Goal: Task Accomplishment & Management: Complete application form

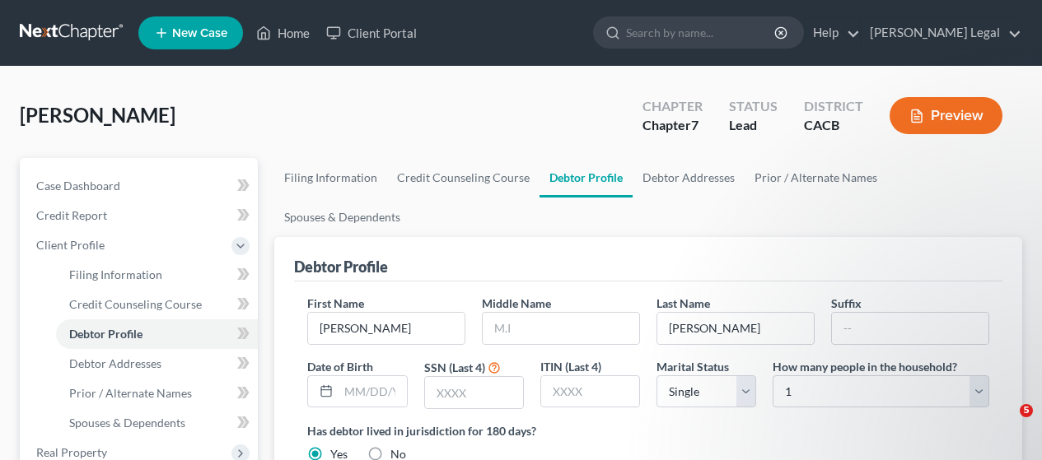
select select "0"
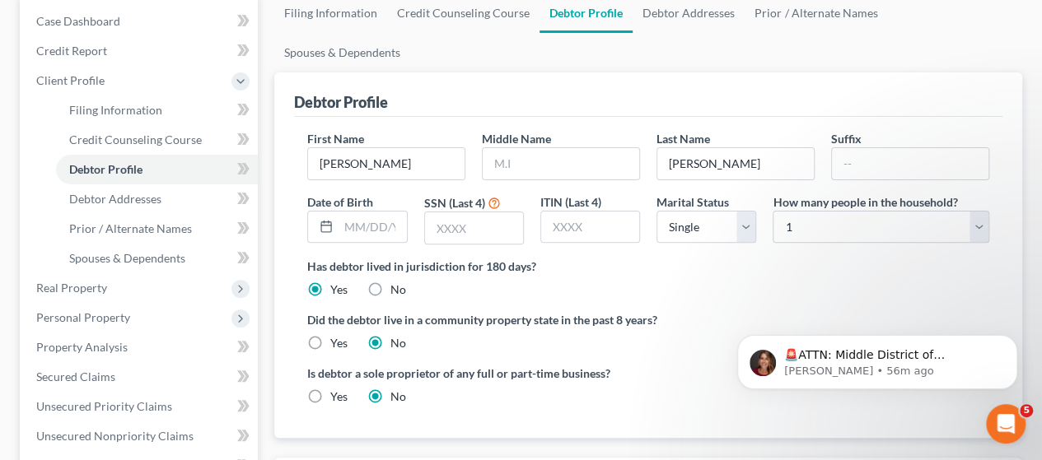
scroll to position [82, 0]
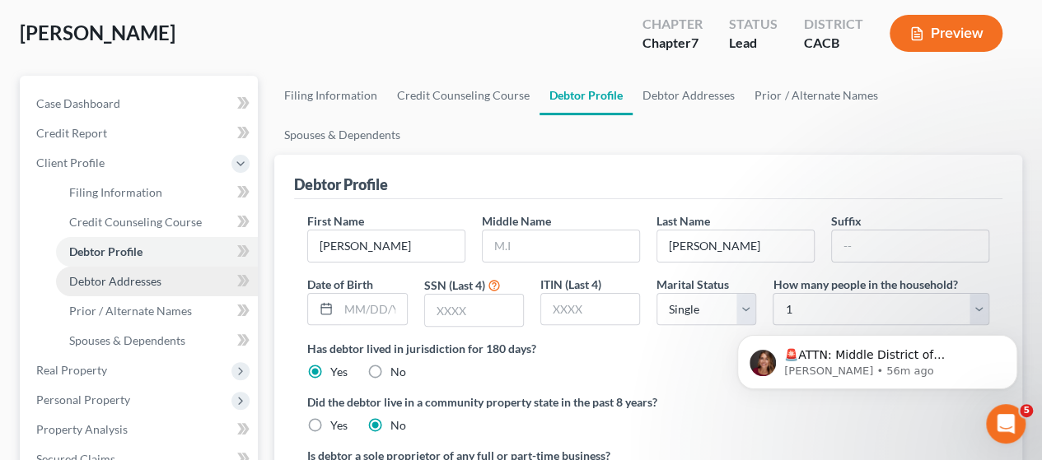
click at [151, 281] on span "Debtor Addresses" at bounding box center [115, 281] width 92 height 14
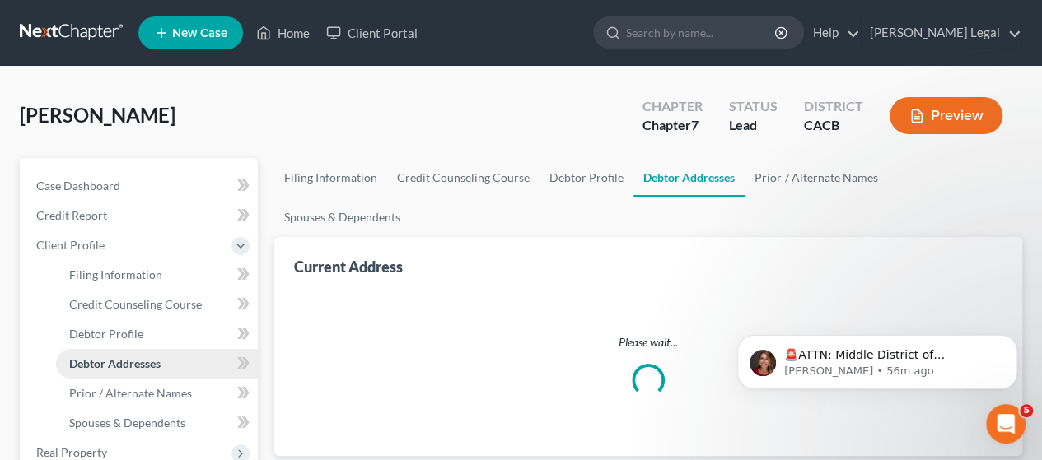
select select "0"
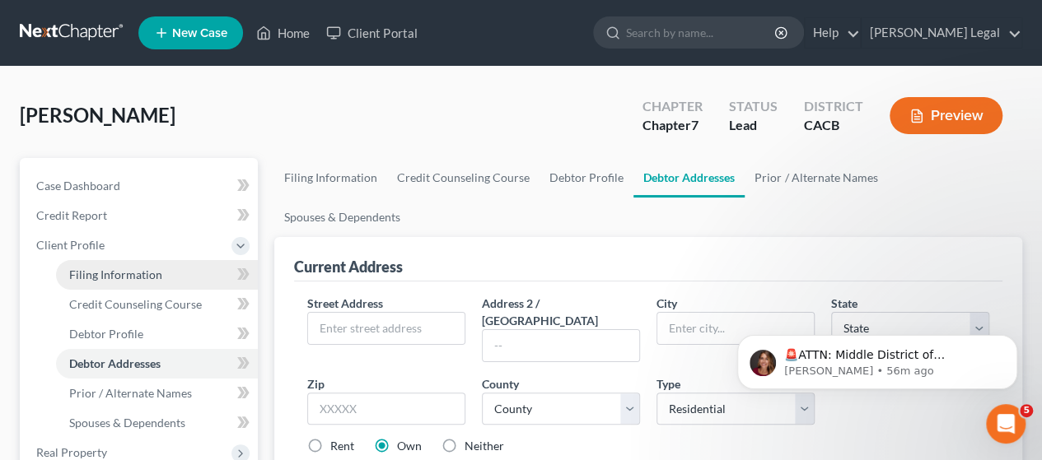
scroll to position [82, 0]
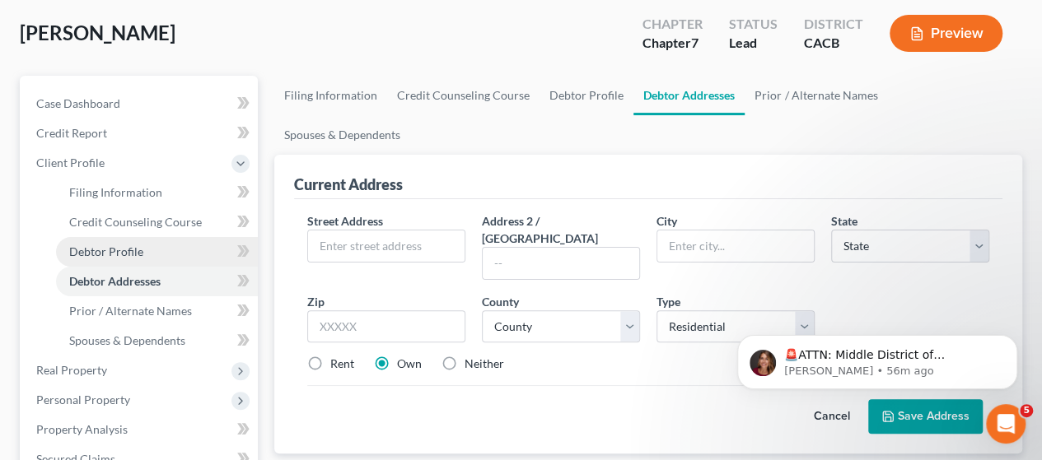
click at [132, 249] on span "Debtor Profile" at bounding box center [106, 252] width 74 height 14
select select "0"
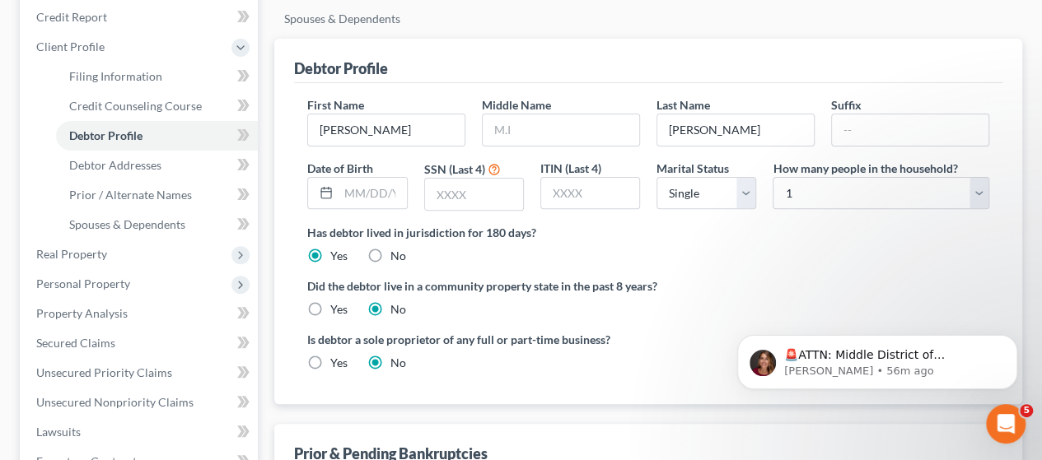
scroll to position [165, 0]
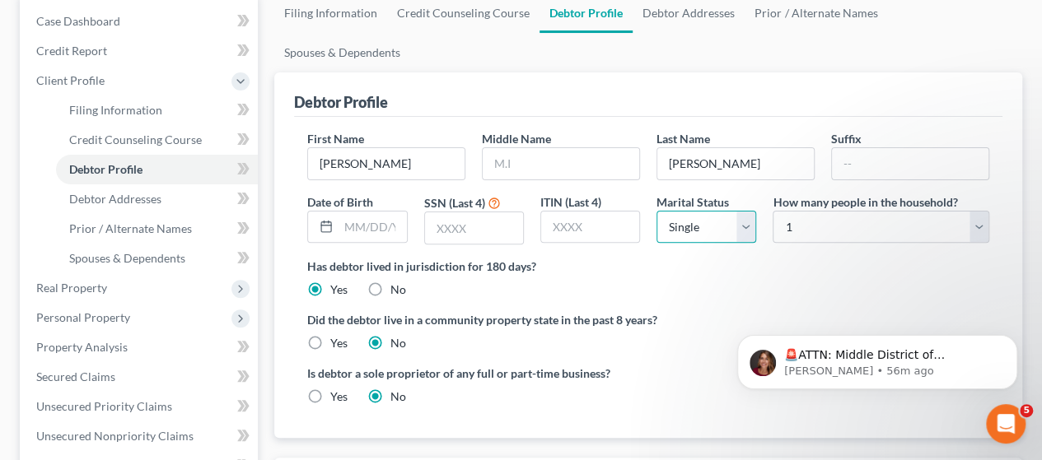
click at [750, 211] on select "Select Single Married Separated Divorced Widowed" at bounding box center [706, 227] width 100 height 33
select select "1"
click at [656, 211] on select "Select Single Married Separated Divorced Widowed" at bounding box center [706, 227] width 100 height 33
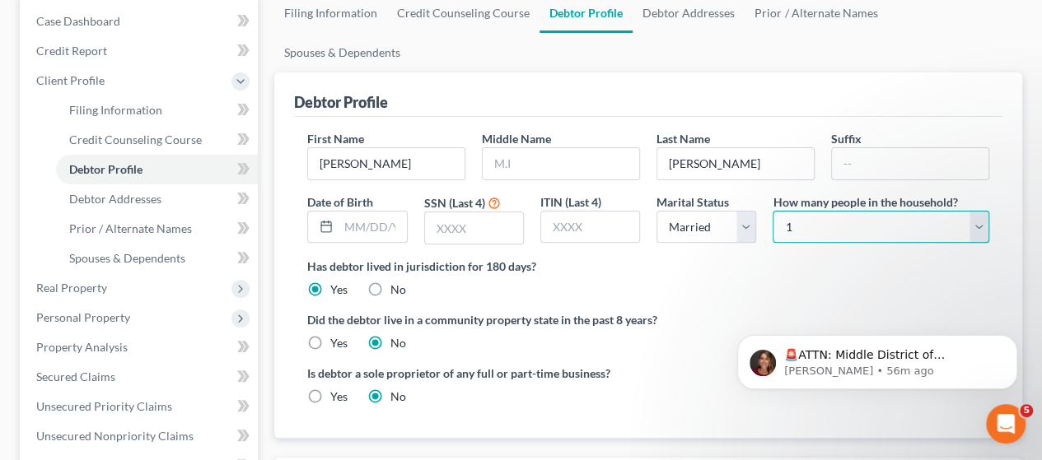
click at [980, 211] on select "Select 1 2 3 4 5 6 7 8 9 10 11 12 13 14 15 16 17 18 19 20" at bounding box center [880, 227] width 217 height 33
select select "3"
click at [772, 211] on select "Select 1 2 3 4 5 6 7 8 9 10 11 12 13 14 15 16 17 18 19 20" at bounding box center [880, 227] width 217 height 33
click at [370, 212] on input "text" at bounding box center [372, 227] width 68 height 31
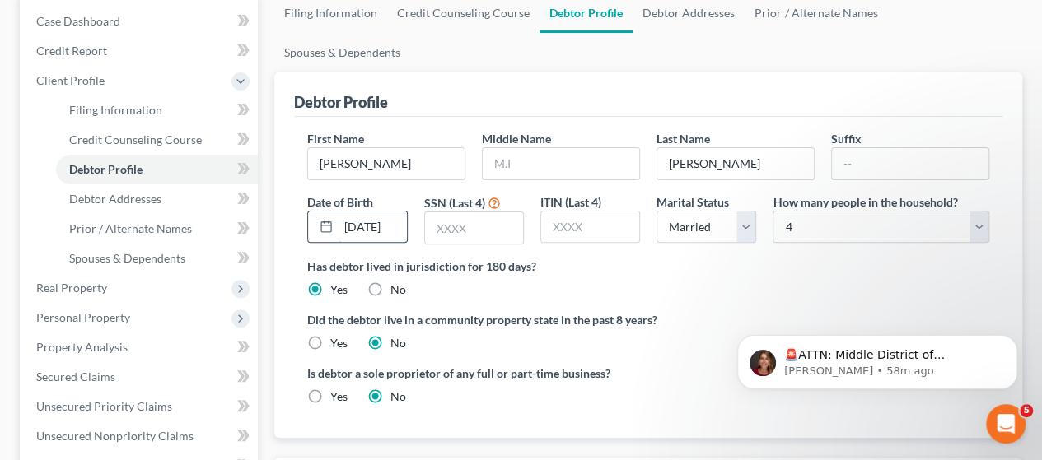
scroll to position [0, 11]
type input "[DATE]"
click at [478, 212] on input "text" at bounding box center [474, 227] width 98 height 31
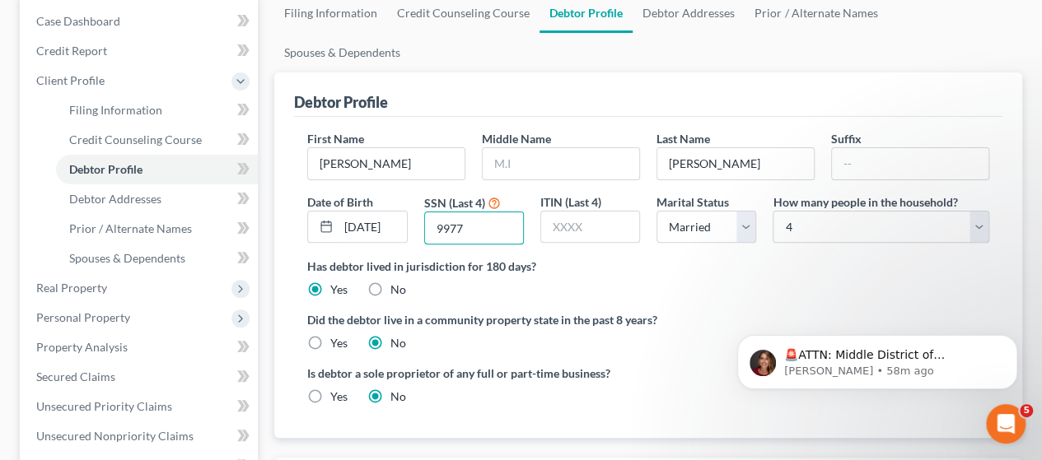
type input "9977"
click at [330, 335] on label "Yes" at bounding box center [338, 343] width 17 height 16
click at [337, 335] on input "Yes" at bounding box center [342, 340] width 11 height 11
radio input "true"
radio input "false"
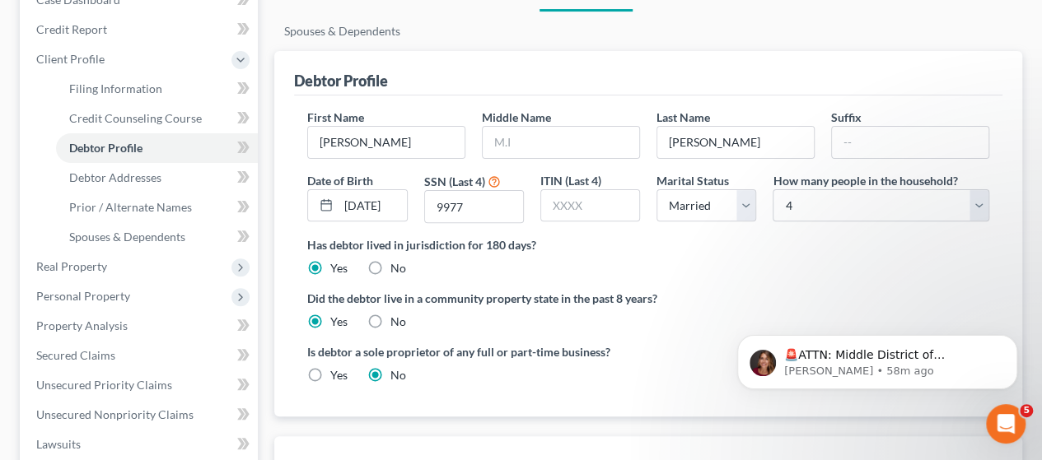
scroll to position [165, 0]
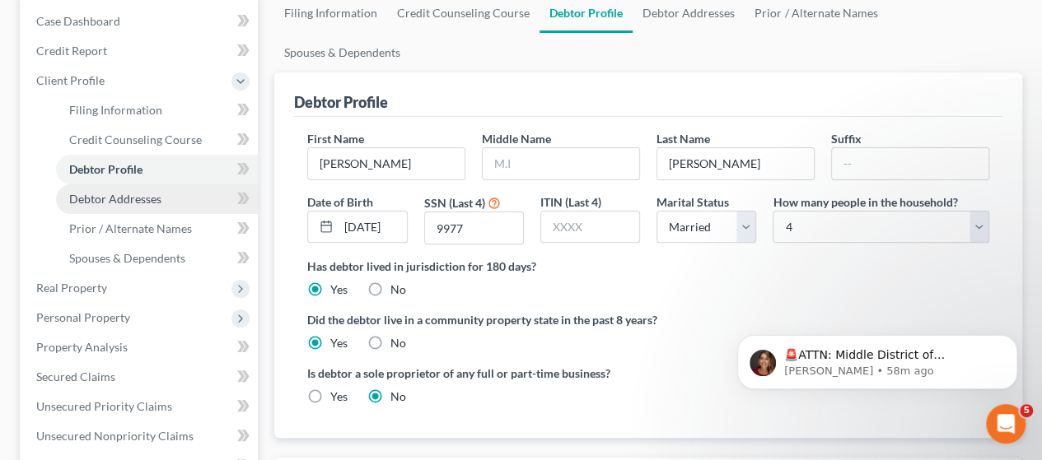
click at [129, 198] on span "Debtor Addresses" at bounding box center [115, 199] width 92 height 14
select select "0"
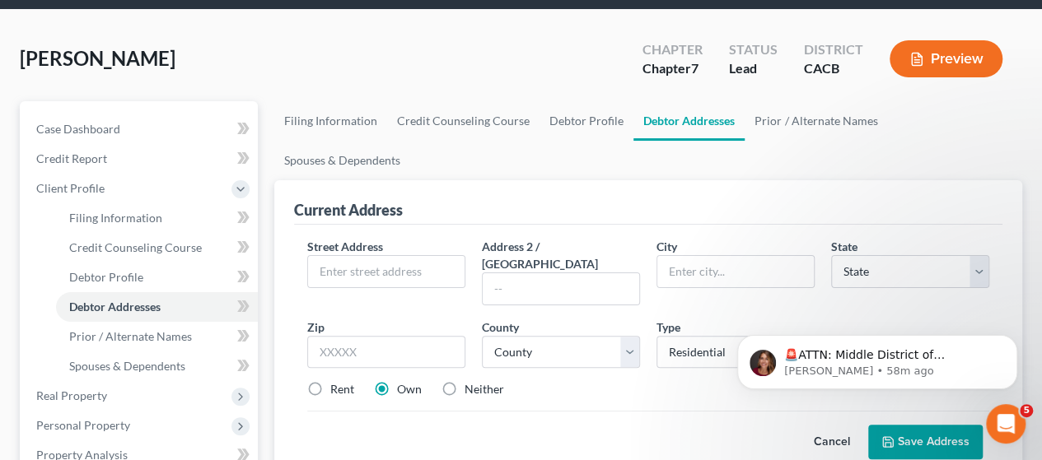
scroll to position [82, 0]
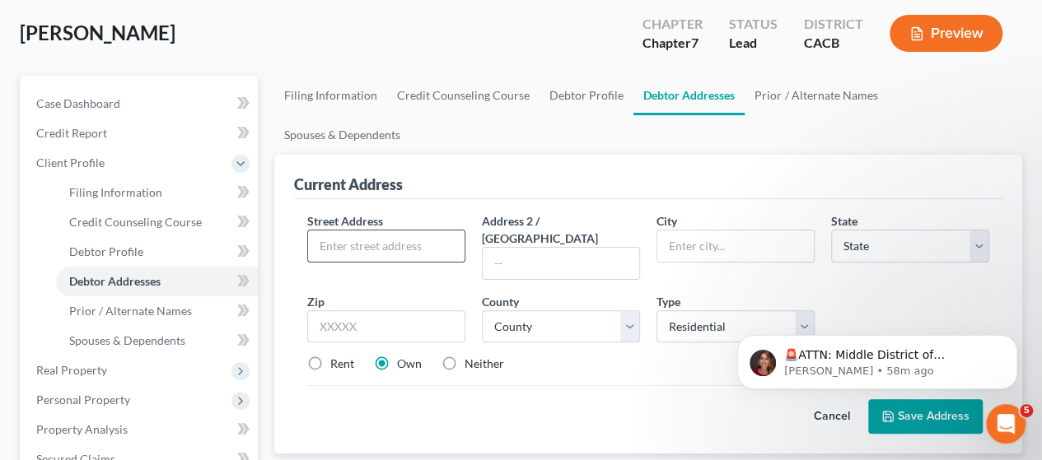
click at [434, 231] on input "text" at bounding box center [386, 246] width 156 height 31
type input "[STREET_ADDRESS]"
click at [664, 231] on input "text" at bounding box center [735, 246] width 156 height 31
type input "Indio"
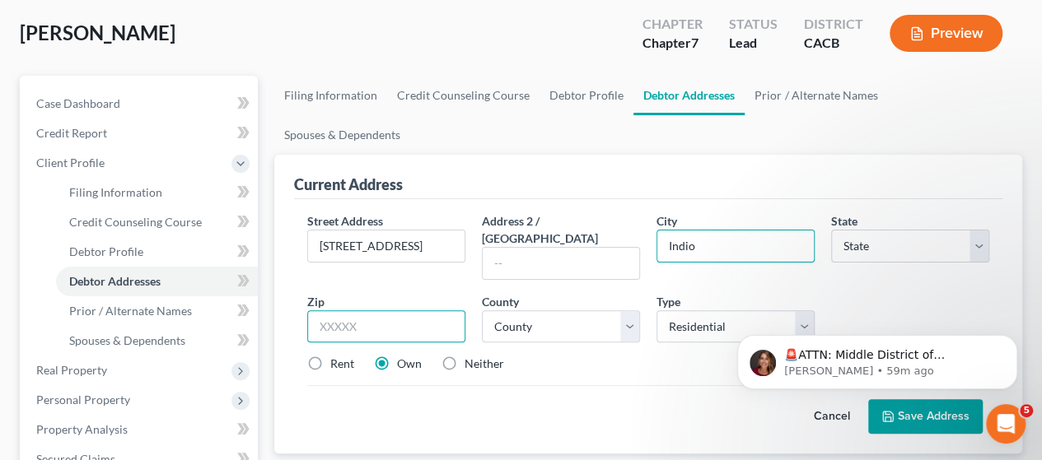
click at [443, 310] on input "text" at bounding box center [386, 326] width 158 height 33
type input "92203"
click at [496, 381] on div "Street Address * [STREET_ADDRESS] Address 2 / [GEOGRAPHIC_DATA] * Indio State *…" at bounding box center [648, 326] width 708 height 254
select select "4"
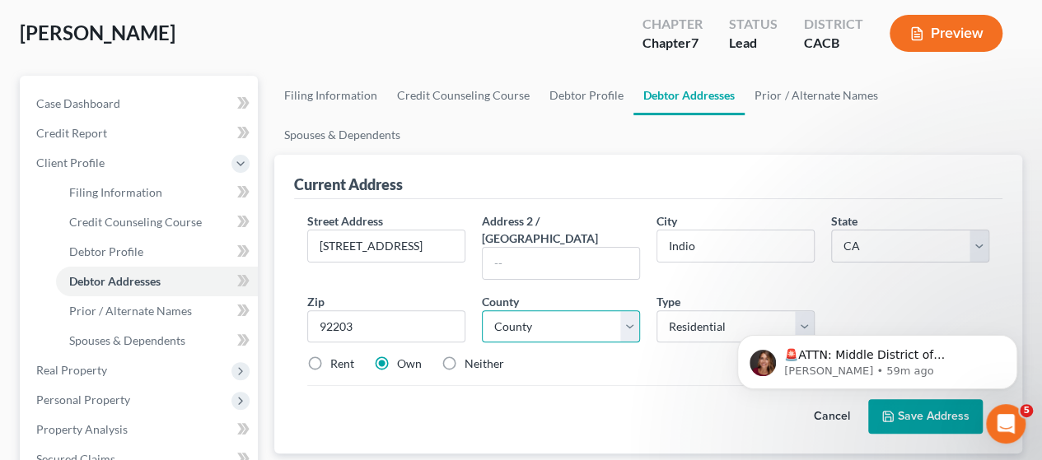
click at [625, 310] on select "County" at bounding box center [561, 326] width 158 height 33
select select "32"
click at [482, 310] on select "County [GEOGRAPHIC_DATA] [GEOGRAPHIC_DATA] [GEOGRAPHIC_DATA] [GEOGRAPHIC_DATA] …" at bounding box center [561, 326] width 158 height 33
click at [593, 356] on div "Rent Own Neither" at bounding box center [648, 364] width 698 height 16
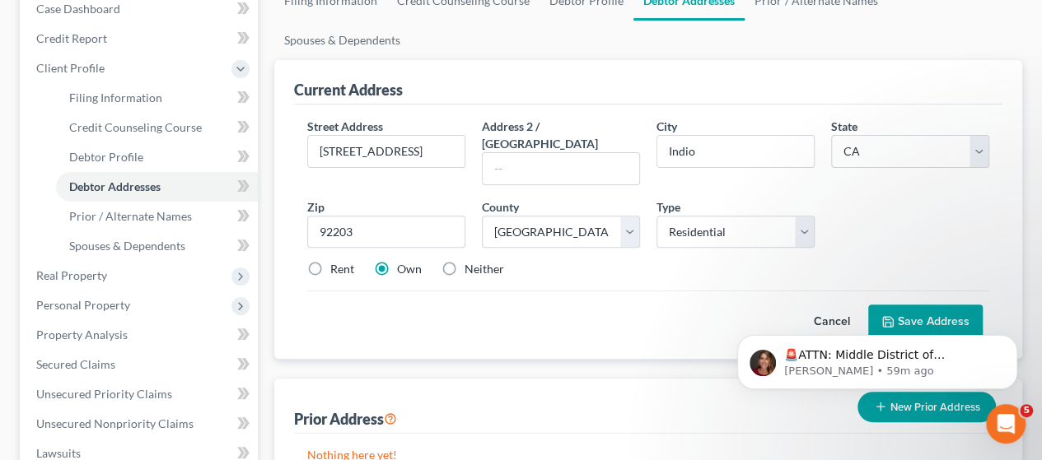
scroll to position [165, 0]
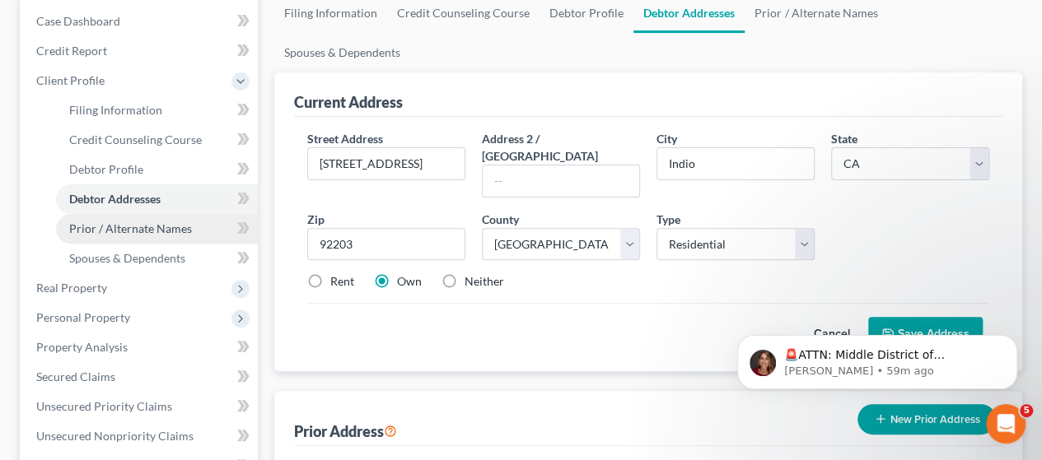
click at [164, 231] on span "Prior / Alternate Names" at bounding box center [130, 228] width 123 height 14
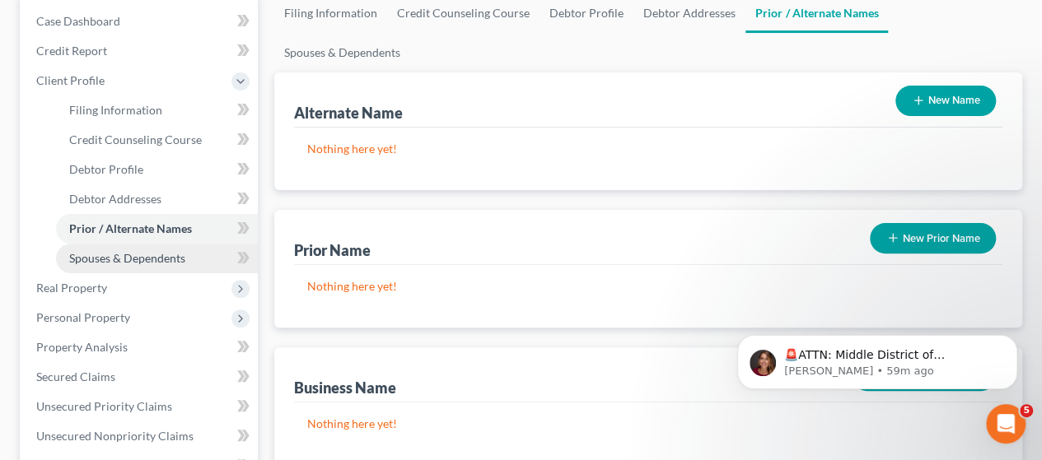
click at [133, 259] on span "Spouses & Dependents" at bounding box center [127, 258] width 116 height 14
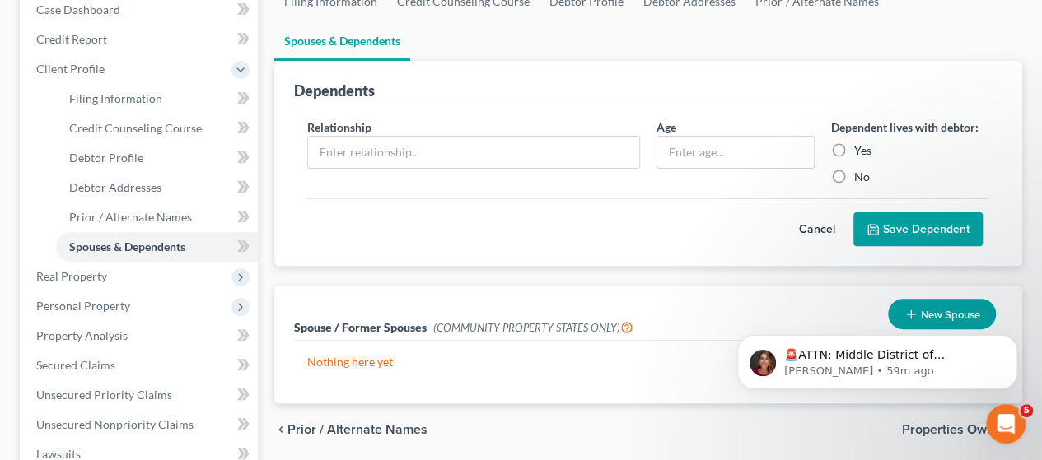
scroll to position [247, 0]
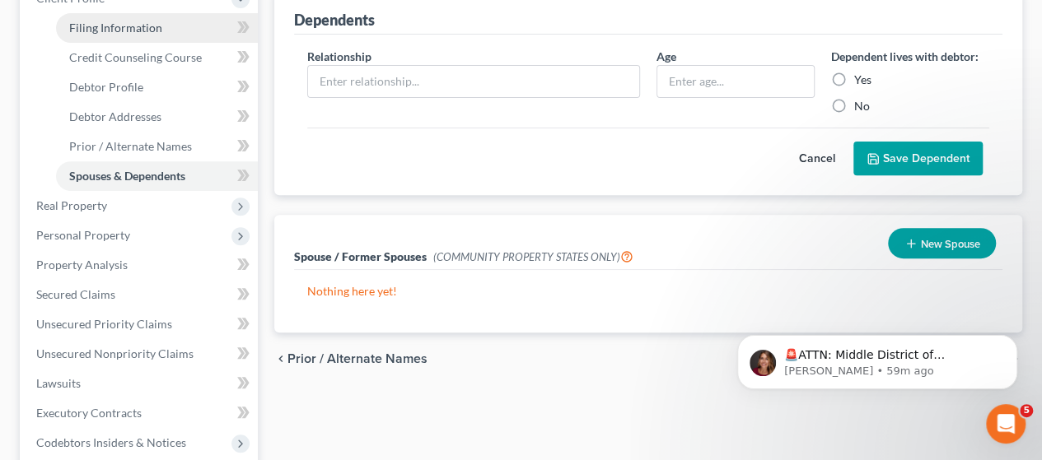
click at [153, 27] on span "Filing Information" at bounding box center [115, 28] width 93 height 14
select select "1"
select select "0"
select select "4"
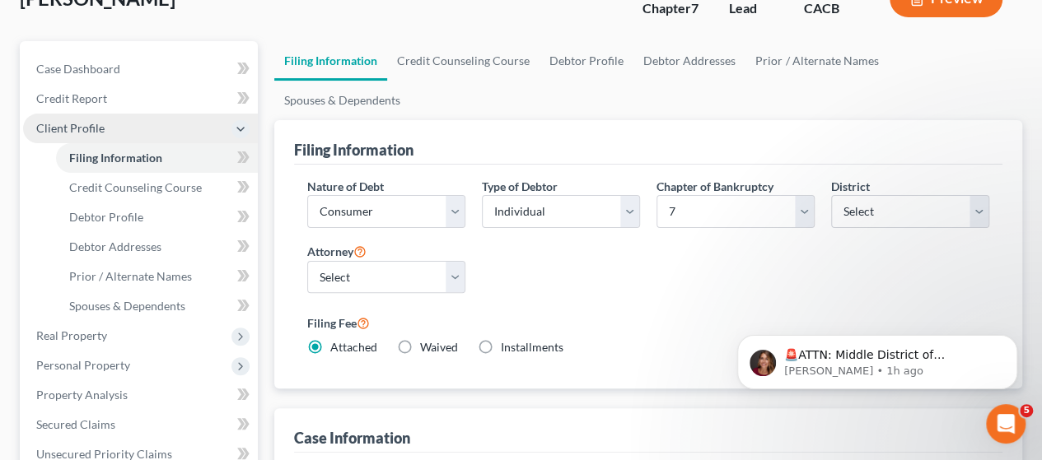
scroll to position [82, 0]
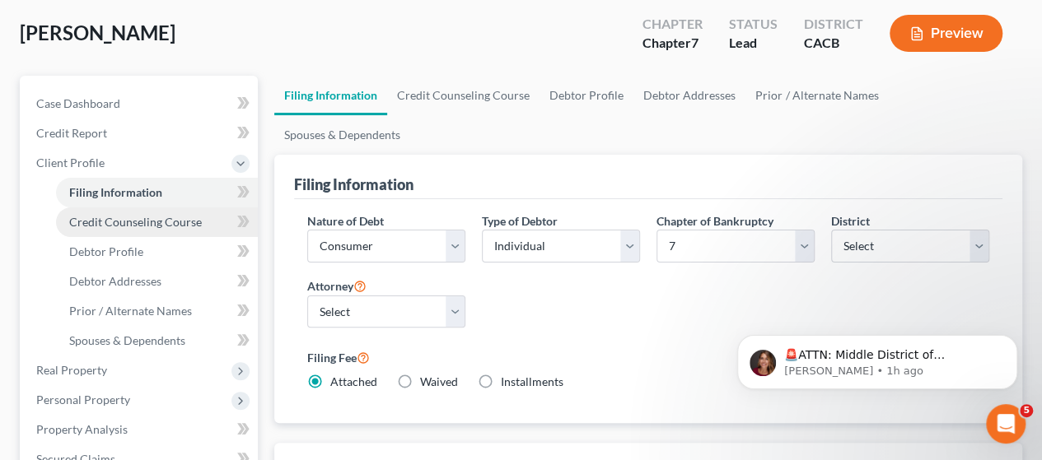
click at [137, 230] on link "Credit Counseling Course" at bounding box center [157, 222] width 202 height 30
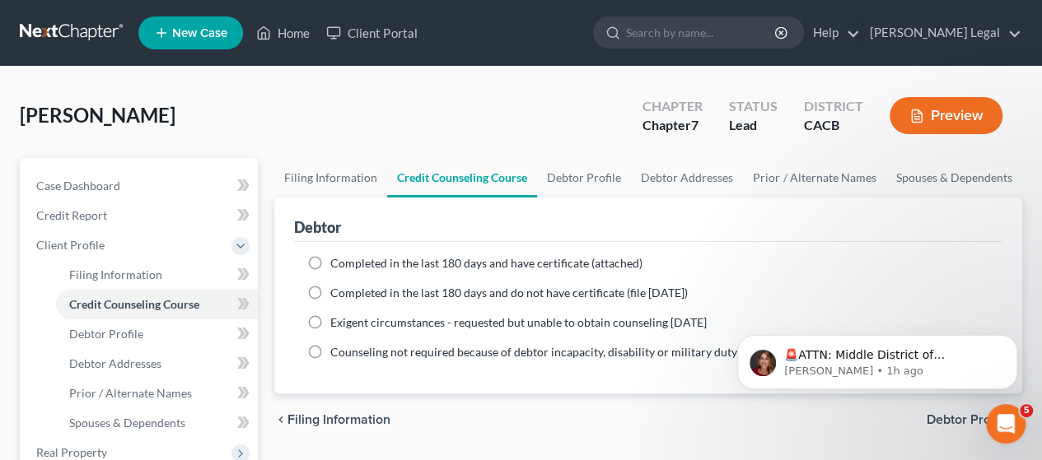
click at [330, 259] on label "Completed in the last 180 days and have certificate (attached)" at bounding box center [486, 263] width 312 height 16
click at [337, 259] on input "Completed in the last 180 days and have certificate (attached)" at bounding box center [342, 260] width 11 height 11
radio input "true"
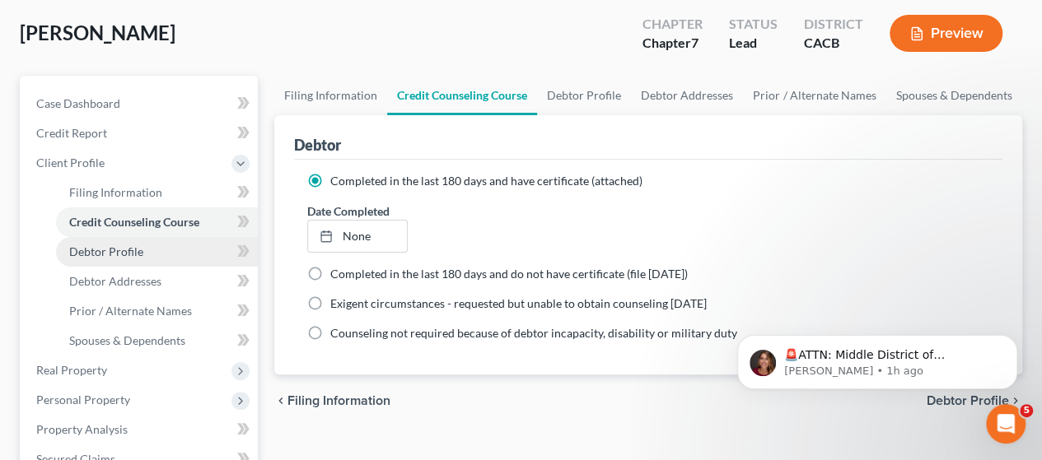
click at [115, 246] on span "Debtor Profile" at bounding box center [106, 252] width 74 height 14
select select "1"
select select "3"
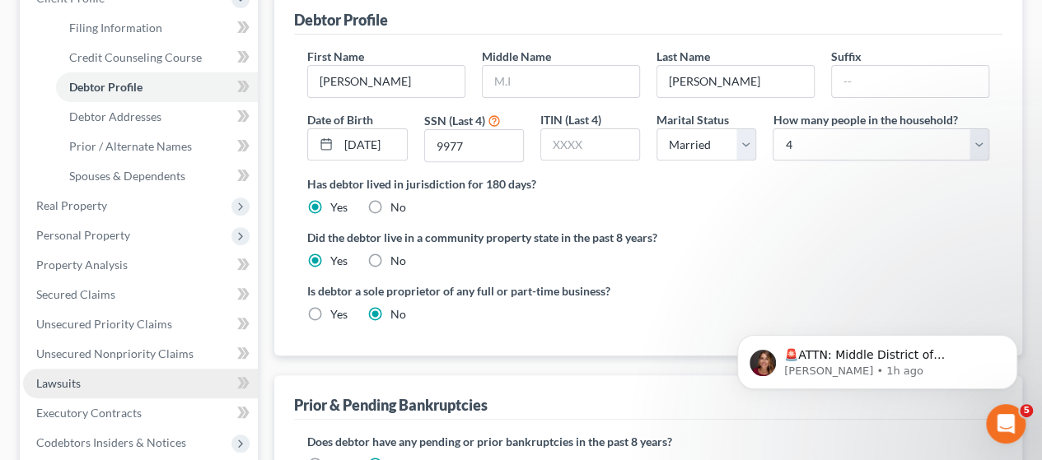
scroll to position [165, 0]
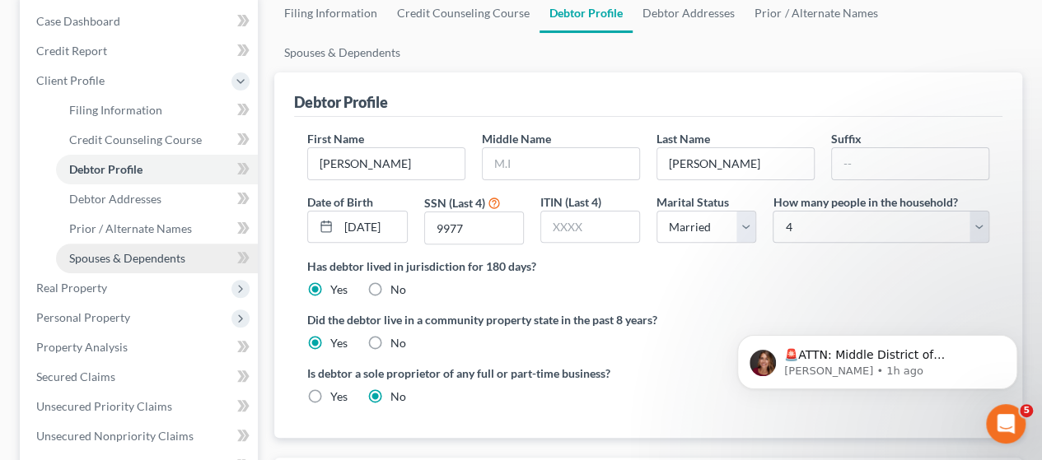
click at [129, 261] on span "Spouses & Dependents" at bounding box center [127, 258] width 116 height 14
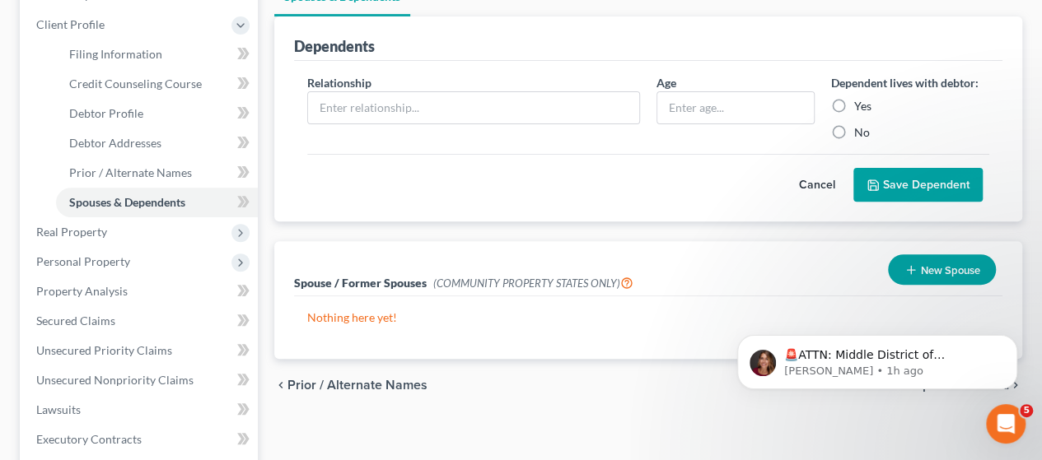
scroll to position [247, 0]
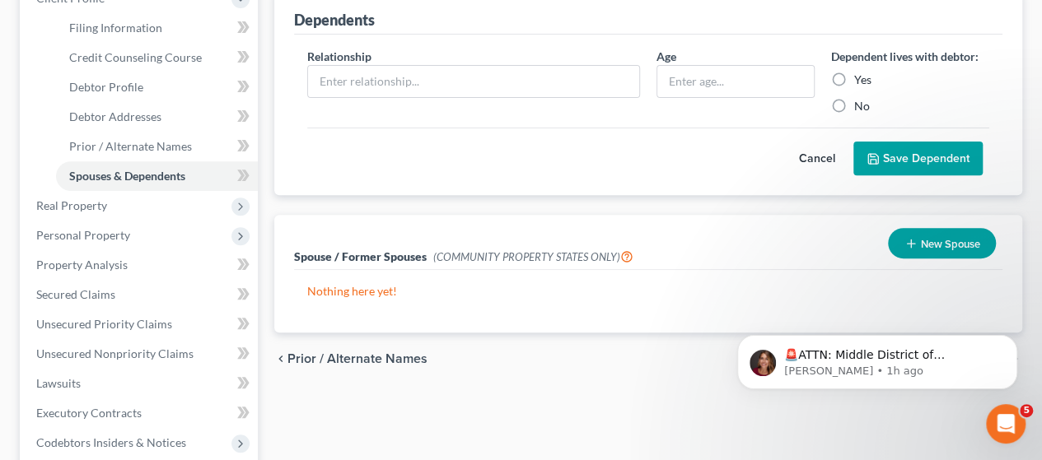
click at [922, 228] on button "New Spouse" at bounding box center [942, 243] width 108 height 30
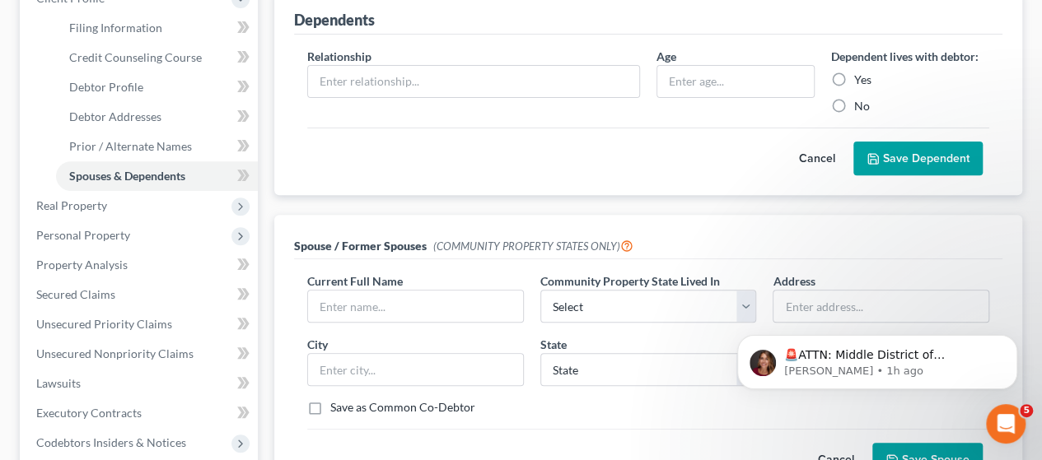
click at [837, 444] on button "Cancel" at bounding box center [835, 460] width 72 height 33
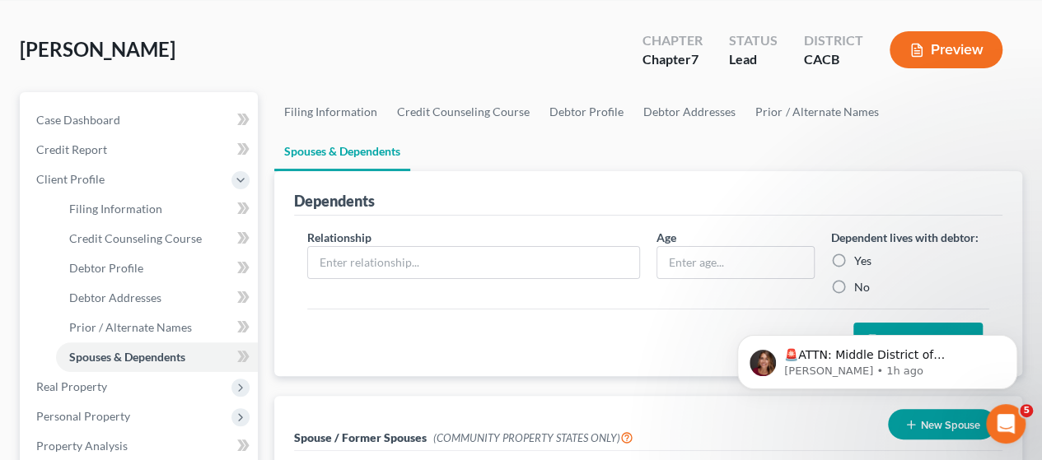
scroll to position [0, 0]
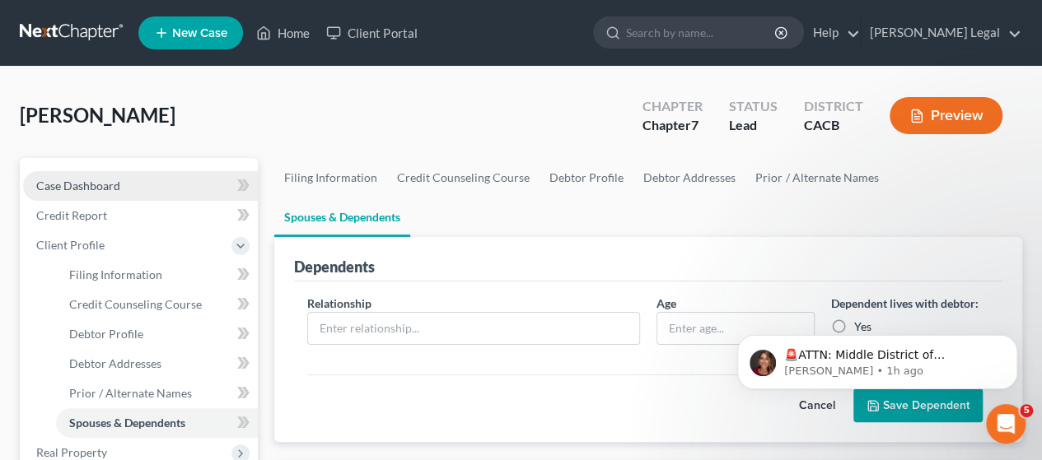
click at [110, 180] on span "Case Dashboard" at bounding box center [78, 186] width 84 height 14
select select "6"
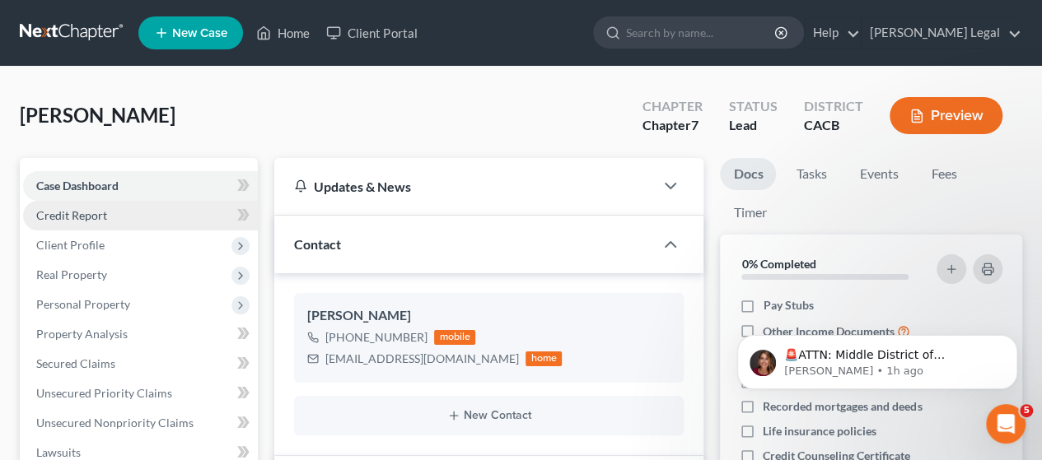
click at [104, 220] on span "Credit Report" at bounding box center [71, 215] width 71 height 14
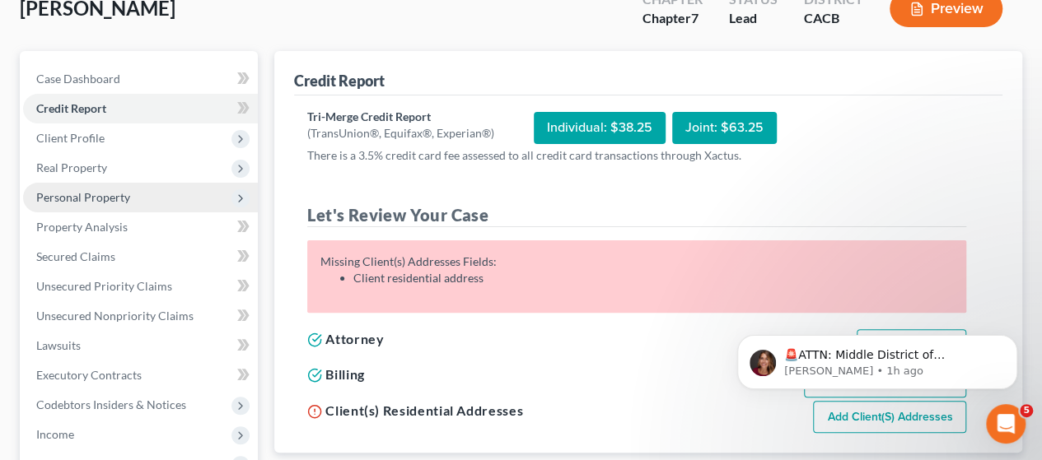
scroll to position [82, 0]
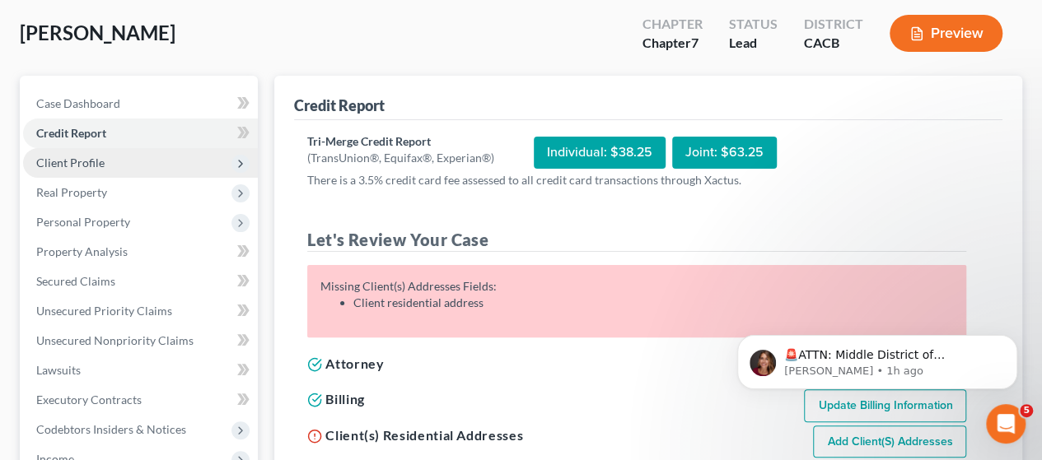
click at [106, 161] on span "Client Profile" at bounding box center [140, 163] width 235 height 30
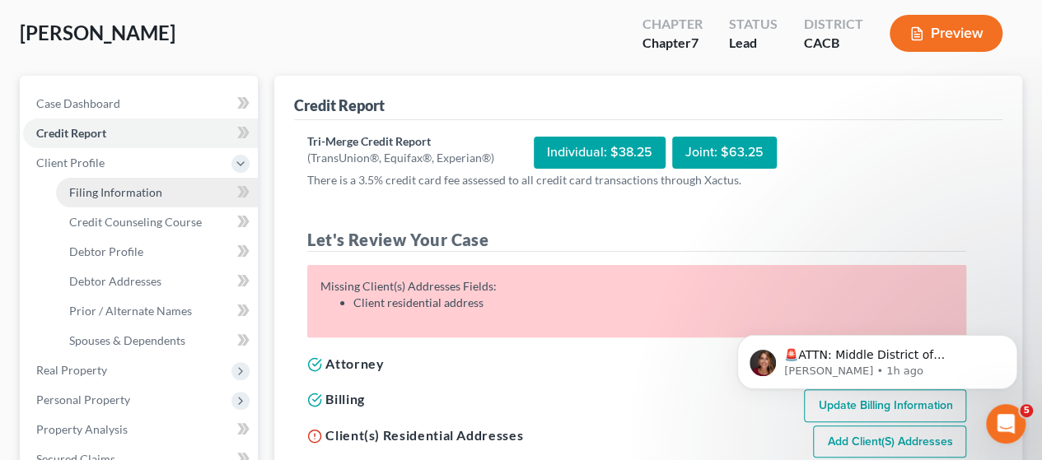
click at [112, 192] on span "Filing Information" at bounding box center [115, 192] width 93 height 14
select select "1"
select select "0"
select select "7"
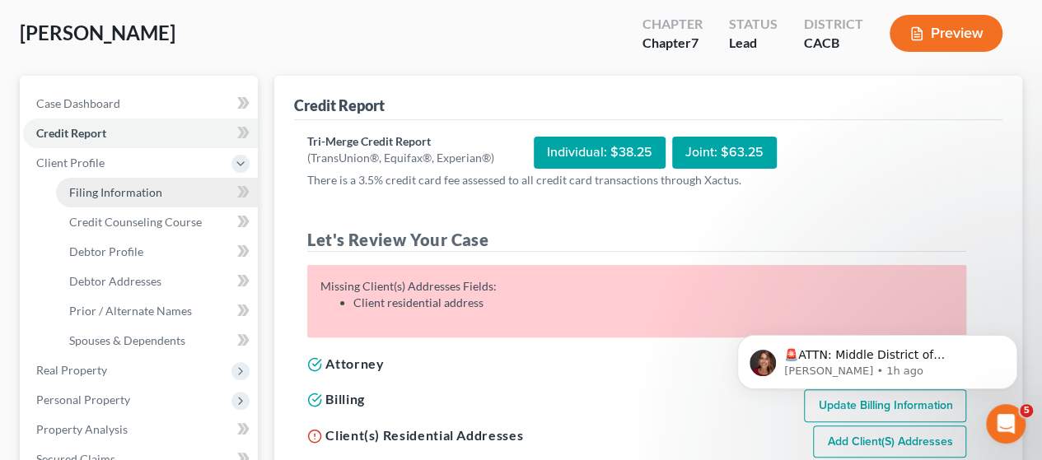
select select "0"
select select "4"
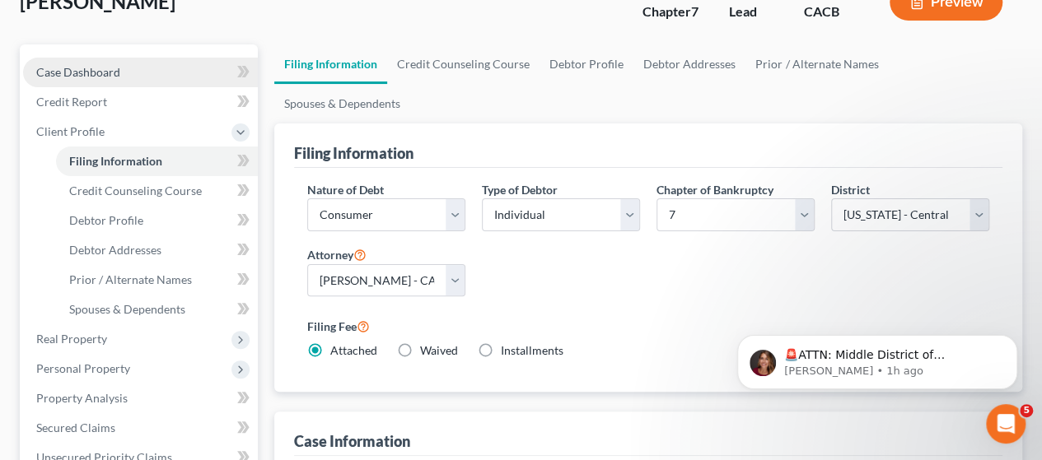
scroll to position [165, 0]
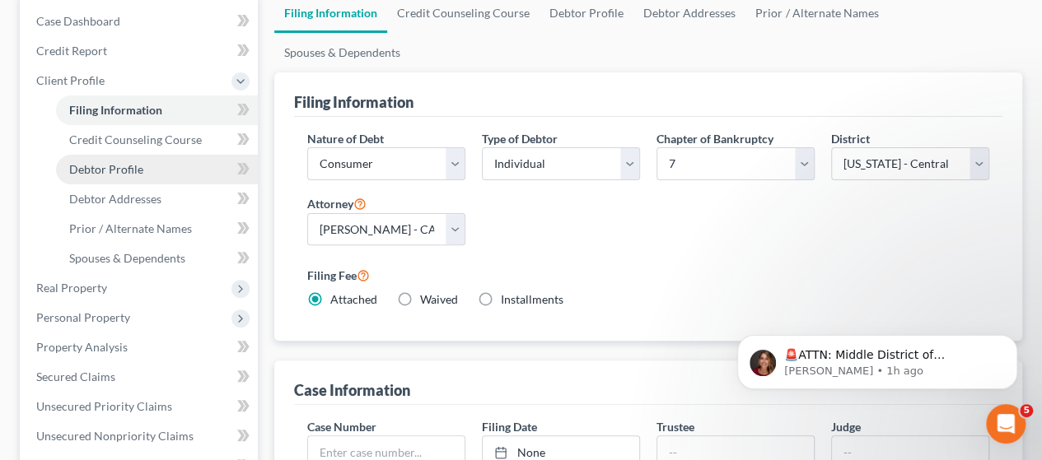
click at [114, 170] on span "Debtor Profile" at bounding box center [106, 169] width 74 height 14
select select "1"
select select "3"
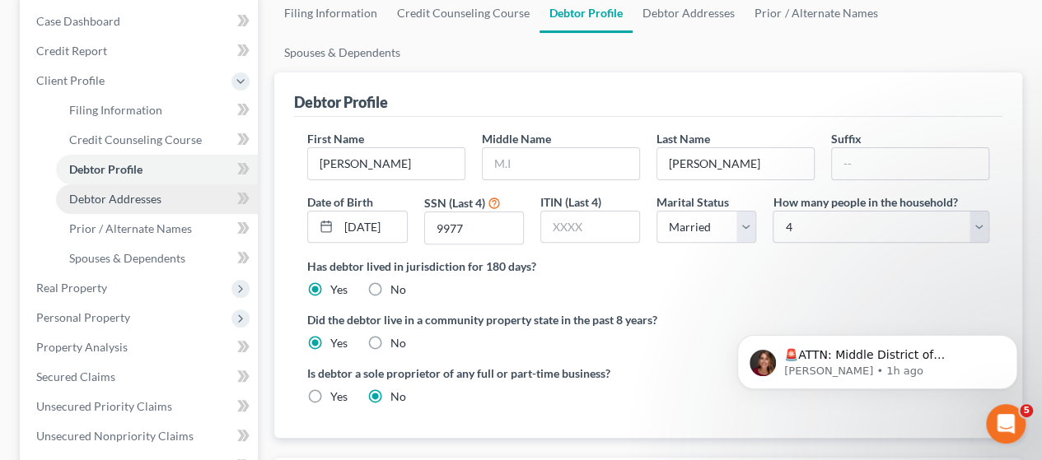
click at [131, 200] on span "Debtor Addresses" at bounding box center [115, 199] width 92 height 14
select select "0"
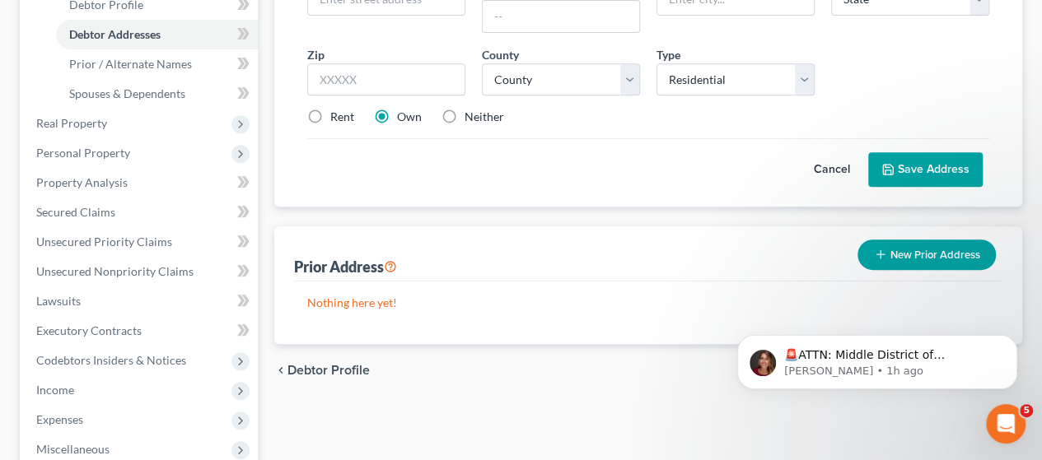
scroll to position [247, 0]
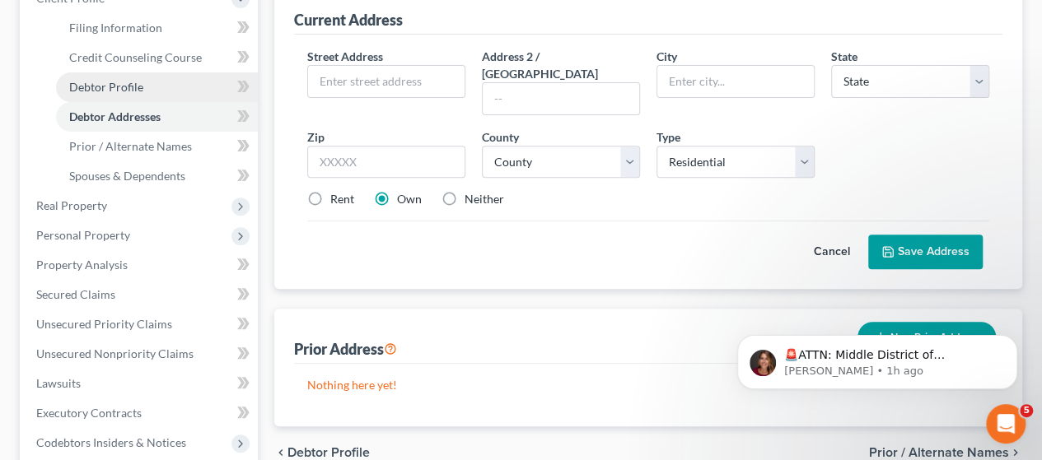
click at [122, 94] on link "Debtor Profile" at bounding box center [157, 87] width 202 height 30
select select "1"
select select "3"
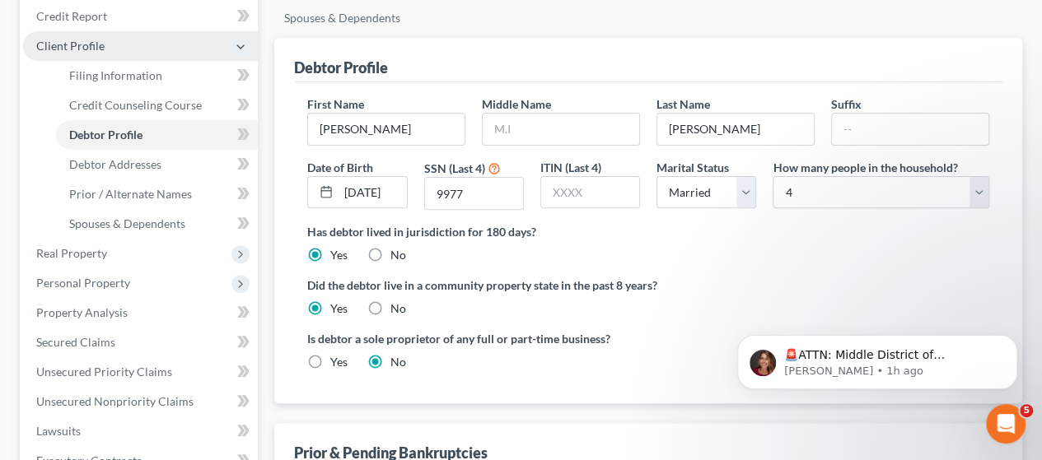
scroll to position [165, 0]
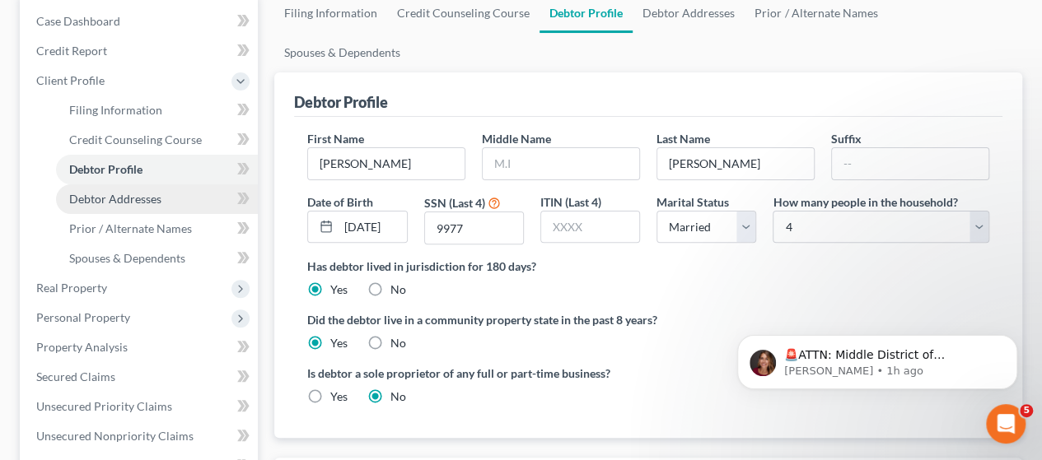
click at [130, 203] on span "Debtor Addresses" at bounding box center [115, 199] width 92 height 14
select select "0"
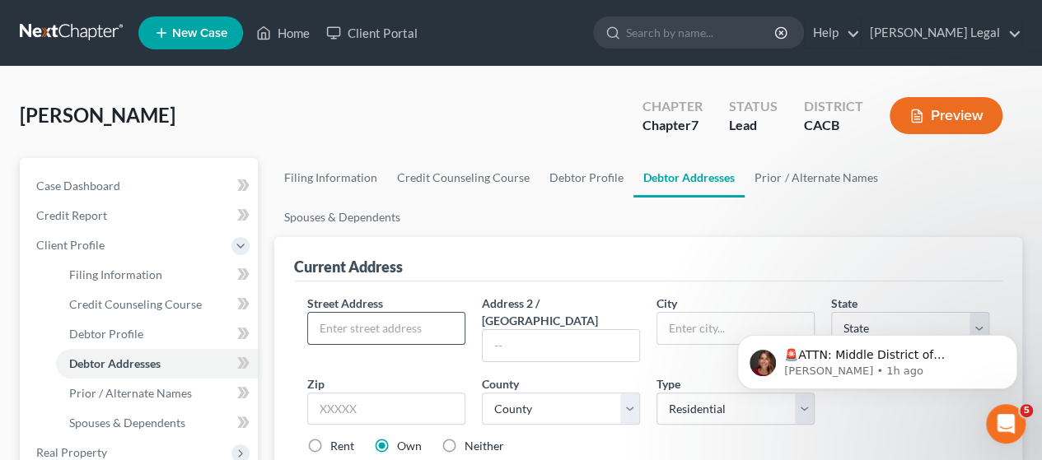
click at [398, 313] on input "text" at bounding box center [386, 328] width 156 height 31
type input "[STREET_ADDRESS]"
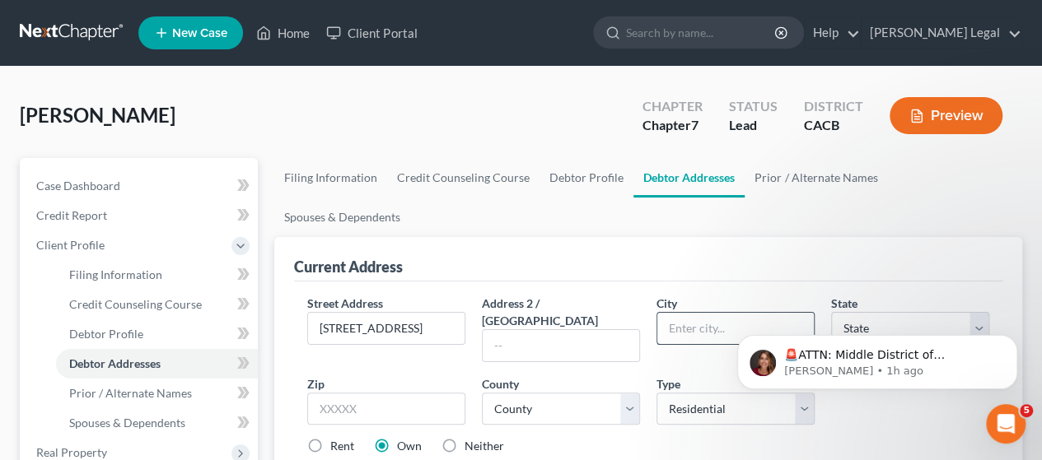
click at [686, 313] on input "text" at bounding box center [735, 328] width 156 height 31
type input "Indio"
click at [425, 393] on input "text" at bounding box center [386, 409] width 158 height 33
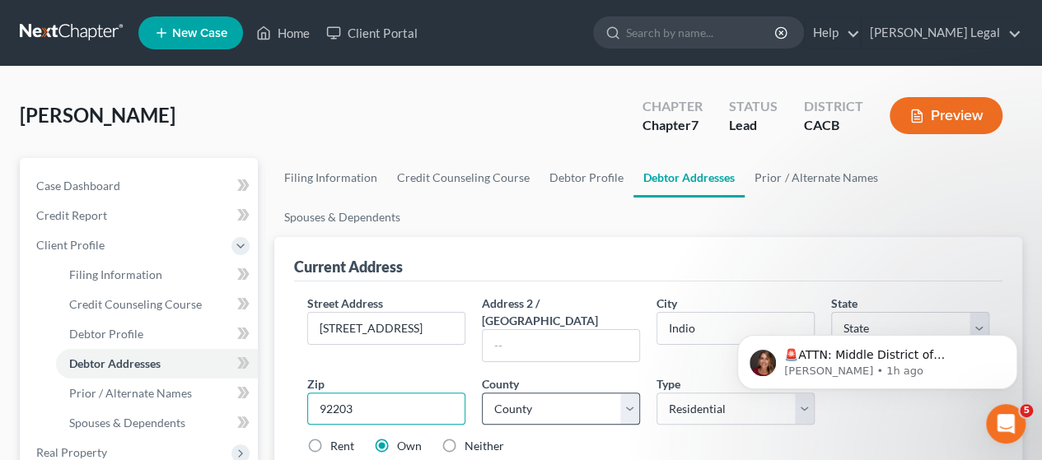
type input "92203"
click at [633, 393] on select "County" at bounding box center [561, 409] width 158 height 33
select select "4"
click at [633, 393] on select "County [GEOGRAPHIC_DATA] [GEOGRAPHIC_DATA] [GEOGRAPHIC_DATA] [GEOGRAPHIC_DATA] …" at bounding box center [561, 409] width 158 height 33
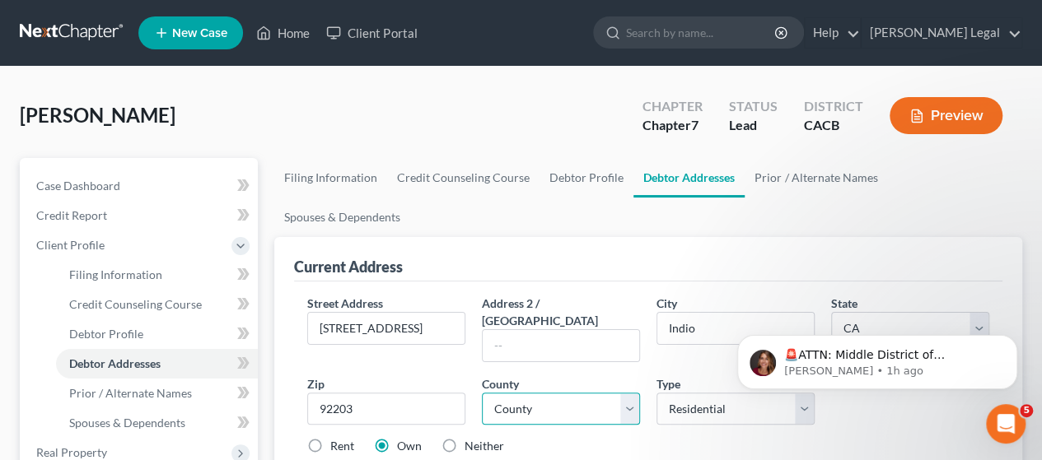
select select "32"
click at [482, 393] on select "County [GEOGRAPHIC_DATA] [GEOGRAPHIC_DATA] [GEOGRAPHIC_DATA] [GEOGRAPHIC_DATA] …" at bounding box center [561, 409] width 158 height 33
click at [603, 438] on div "Rent Own Neither" at bounding box center [648, 446] width 698 height 16
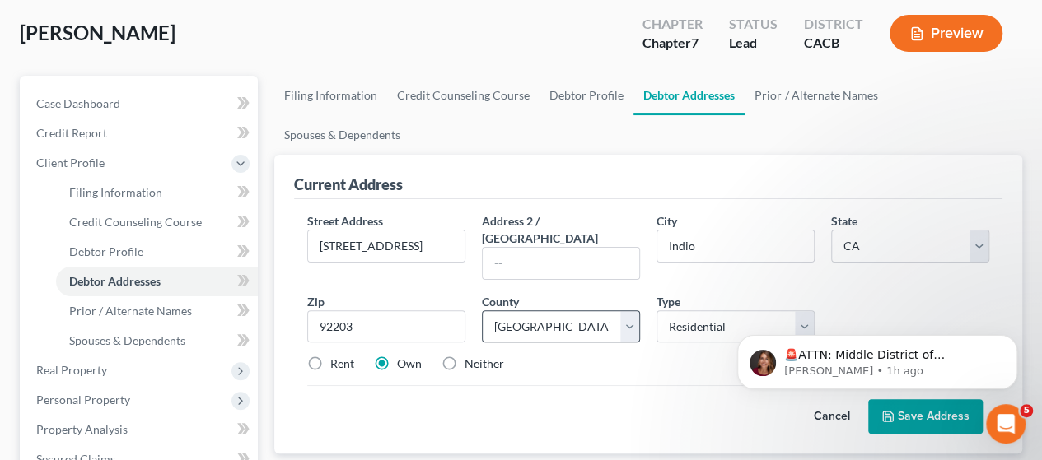
scroll to position [165, 0]
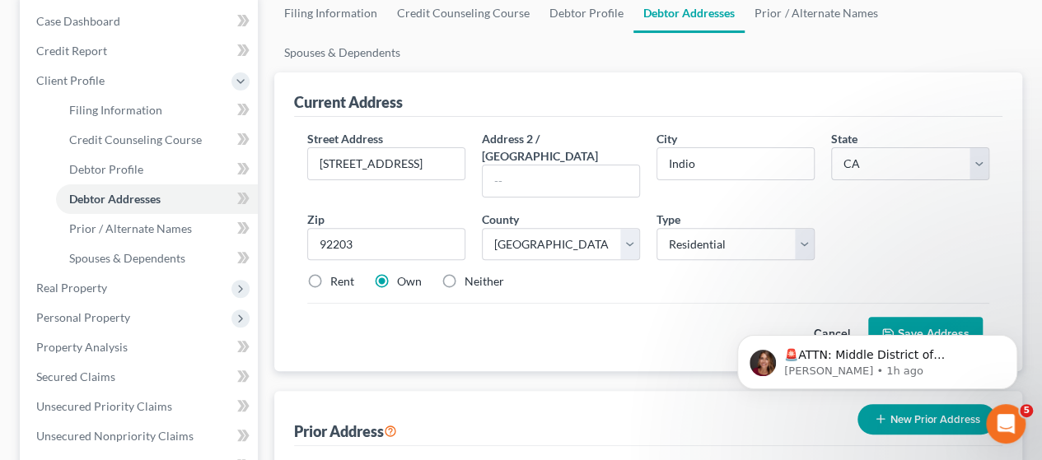
click at [903, 317] on button "Save Address" at bounding box center [925, 334] width 114 height 35
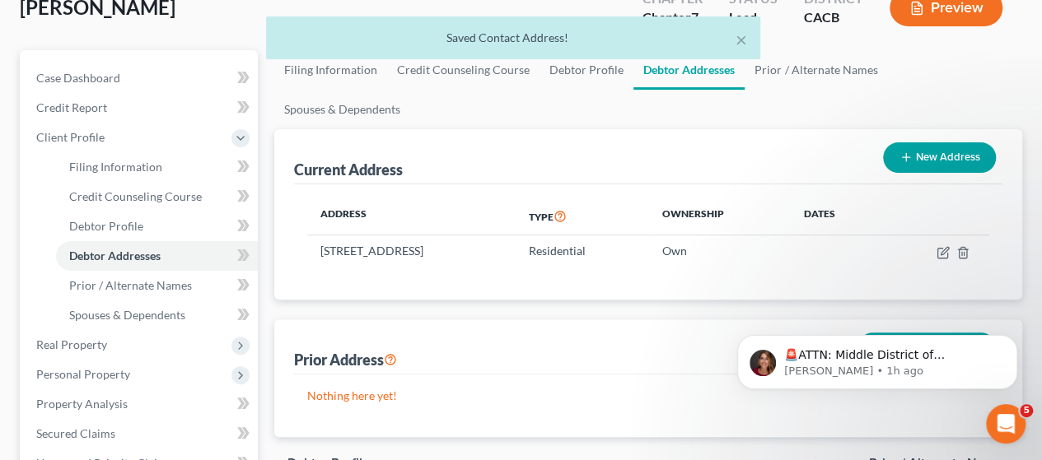
scroll to position [82, 0]
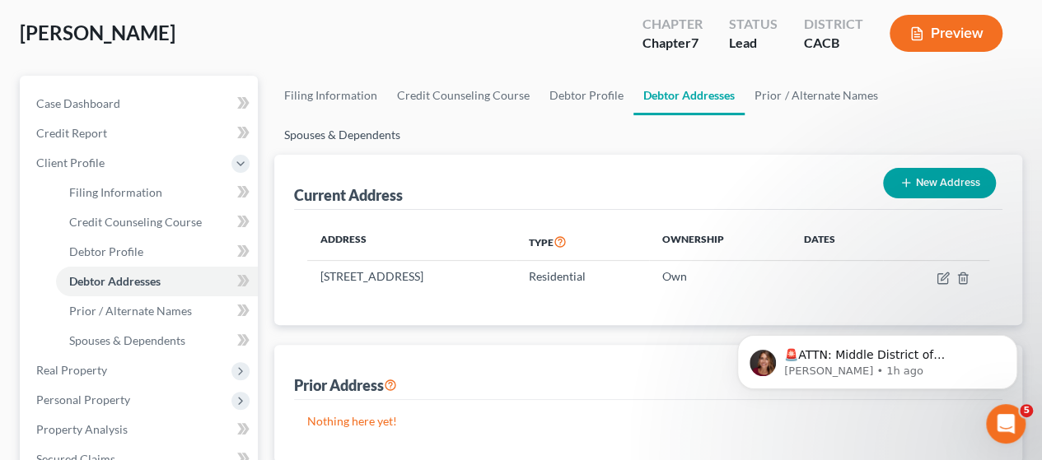
click at [410, 115] on link "Spouses & Dependents" at bounding box center [342, 135] width 136 height 40
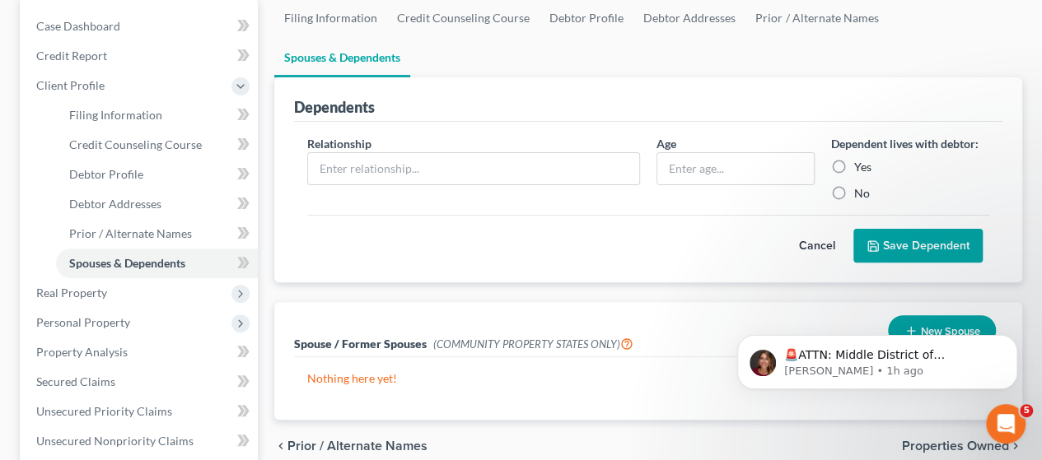
scroll to position [247, 0]
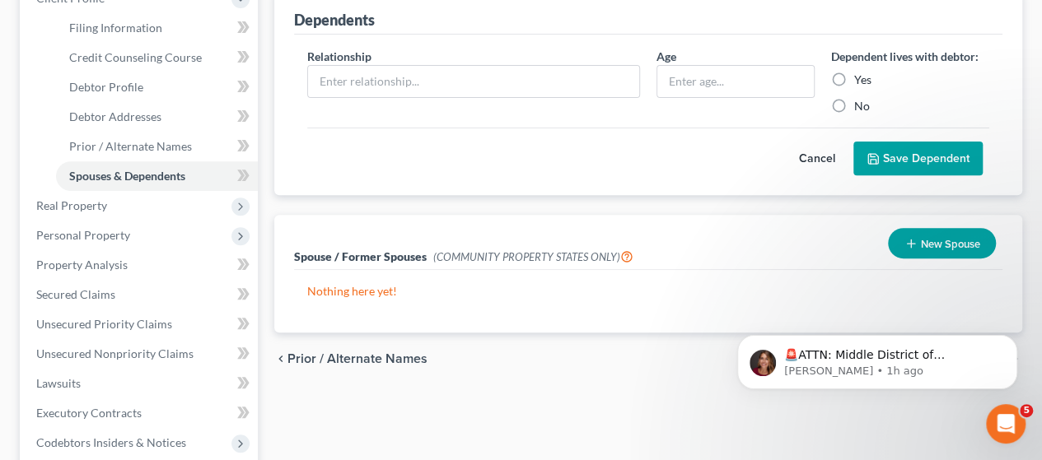
click at [917, 228] on button "New Spouse" at bounding box center [942, 243] width 108 height 30
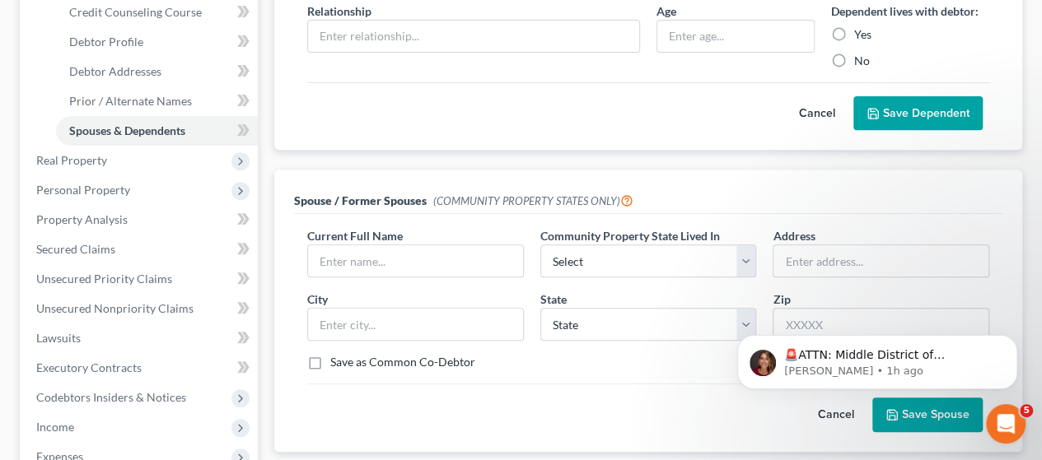
scroll to position [329, 0]
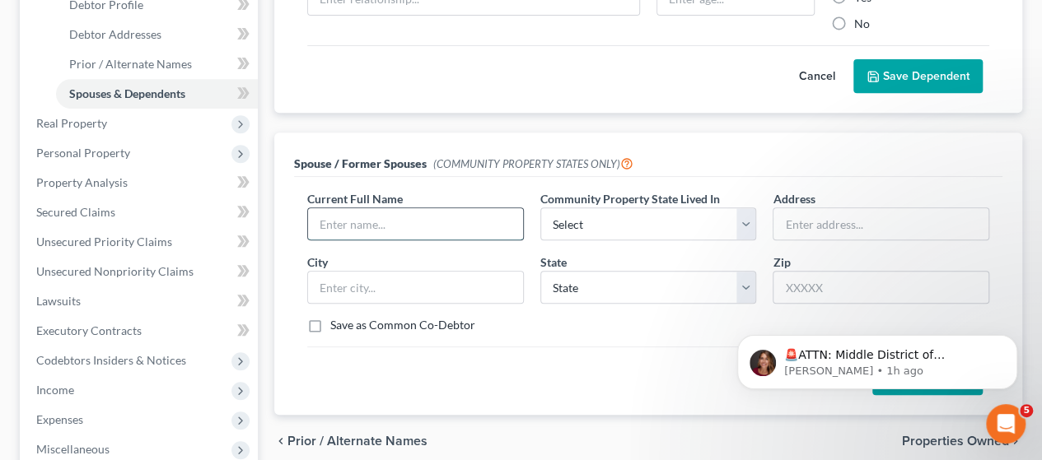
click at [468, 208] on input "text" at bounding box center [415, 223] width 215 height 31
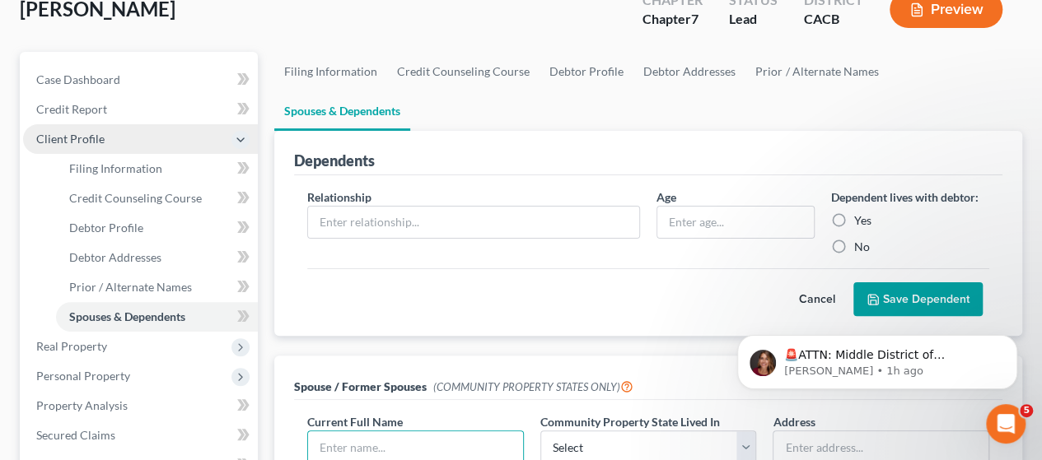
scroll to position [82, 0]
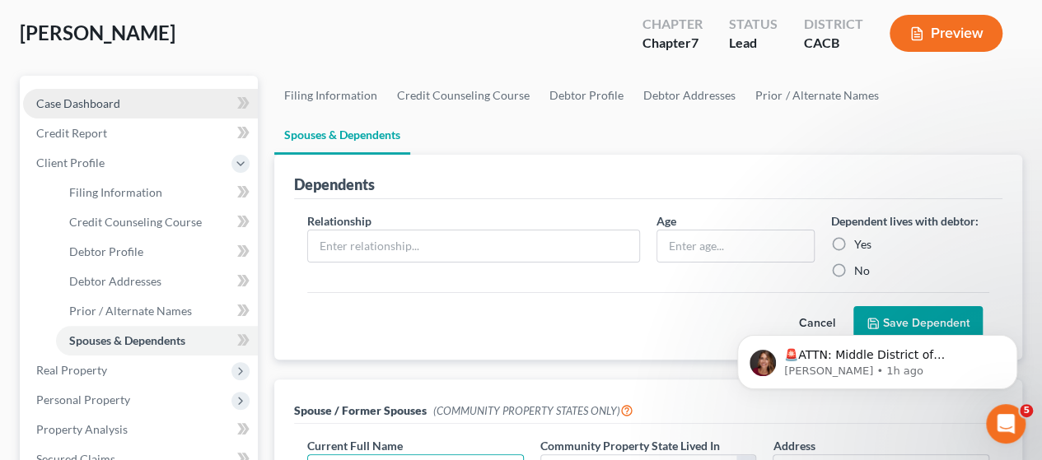
click at [114, 107] on span "Case Dashboard" at bounding box center [78, 103] width 84 height 14
select select "6"
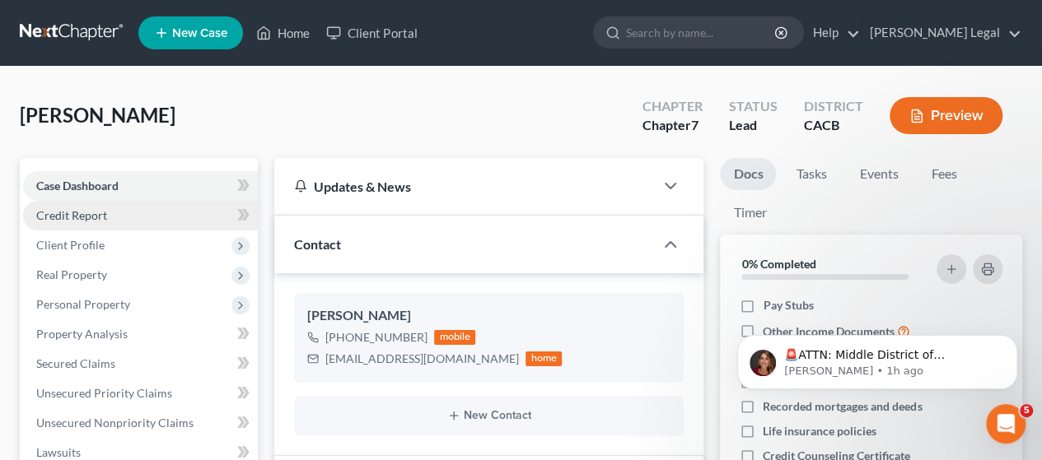
click at [183, 215] on link "Credit Report" at bounding box center [140, 216] width 235 height 30
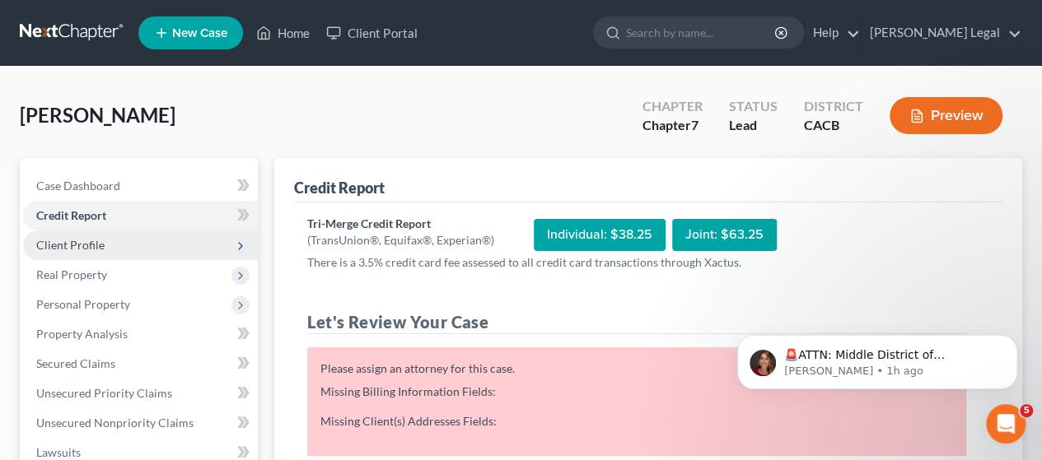
click at [111, 247] on span "Client Profile" at bounding box center [140, 246] width 235 height 30
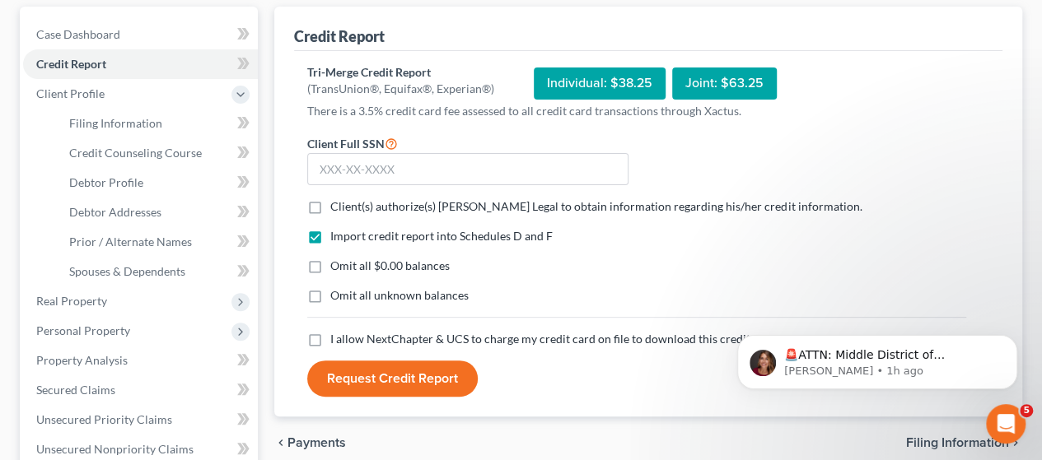
scroll to position [165, 0]
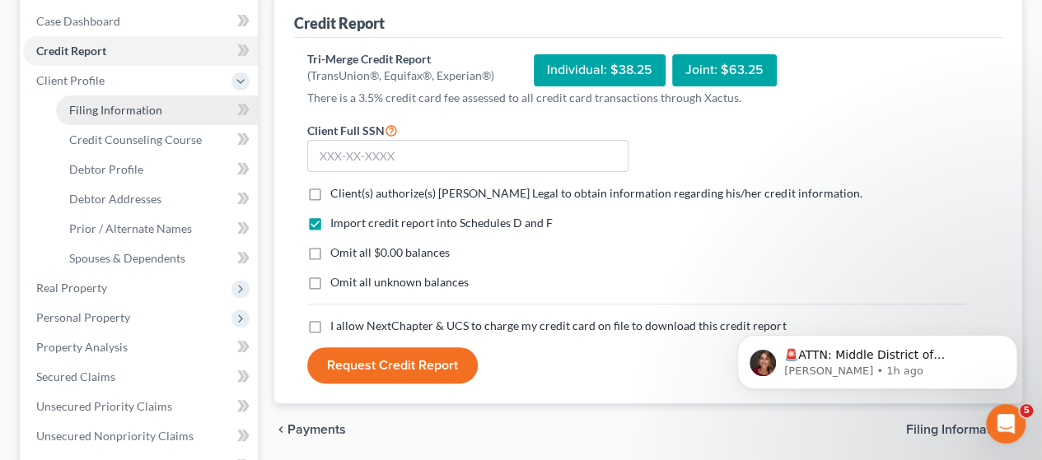
click at [120, 106] on span "Filing Information" at bounding box center [115, 110] width 93 height 14
select select "1"
select select "0"
select select "7"
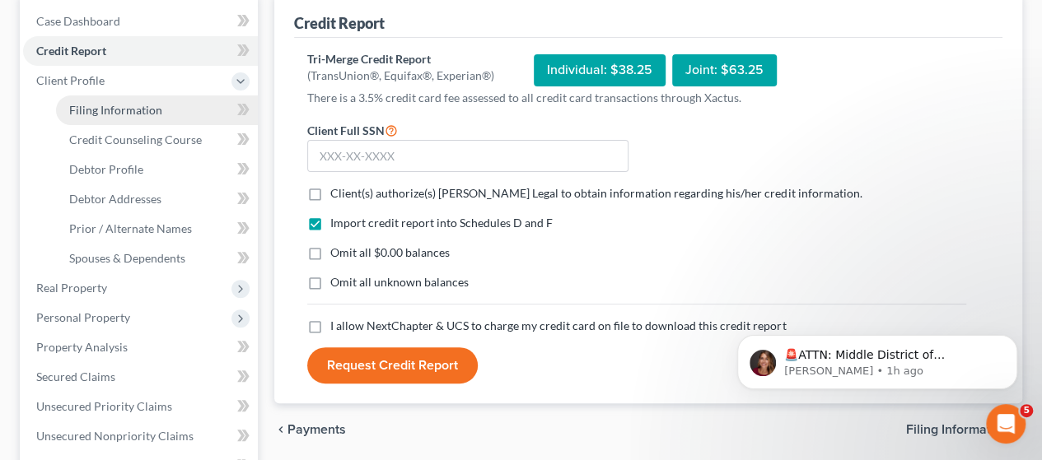
select select "0"
select select "4"
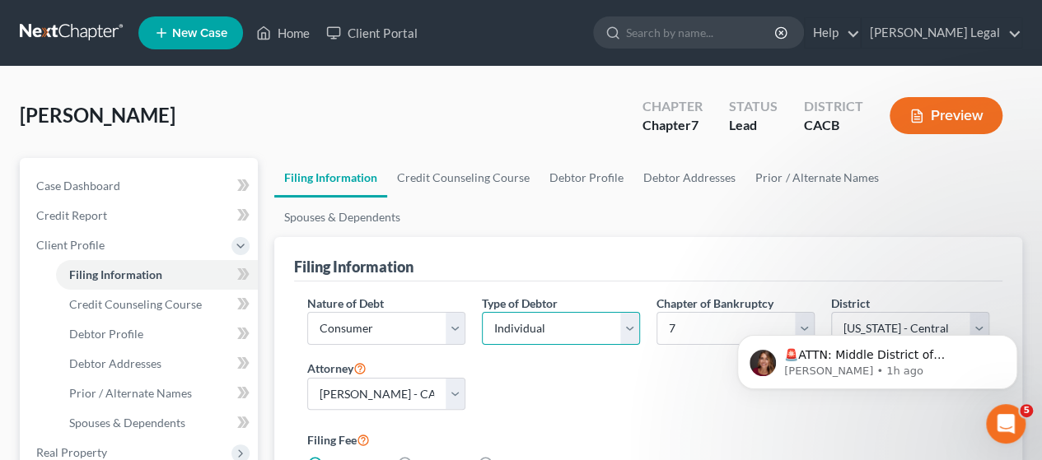
click at [621, 312] on select "Select Individual Joint" at bounding box center [561, 328] width 158 height 33
select select "1"
click at [482, 312] on select "Select Individual Joint" at bounding box center [561, 328] width 158 height 33
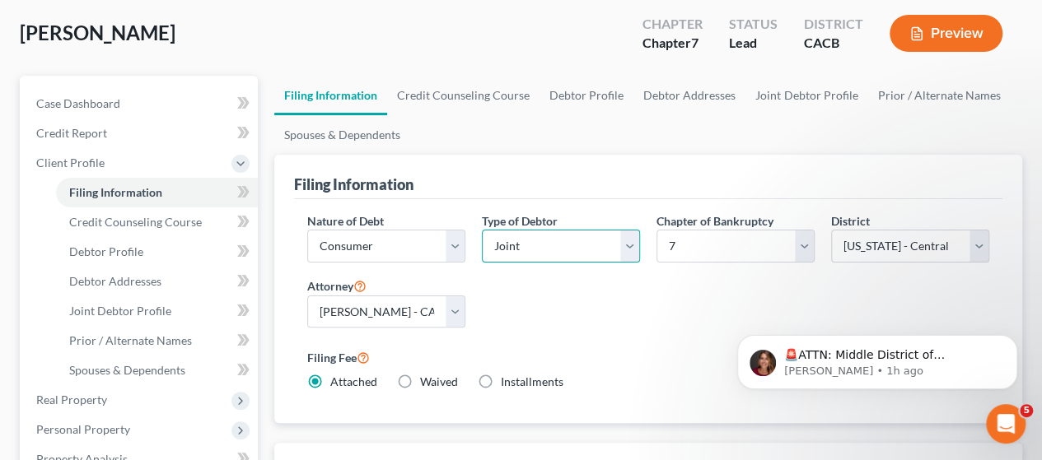
scroll to position [165, 0]
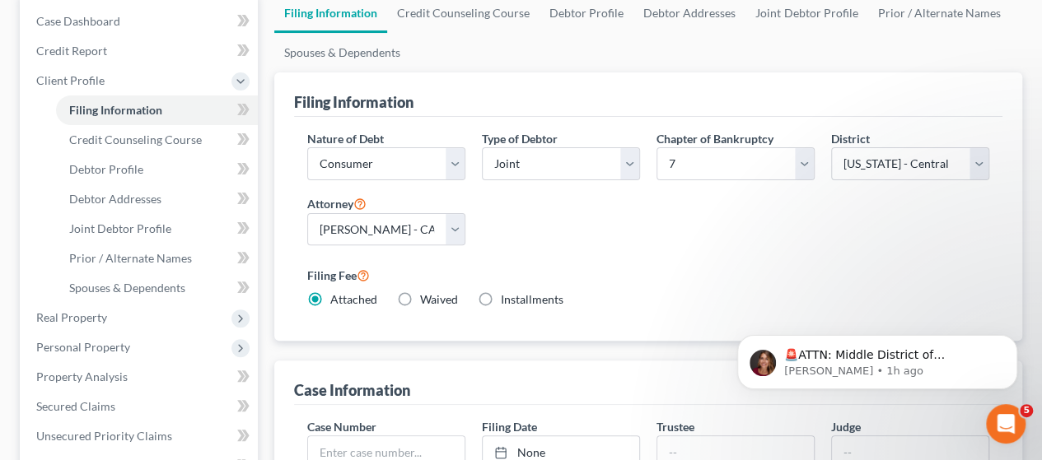
click at [644, 231] on div "Nature of Debt Select Business Consumer Other Nature of Business Select Clearin…" at bounding box center [648, 226] width 698 height 192
click at [122, 141] on span "Credit Counseling Course" at bounding box center [135, 140] width 133 height 14
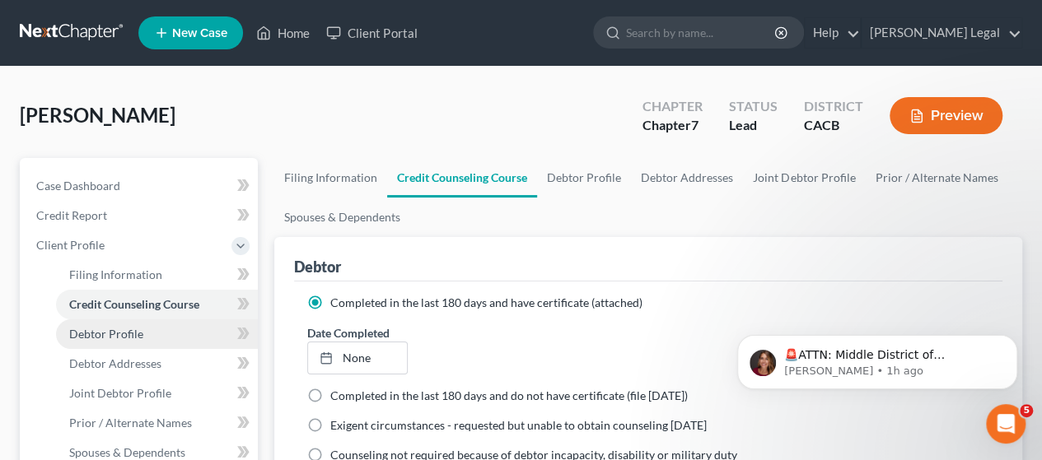
click at [112, 330] on span "Debtor Profile" at bounding box center [106, 334] width 74 height 14
select select "1"
select select "3"
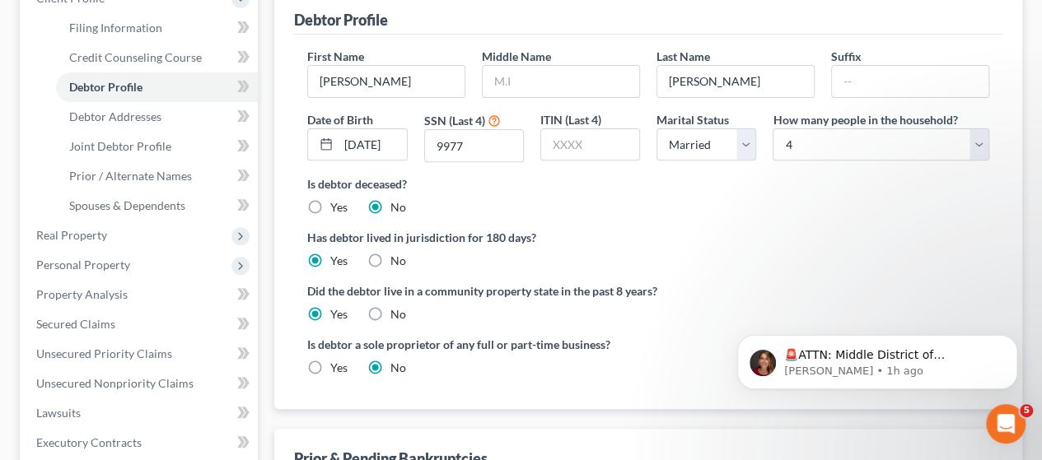
scroll to position [165, 0]
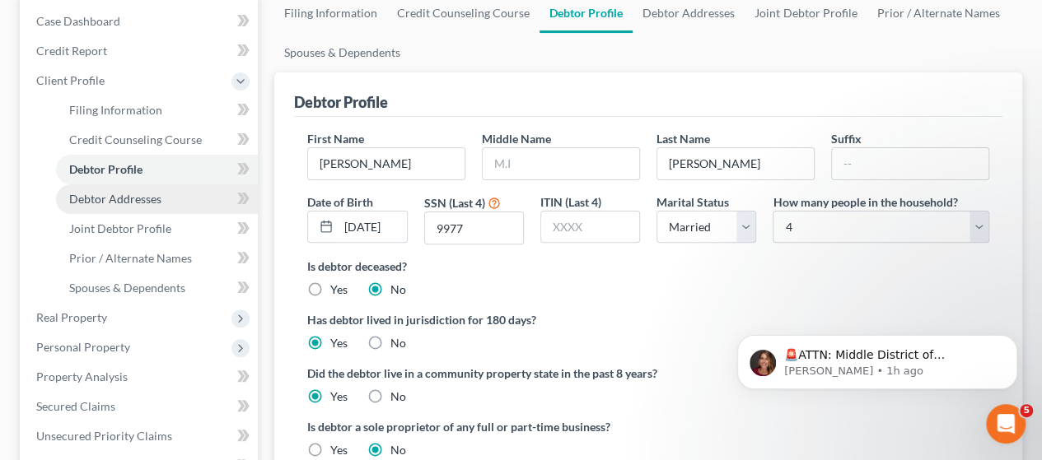
click at [147, 198] on span "Debtor Addresses" at bounding box center [115, 199] width 92 height 14
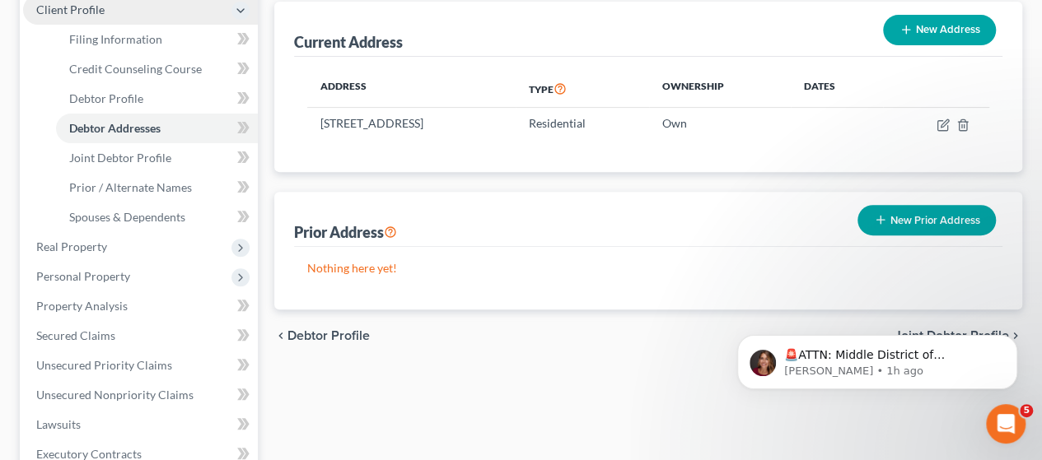
scroll to position [247, 0]
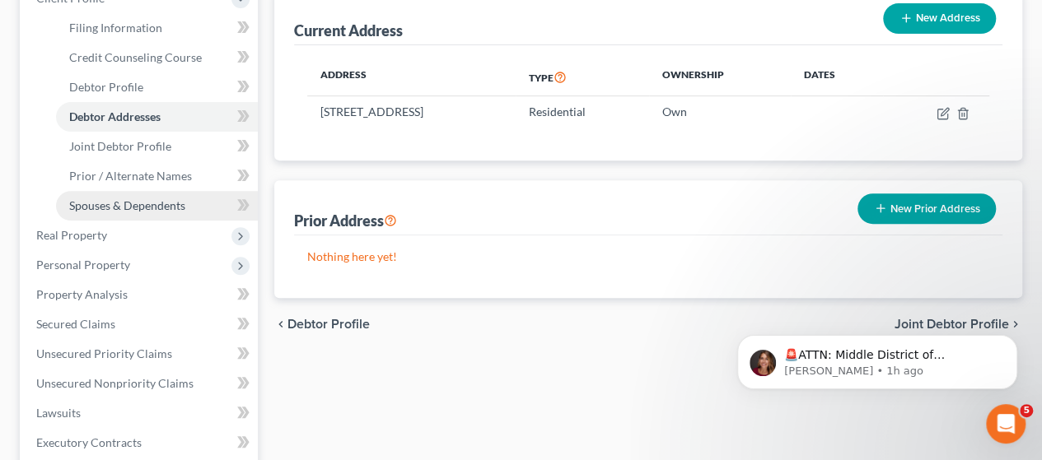
click at [120, 202] on span "Spouses & Dependents" at bounding box center [127, 205] width 116 height 14
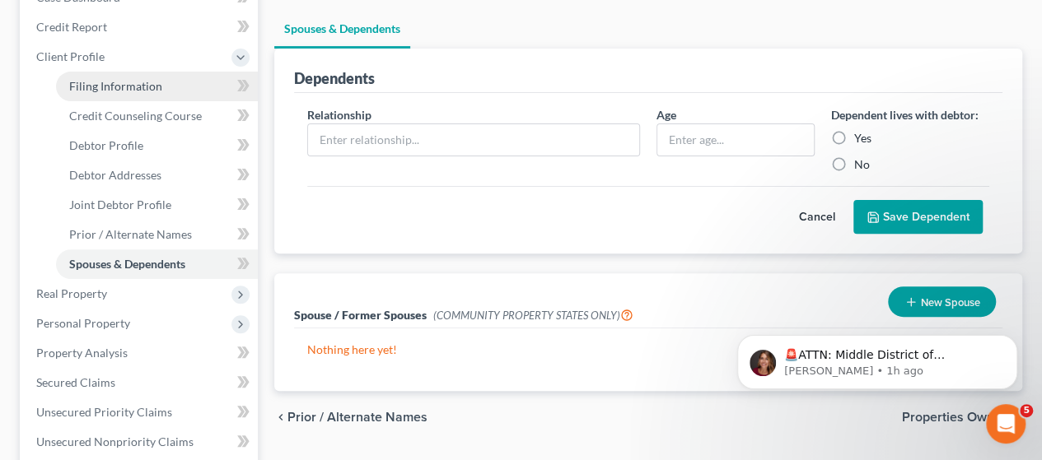
scroll to position [165, 0]
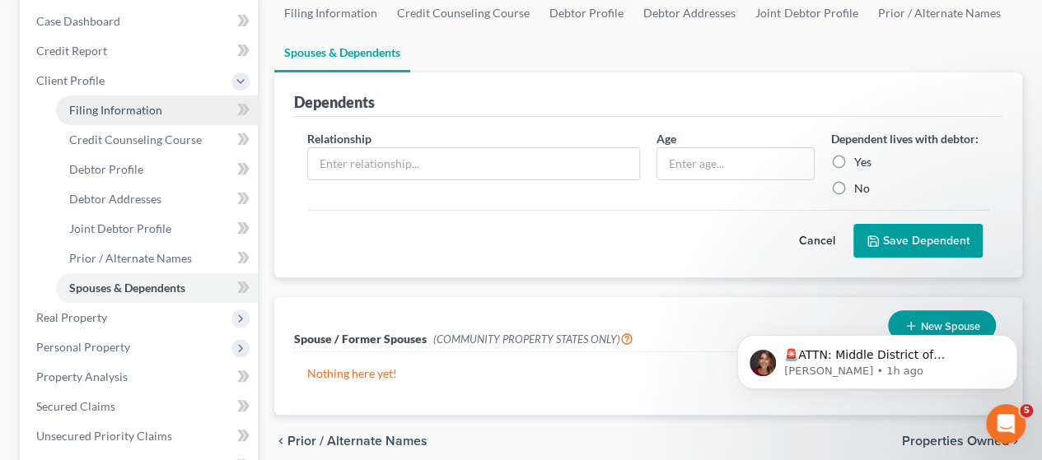
click at [105, 103] on span "Filing Information" at bounding box center [115, 110] width 93 height 14
select select "1"
select select "0"
select select "7"
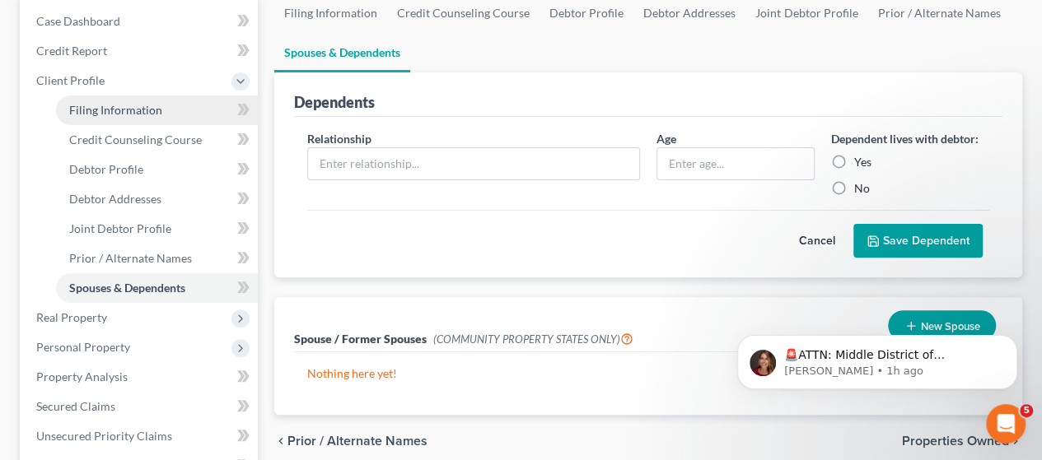
select select "0"
select select "4"
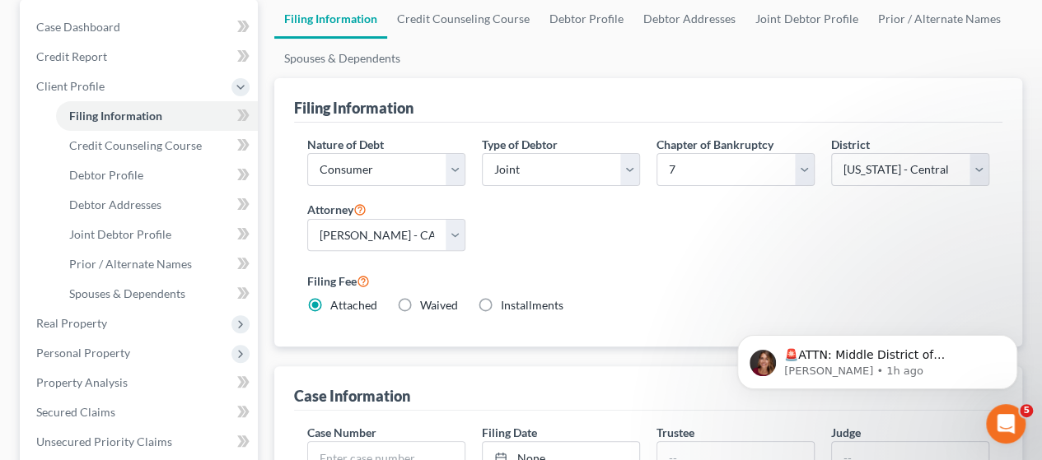
scroll to position [165, 0]
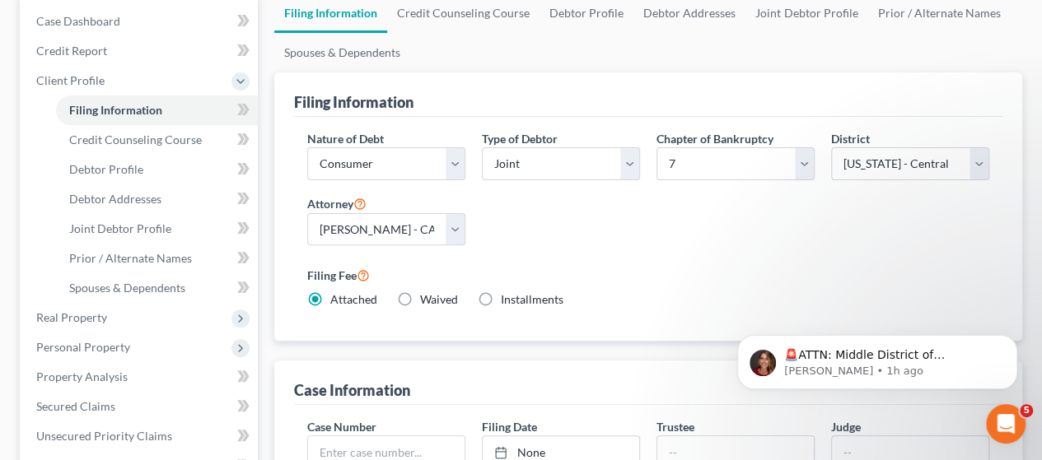
click at [697, 222] on div "Nature of Debt Select Business Consumer Other Nature of Business Select Clearin…" at bounding box center [648, 226] width 698 height 192
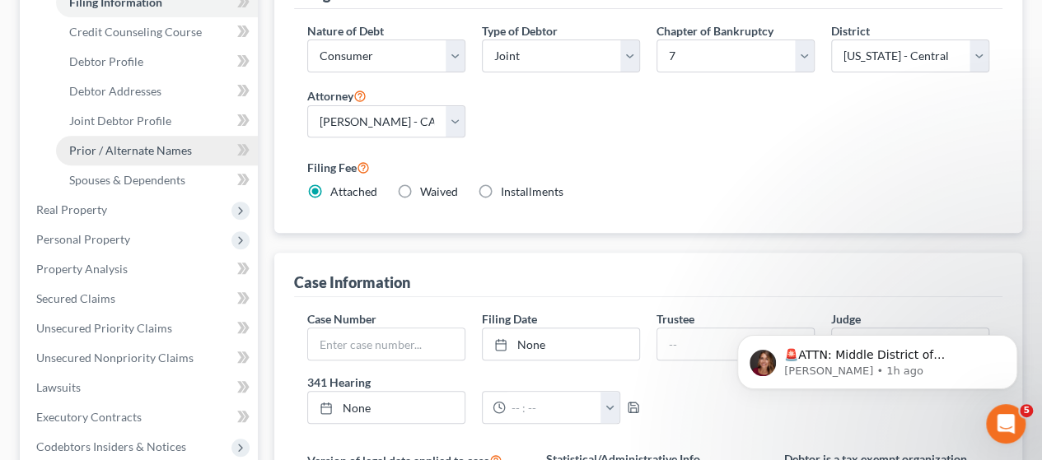
scroll to position [247, 0]
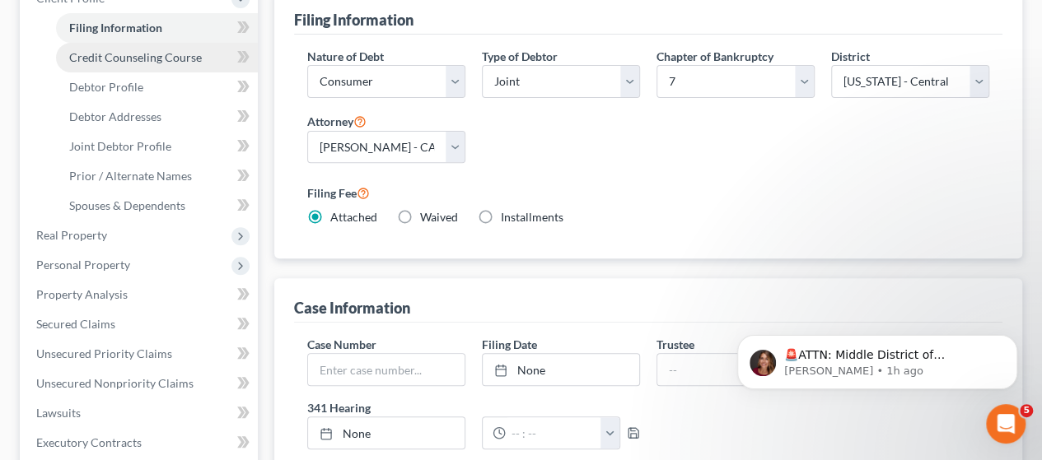
click at [146, 55] on span "Credit Counseling Course" at bounding box center [135, 57] width 133 height 14
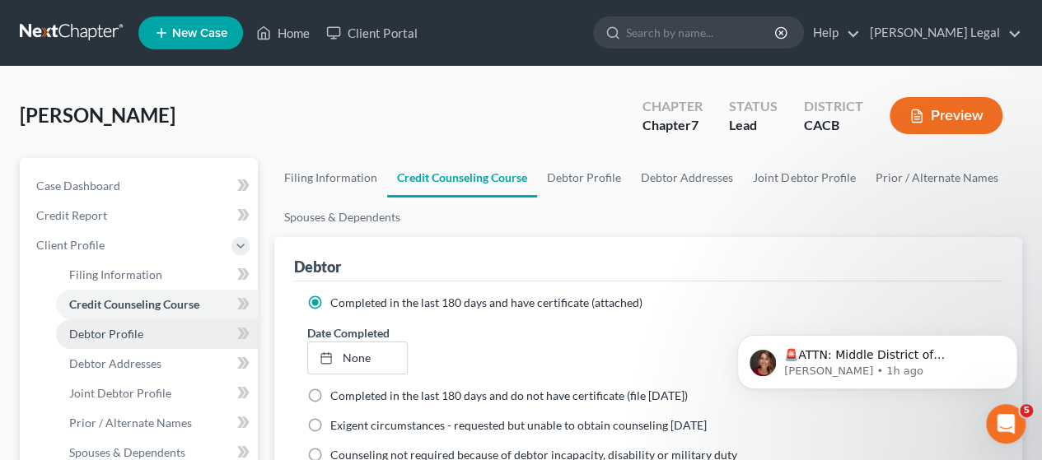
click at [105, 330] on span "Debtor Profile" at bounding box center [106, 334] width 74 height 14
select select "1"
select select "3"
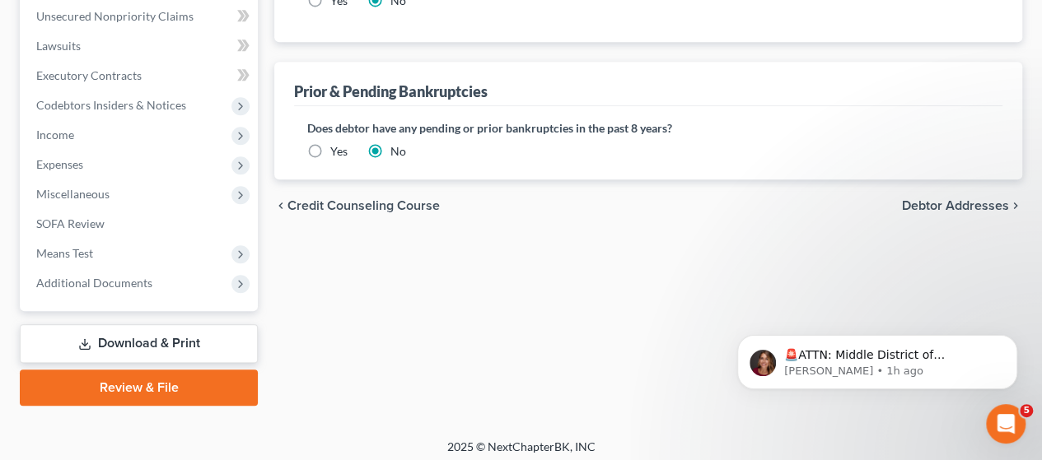
scroll to position [620, 0]
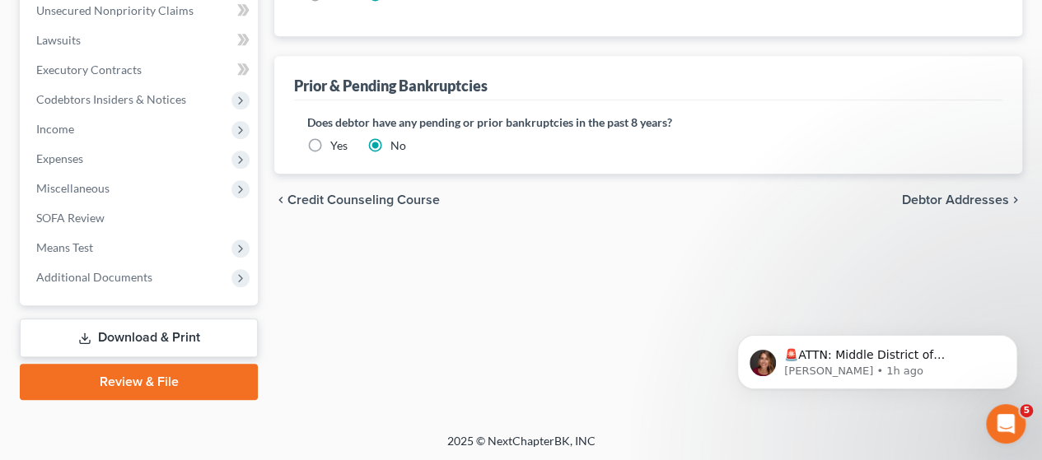
click at [957, 195] on span "Debtor Addresses" at bounding box center [955, 199] width 107 height 13
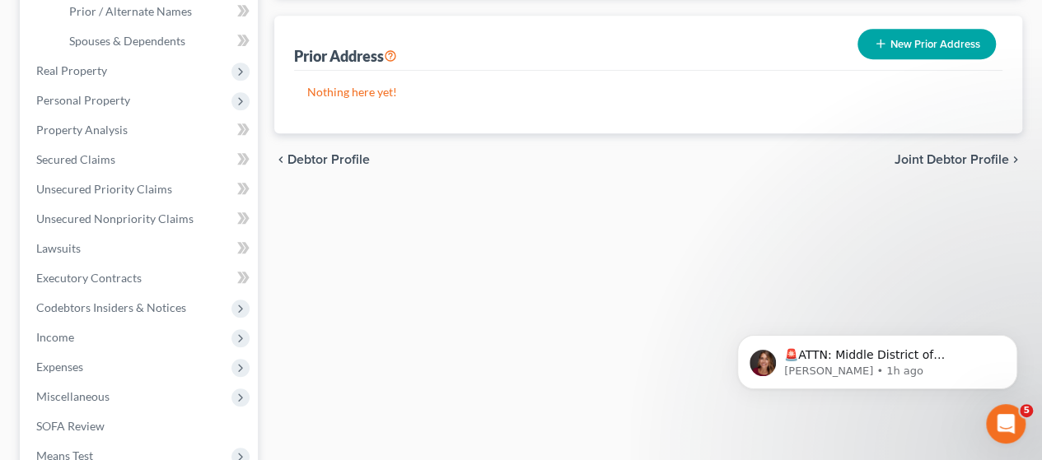
click at [952, 154] on span "Joint Debtor Profile" at bounding box center [951, 159] width 114 height 13
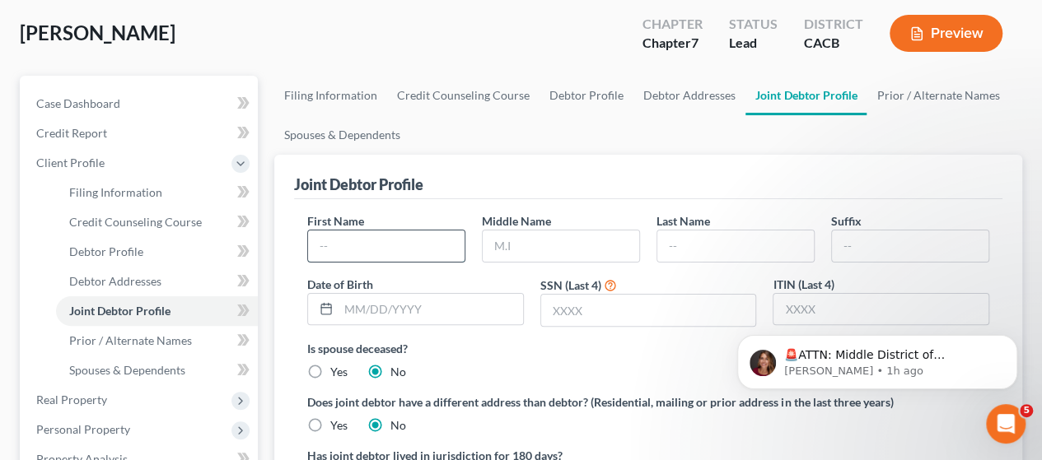
click at [420, 245] on input "text" at bounding box center [386, 246] width 156 height 31
type input "[PERSON_NAME]"
click at [518, 246] on input "[PERSON_NAME]" at bounding box center [560, 246] width 156 height 31
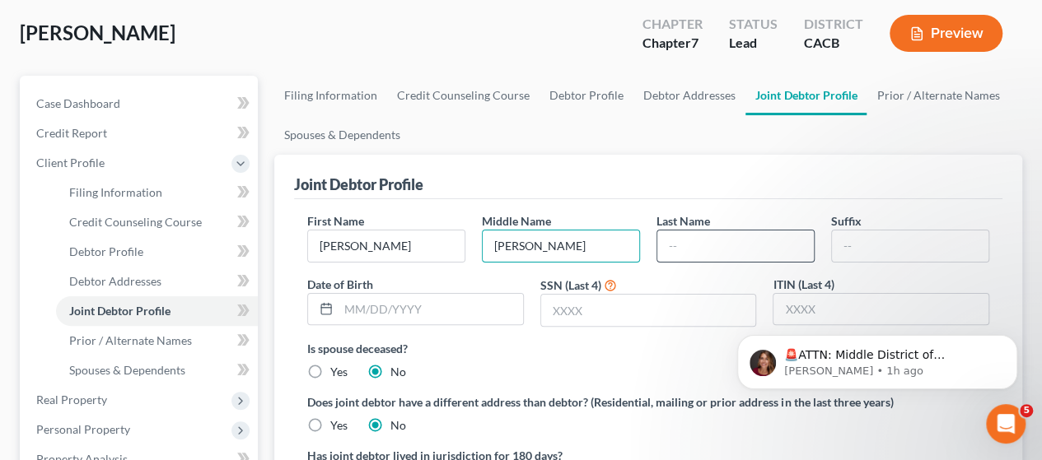
type input "[PERSON_NAME]"
click at [751, 251] on input "text" at bounding box center [735, 246] width 156 height 31
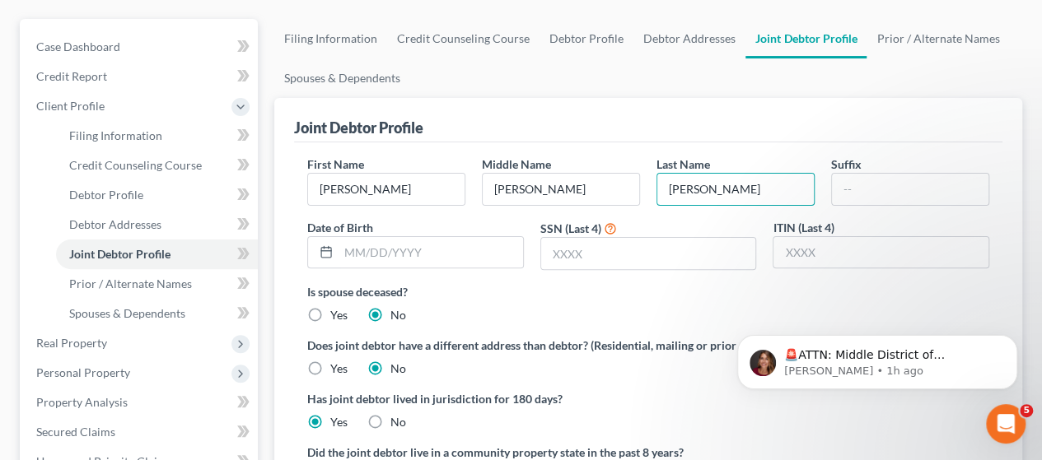
scroll to position [165, 0]
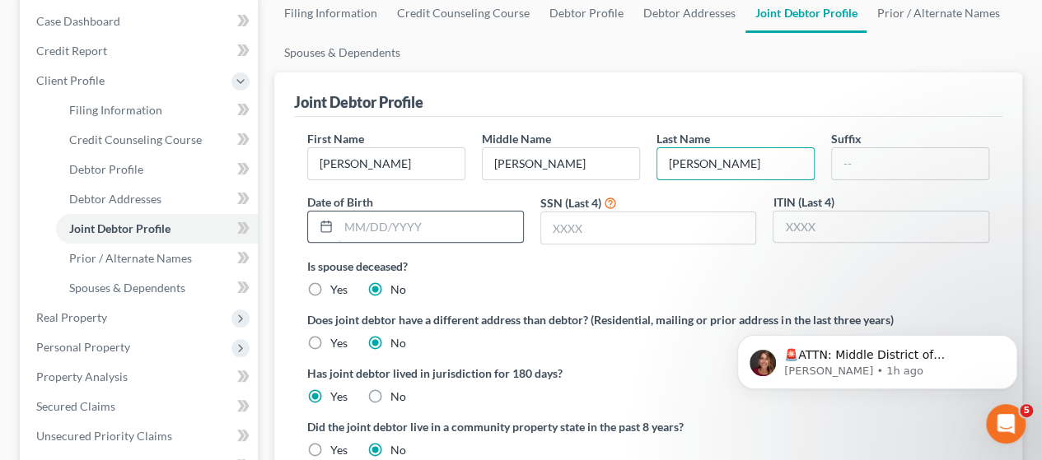
type input "[PERSON_NAME]"
click at [502, 227] on input "text" at bounding box center [430, 227] width 184 height 31
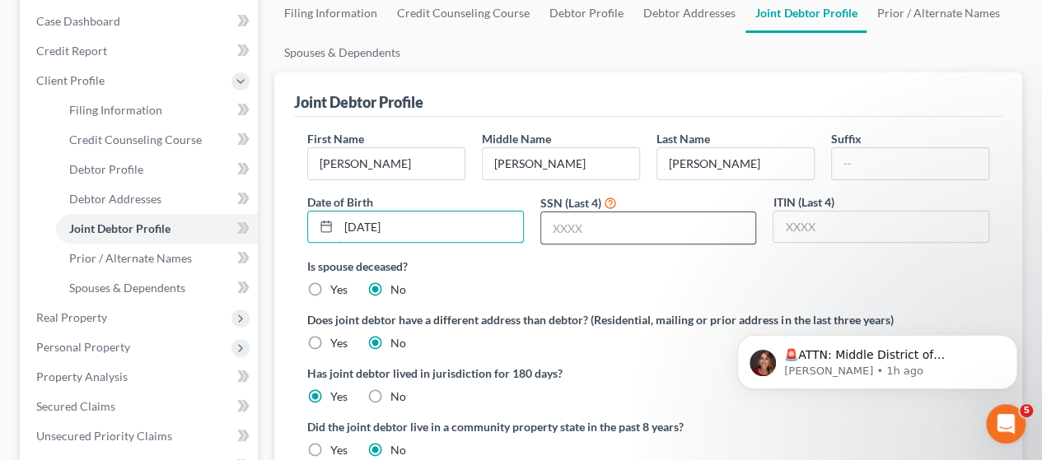
type input "[DATE]"
click at [628, 231] on input "text" at bounding box center [648, 227] width 215 height 31
type input "4652"
click at [734, 294] on div "Is spouse deceased? Yes No" at bounding box center [648, 278] width 682 height 40
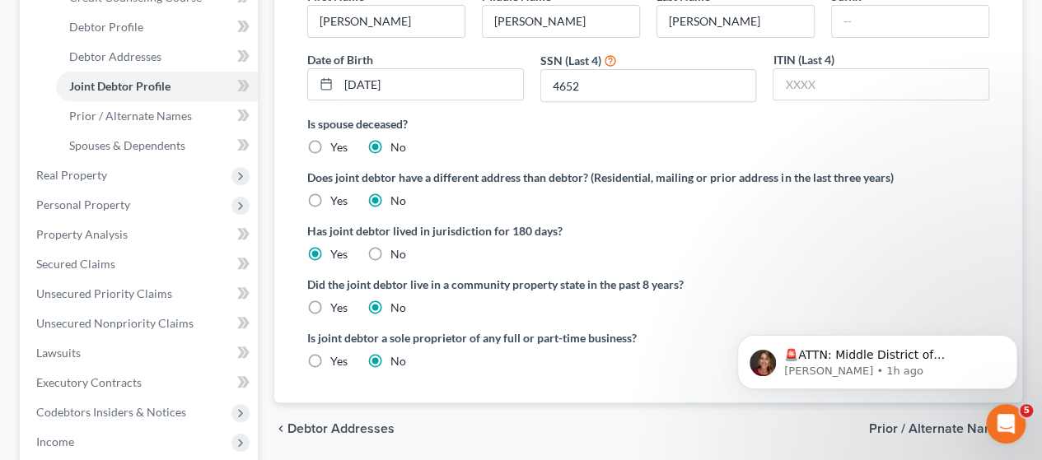
scroll to position [329, 0]
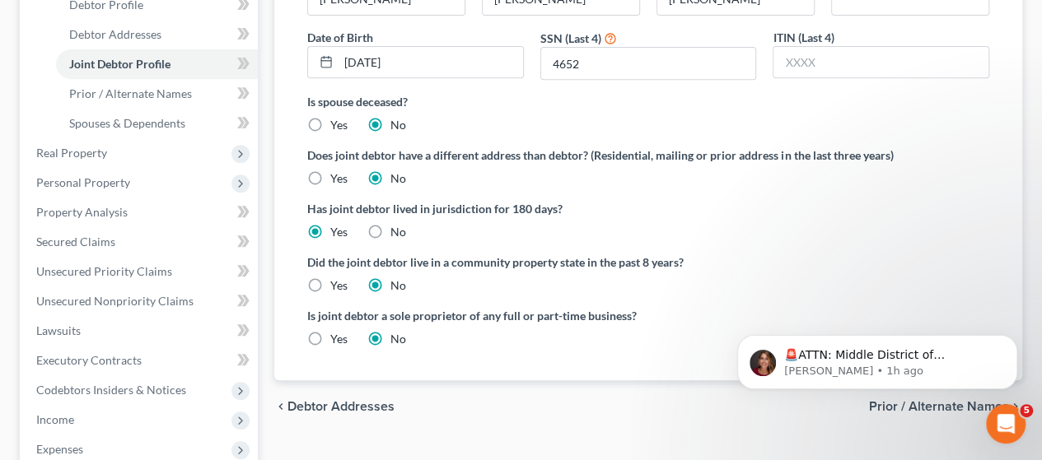
click at [330, 282] on label "Yes" at bounding box center [338, 285] width 17 height 16
click at [337, 282] on input "Yes" at bounding box center [342, 282] width 11 height 11
radio input "true"
radio input "false"
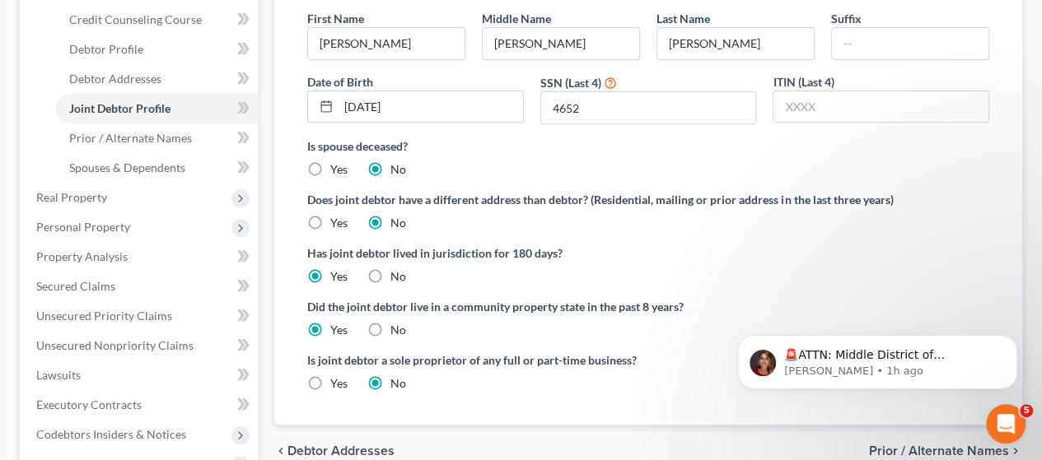
scroll to position [247, 0]
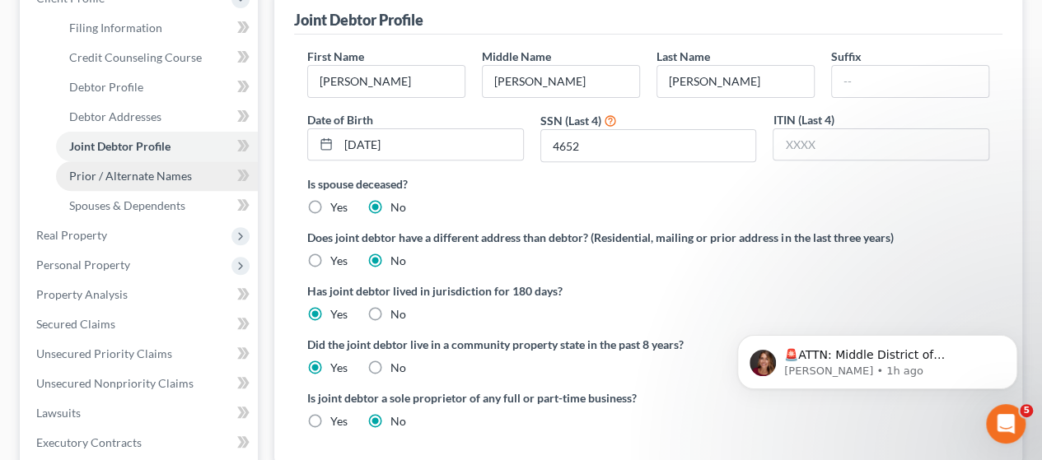
click at [162, 177] on span "Prior / Alternate Names" at bounding box center [130, 176] width 123 height 14
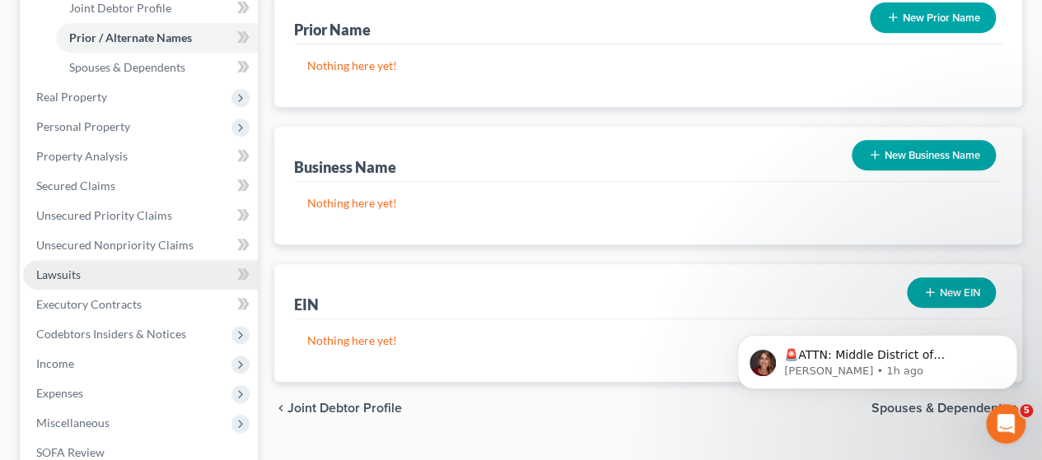
scroll to position [412, 0]
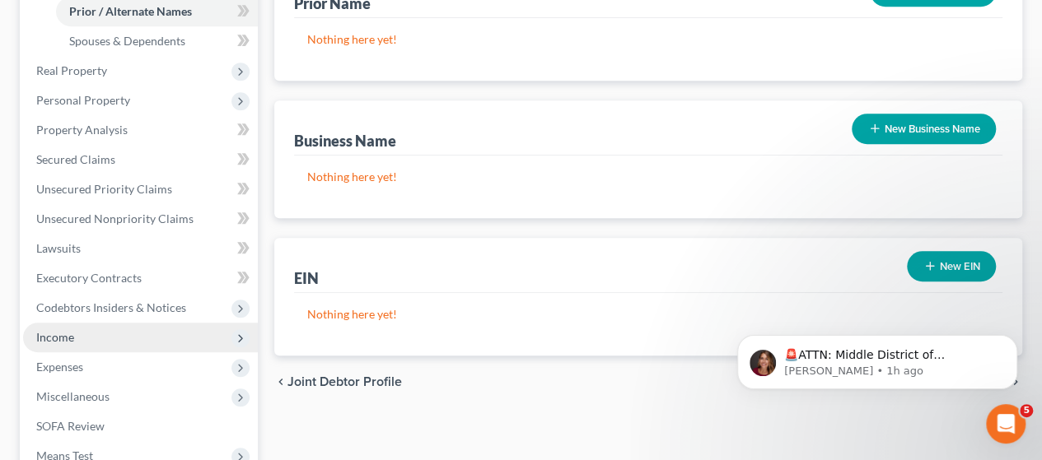
click at [105, 333] on span "Income" at bounding box center [140, 338] width 235 height 30
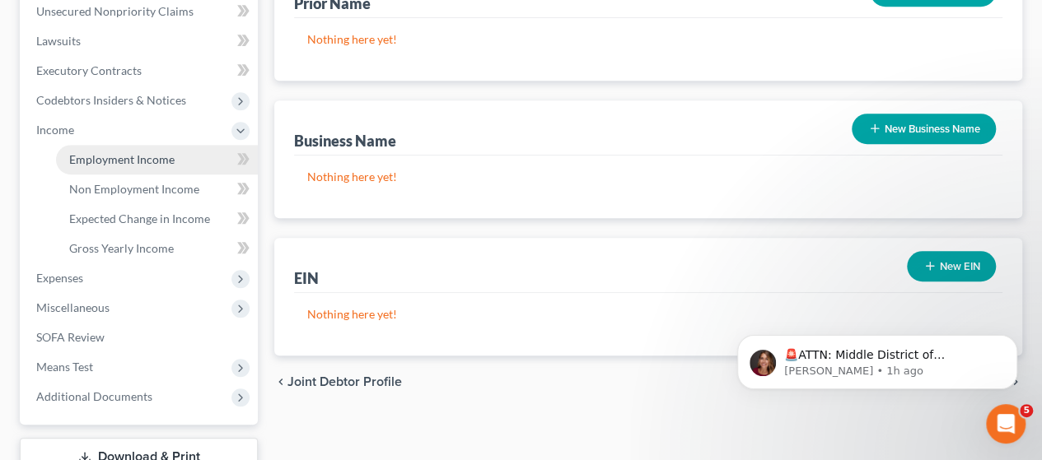
click at [156, 159] on span "Employment Income" at bounding box center [121, 159] width 105 height 14
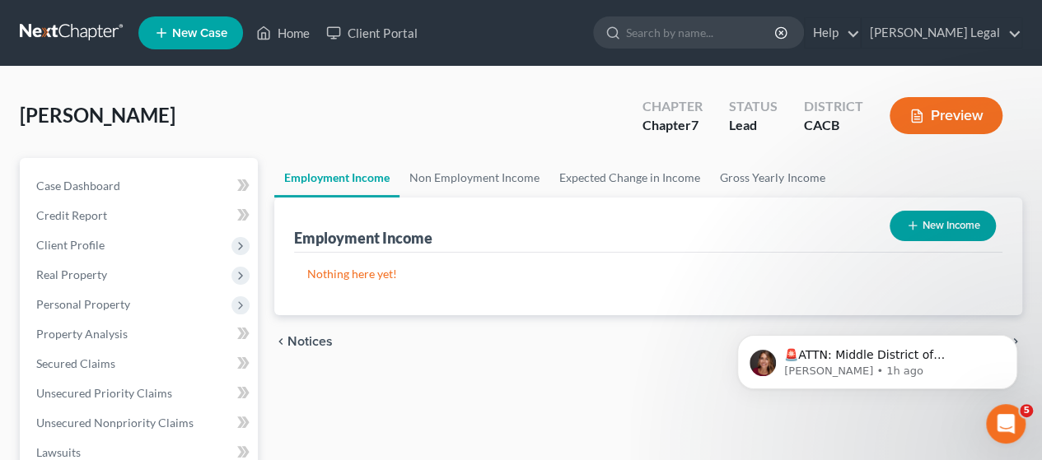
click at [944, 222] on button "New Income" at bounding box center [942, 226] width 106 height 30
select select "0"
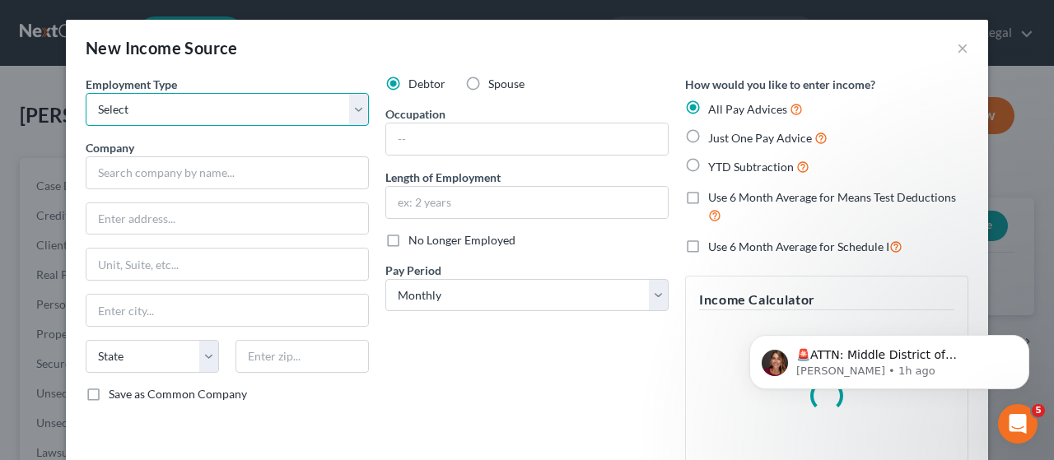
click at [357, 113] on select "Select Full or [DEMOGRAPHIC_DATA] Employment Self Employment" at bounding box center [227, 109] width 283 height 33
select select "0"
click at [86, 93] on select "Select Full or [DEMOGRAPHIC_DATA] Employment Self Employment" at bounding box center [227, 109] width 283 height 33
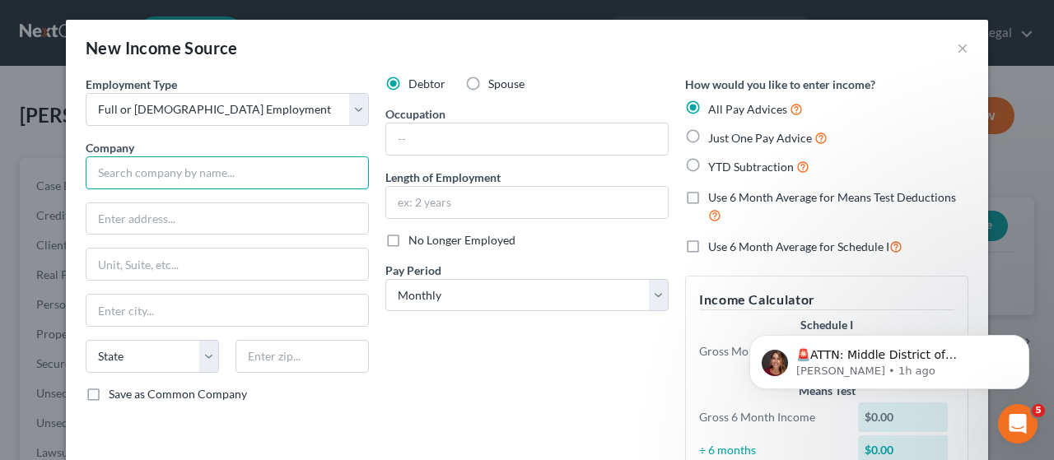
click at [253, 175] on input "text" at bounding box center [227, 172] width 283 height 33
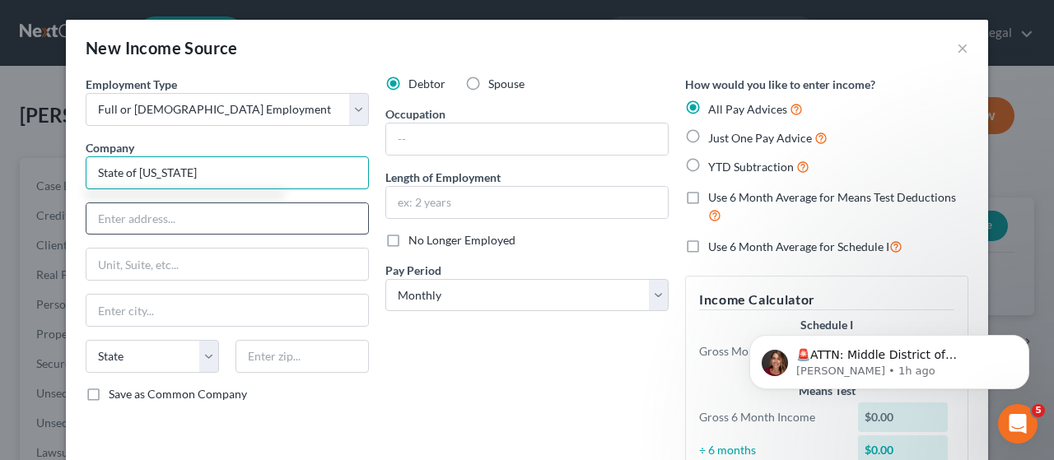
type input "State of [US_STATE]"
click at [247, 221] on input "text" at bounding box center [227, 218] width 282 height 31
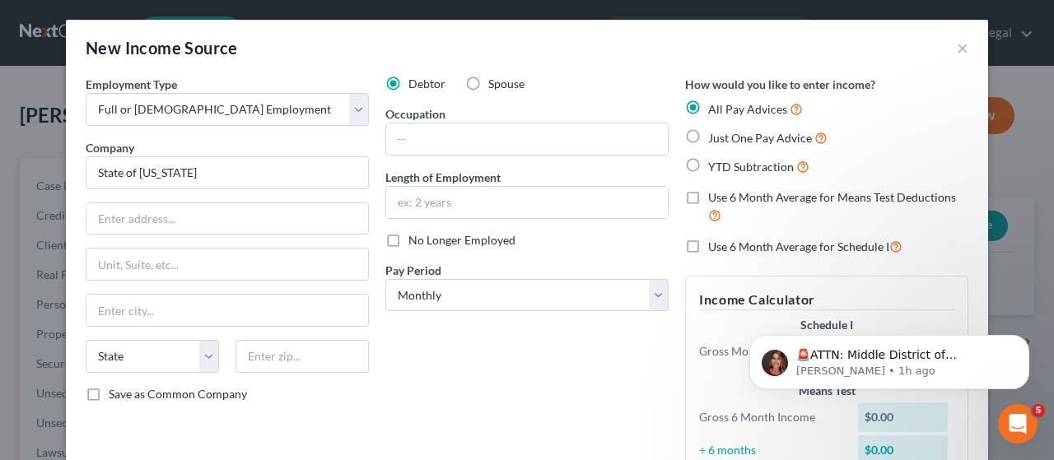
click at [474, 361] on div "Debtor Spouse Occupation Length of Employment No Longer Employed Pay Period * S…" at bounding box center [527, 286] width 300 height 420
click at [708, 137] on label "Just One Pay Advice" at bounding box center [767, 137] width 119 height 19
click at [715, 137] on input "Just One Pay Advice" at bounding box center [720, 133] width 11 height 11
radio input "true"
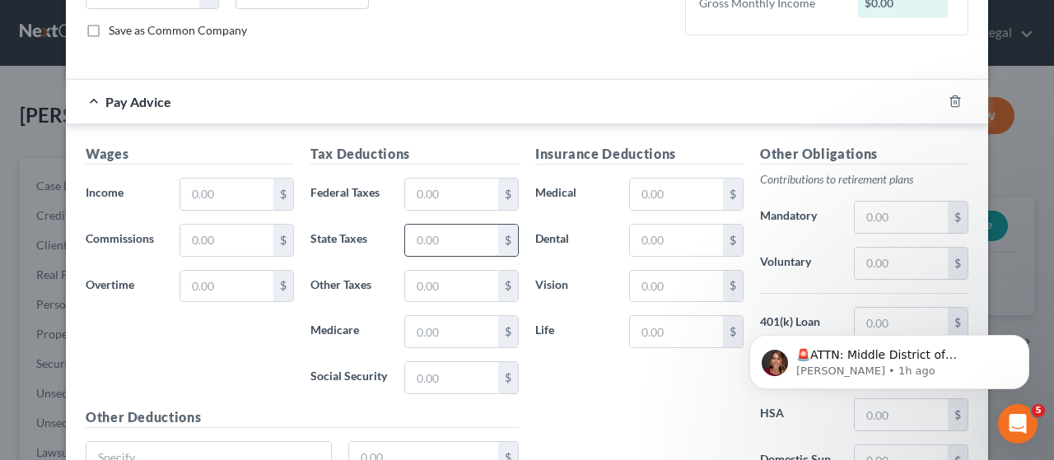
scroll to position [412, 0]
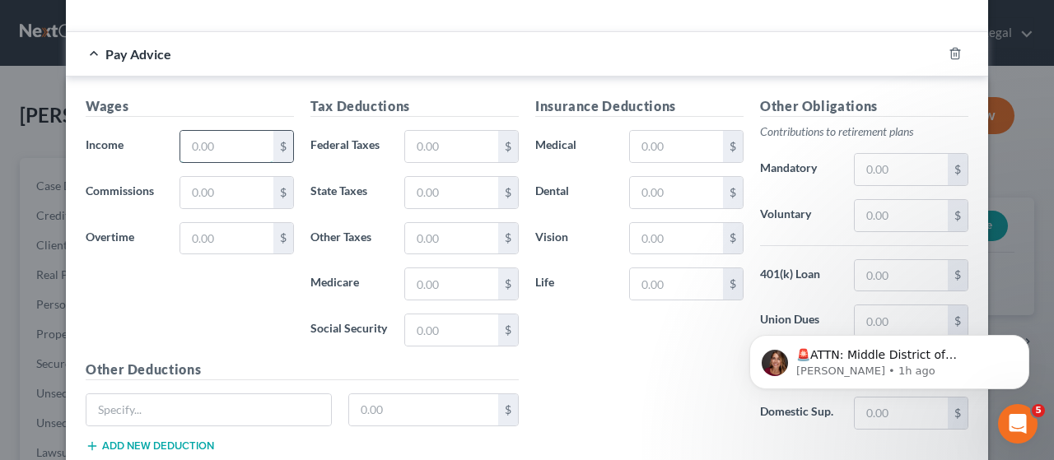
click at [231, 146] on input "text" at bounding box center [226, 146] width 93 height 31
type input "8,521.14"
click at [186, 312] on div "Wages Income * 8,521.14 $ Commissions $ Overtime $" at bounding box center [189, 227] width 225 height 263
click at [677, 146] on input "text" at bounding box center [676, 146] width 93 height 31
type input "620.52"
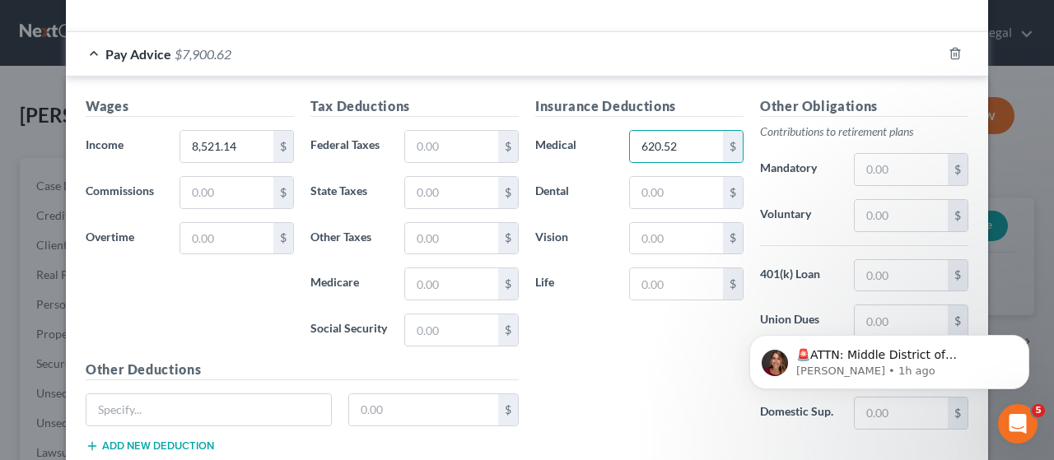
click at [182, 309] on div "Wages Income * 8,521.14 $ Commissions $ Overtime $" at bounding box center [189, 227] width 225 height 263
click at [444, 276] on input "text" at bounding box center [451, 283] width 93 height 31
type input "109.62"
click at [203, 286] on div "Wages Income * 8,521.14 $ Commissions $ Overtime $" at bounding box center [189, 227] width 225 height 263
click at [227, 307] on div "Wages Income * 8,521.14 $ Commissions $ Overtime $" at bounding box center [189, 227] width 225 height 263
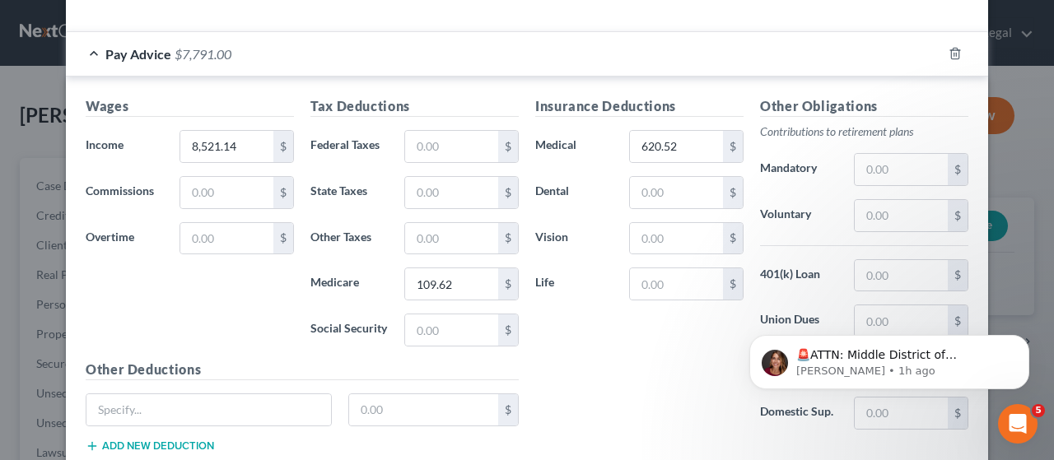
click at [663, 360] on div "Insurance Deductions Medical 620.52 $ Dental $ Vision $ Life $" at bounding box center [639, 269] width 225 height 347
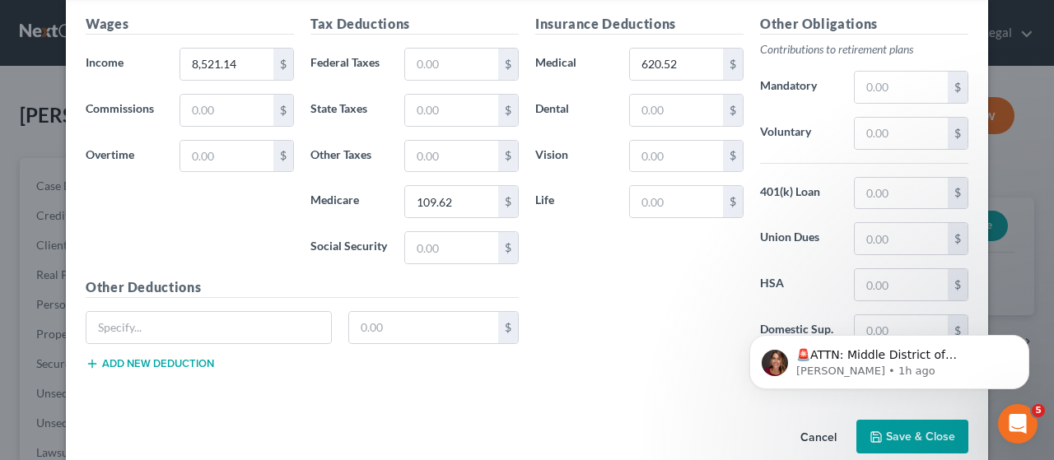
scroll to position [512, 0]
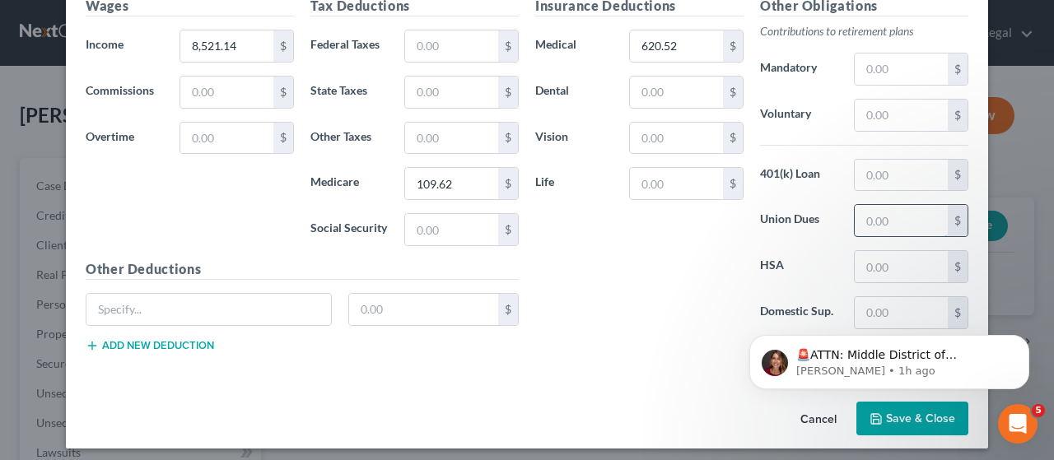
click at [904, 216] on input "text" at bounding box center [901, 220] width 93 height 31
type input "116.15"
click at [671, 260] on div "Insurance Deductions Medical 620.52 $ Dental $ Vision $ Life $" at bounding box center [639, 169] width 225 height 347
click at [902, 414] on html "🚨ATTN: Middle District of [US_STATE] The court has added a new Credit Counselin…" at bounding box center [889, 358] width 329 height 115
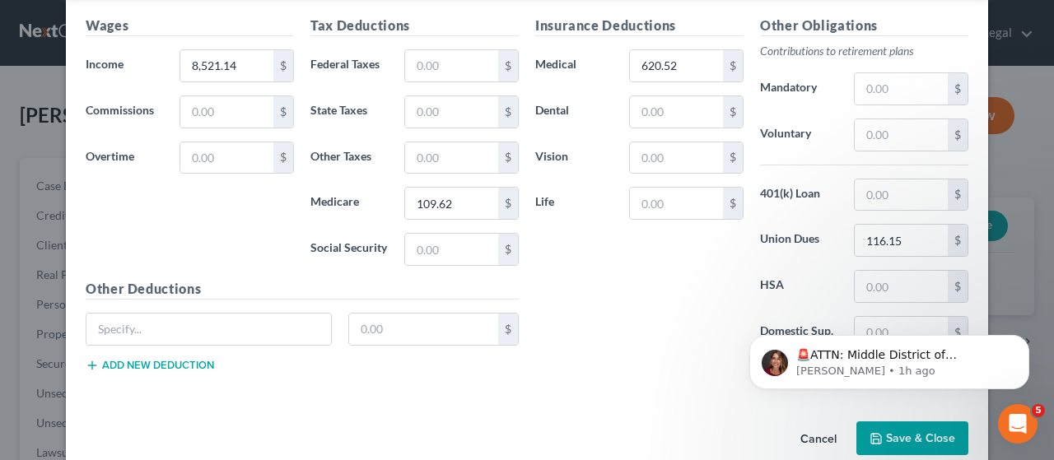
scroll to position [494, 0]
click at [914, 430] on button "Save & Close" at bounding box center [912, 437] width 112 height 35
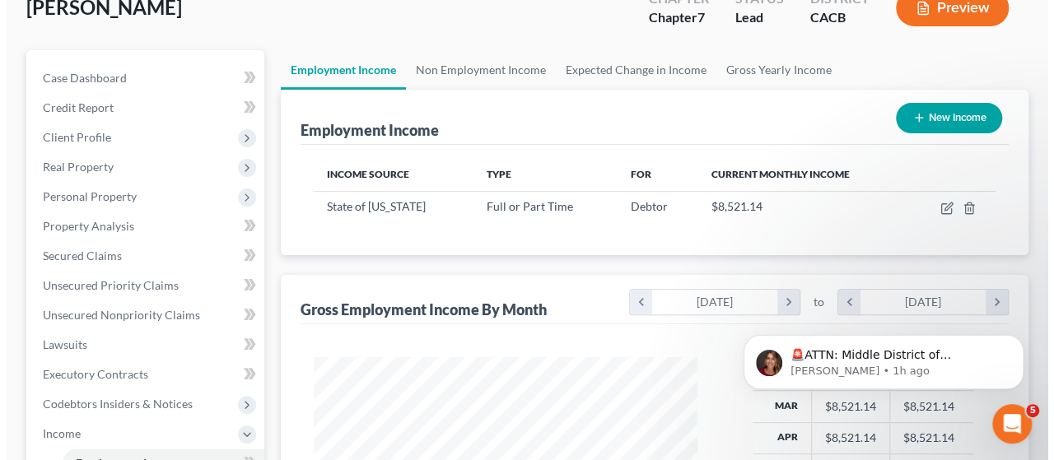
scroll to position [82, 0]
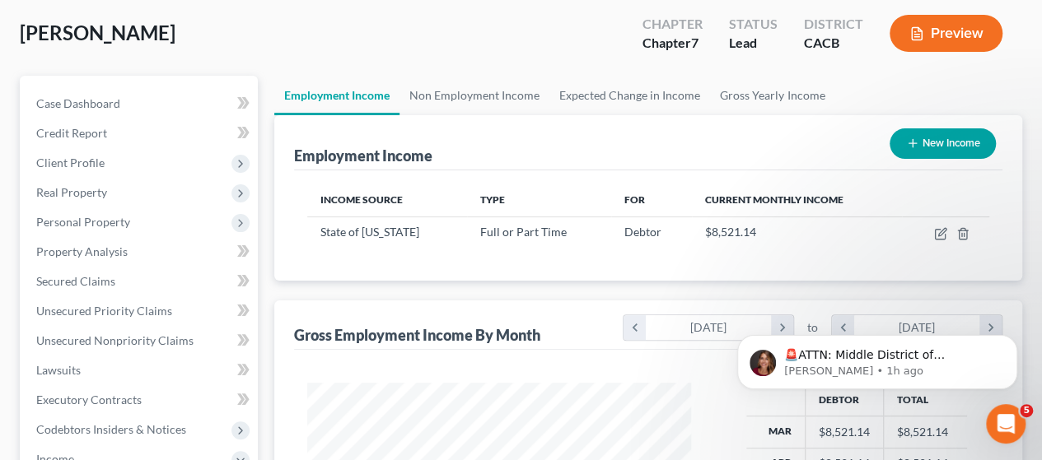
click at [934, 143] on button "New Income" at bounding box center [942, 143] width 106 height 30
select select "0"
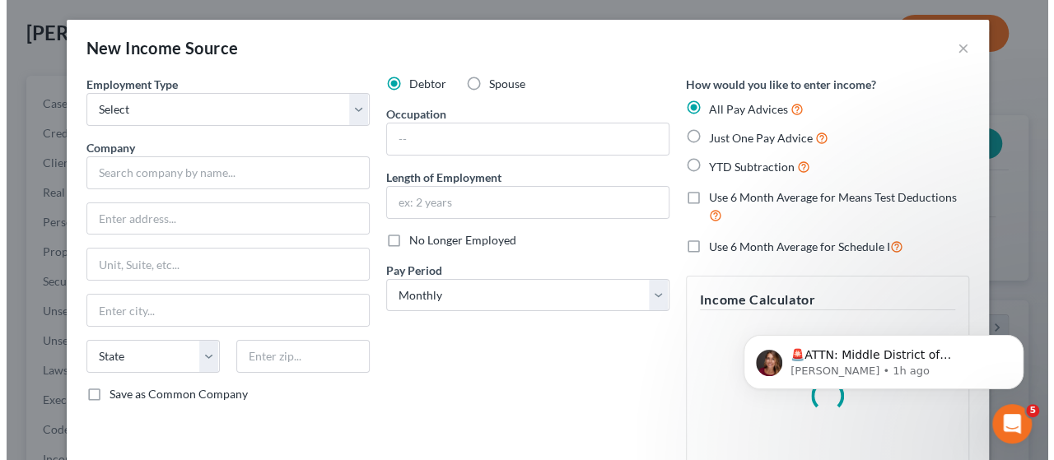
scroll to position [293, 422]
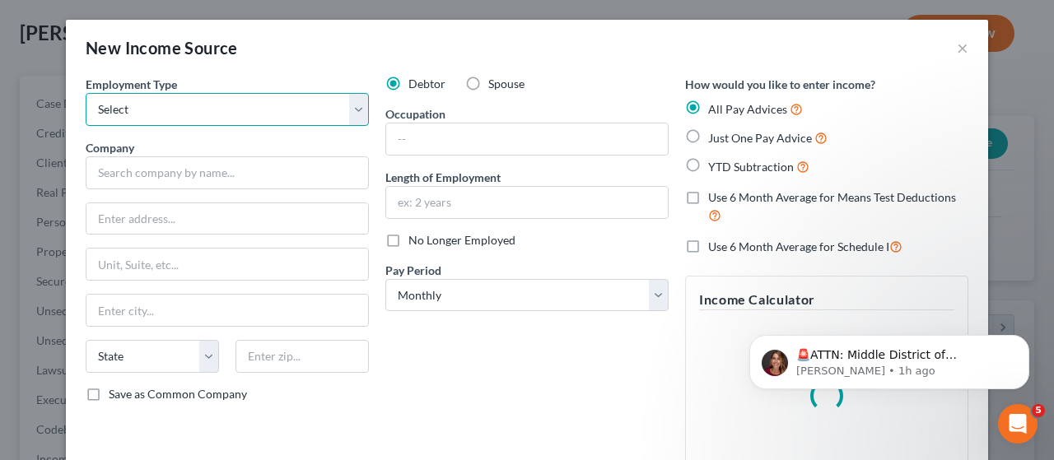
click at [356, 106] on select "Select Full or [DEMOGRAPHIC_DATA] Employment Self Employment" at bounding box center [227, 109] width 283 height 33
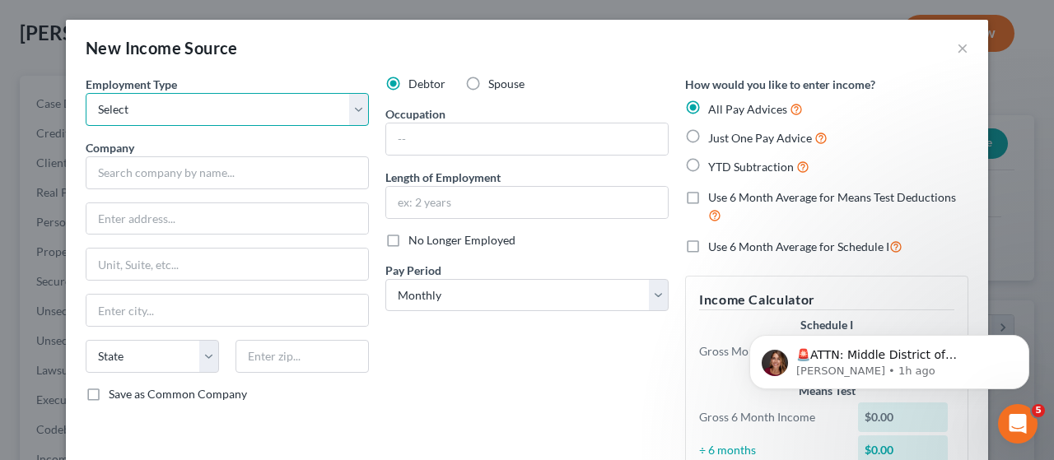
select select "0"
click at [86, 93] on select "Select Full or [DEMOGRAPHIC_DATA] Employment Self Employment" at bounding box center [227, 109] width 283 height 33
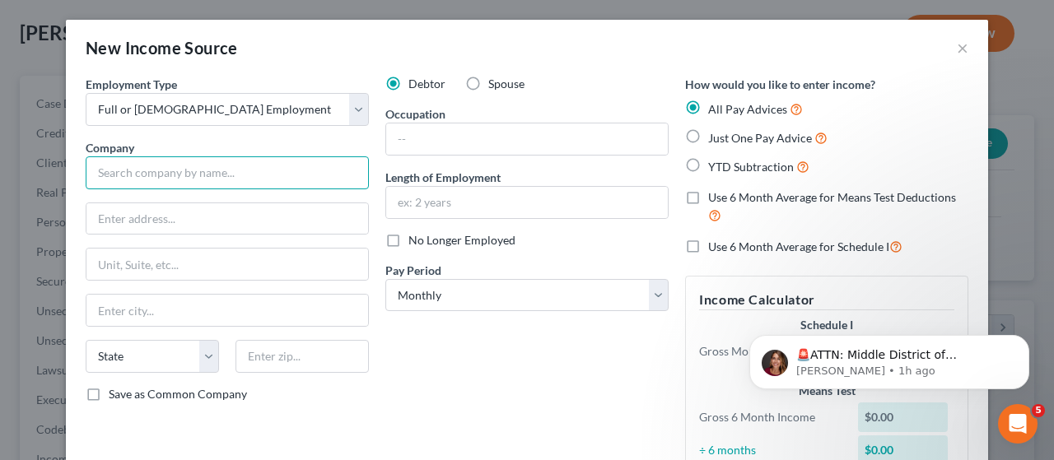
click at [235, 176] on input "text" at bounding box center [227, 172] width 283 height 33
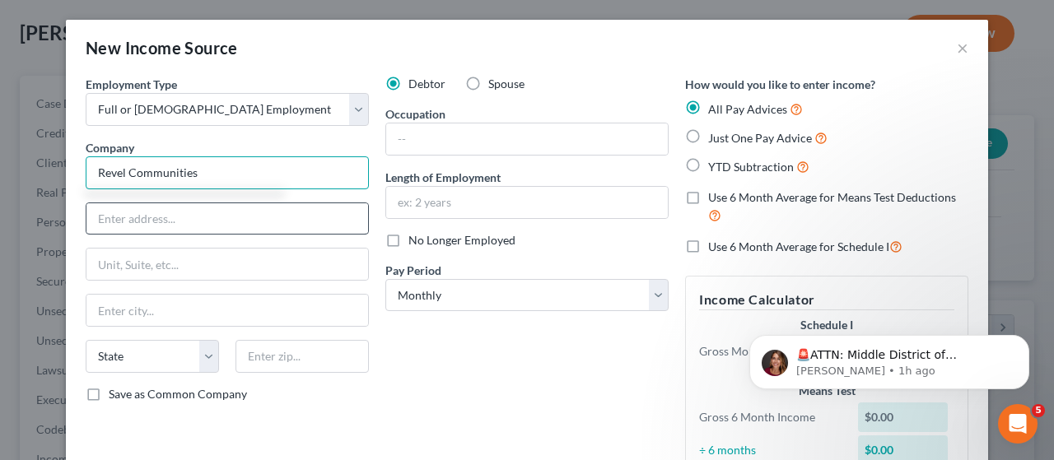
type input "Revel Communities"
click at [240, 219] on input "text" at bounding box center [227, 218] width 282 height 31
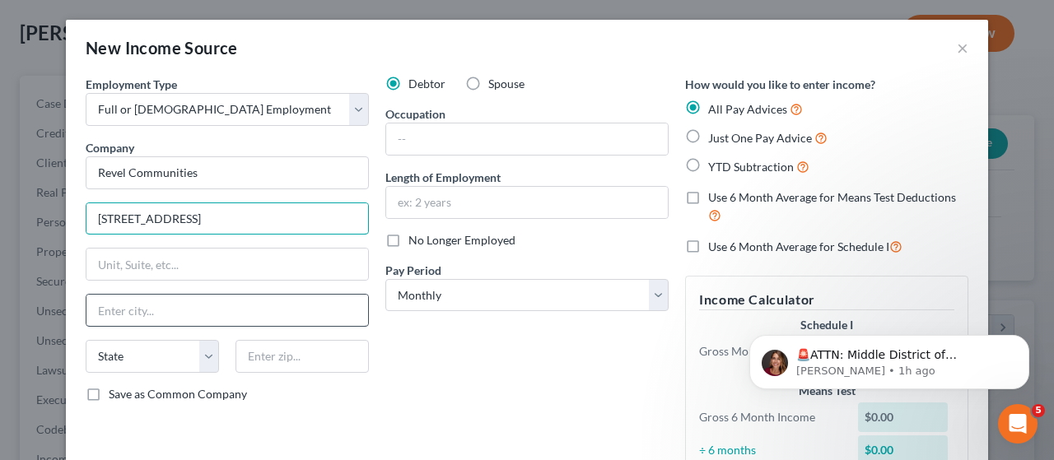
type input "[STREET_ADDRESS]"
click at [206, 309] on input "text" at bounding box center [227, 310] width 282 height 31
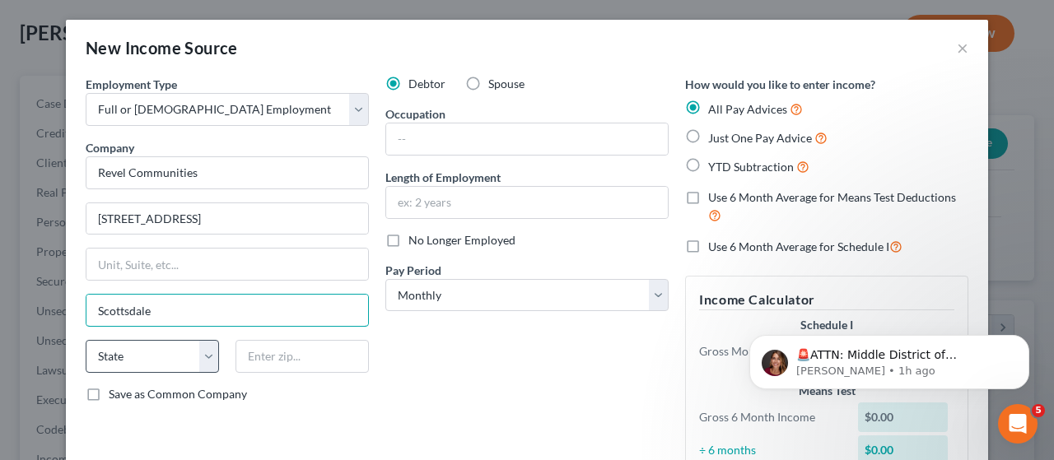
type input "Scottsdale"
click at [171, 359] on select "State [US_STATE] AK AR AZ CA CO CT DE DC [GEOGRAPHIC_DATA] [GEOGRAPHIC_DATA] GU…" at bounding box center [152, 356] width 133 height 33
select select "3"
click at [86, 340] on select "State [US_STATE] AK AR AZ CA CO CT DE DC [GEOGRAPHIC_DATA] [GEOGRAPHIC_DATA] GU…" at bounding box center [152, 356] width 133 height 33
click at [281, 358] on input "text" at bounding box center [301, 356] width 133 height 33
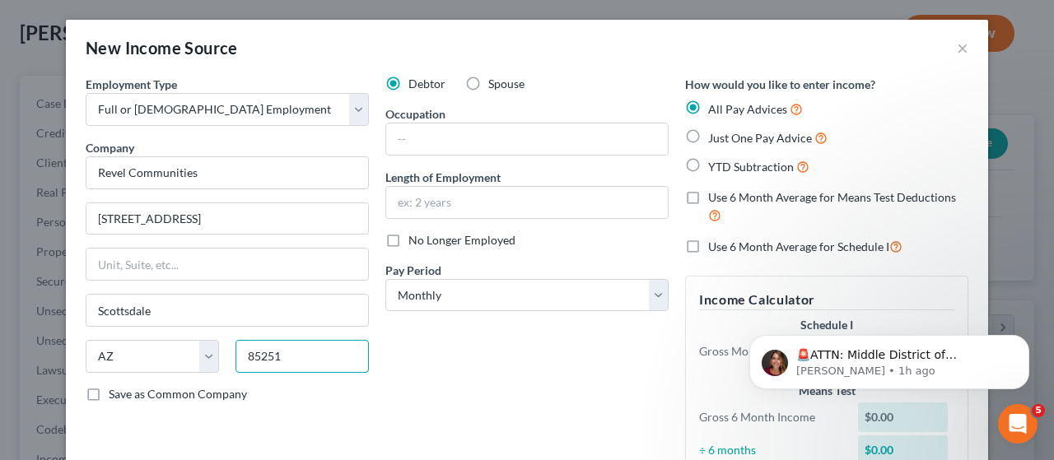
type input "85251"
click at [448, 384] on div "Debtor Spouse Occupation Length of Employment No Longer Employed Pay Period * S…" at bounding box center [527, 286] width 300 height 420
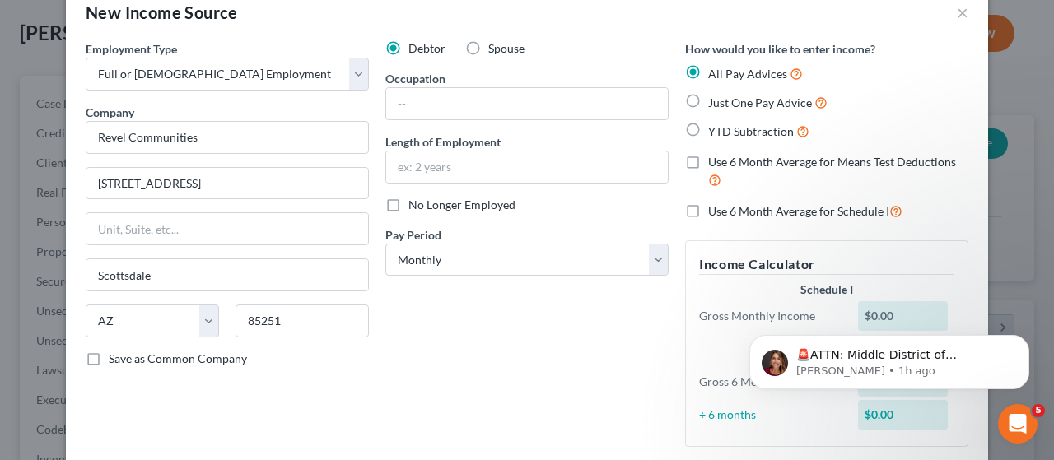
scroll to position [0, 0]
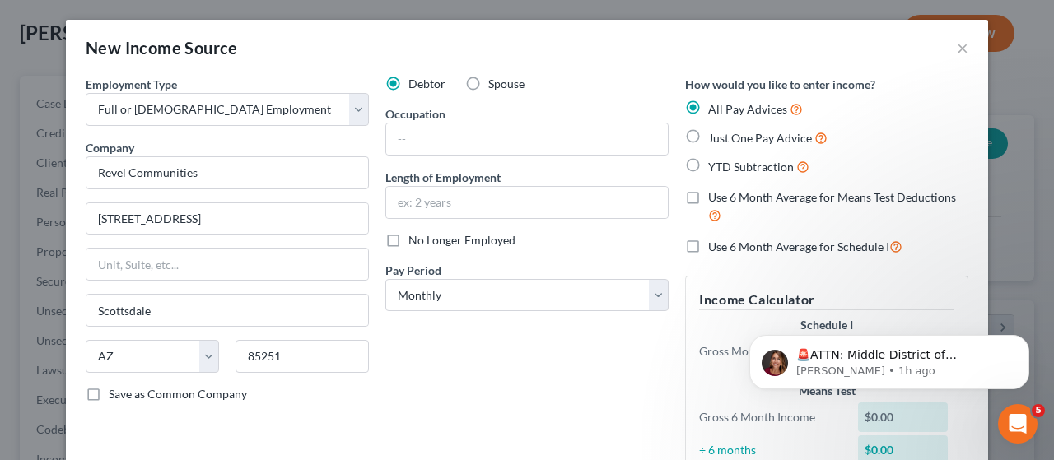
click at [708, 138] on label "Just One Pay Advice" at bounding box center [767, 137] width 119 height 19
click at [715, 138] on input "Just One Pay Advice" at bounding box center [720, 133] width 11 height 11
radio input "true"
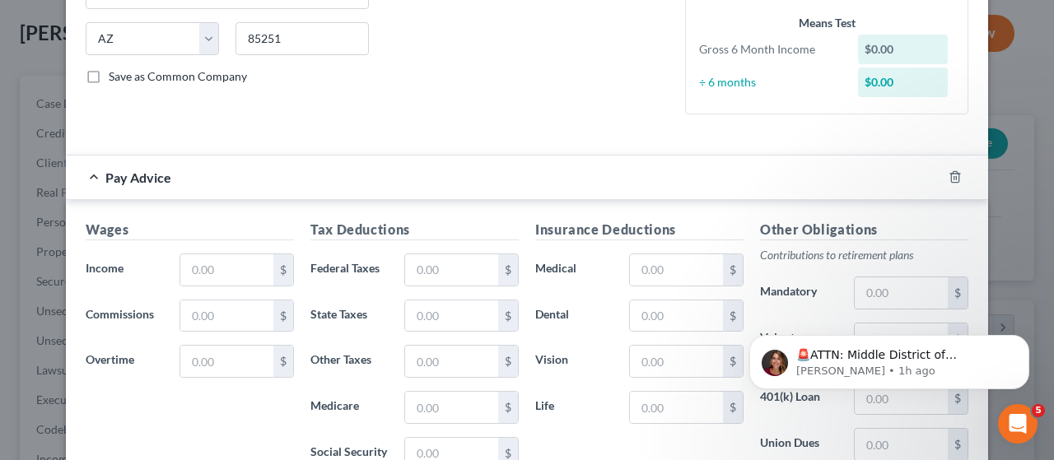
scroll to position [412, 0]
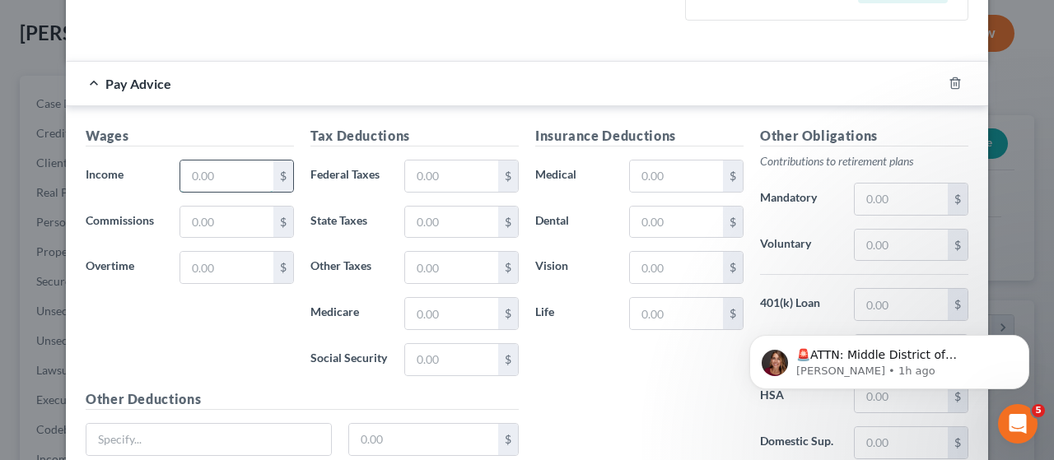
click at [220, 178] on input "text" at bounding box center [226, 176] width 93 height 31
type input "1,000"
click at [221, 283] on div "Wages Income * 1,000 $ Commissions $ Overtime $" at bounding box center [189, 257] width 225 height 263
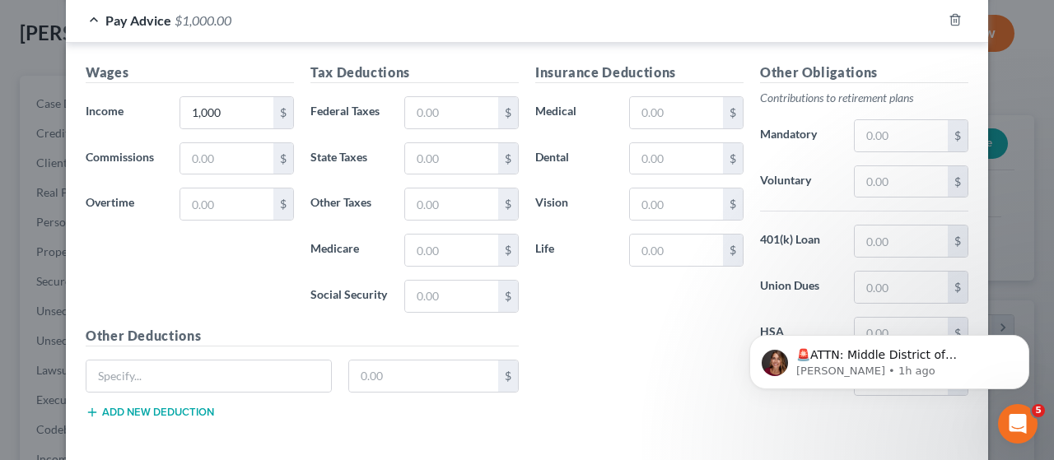
scroll to position [544, 0]
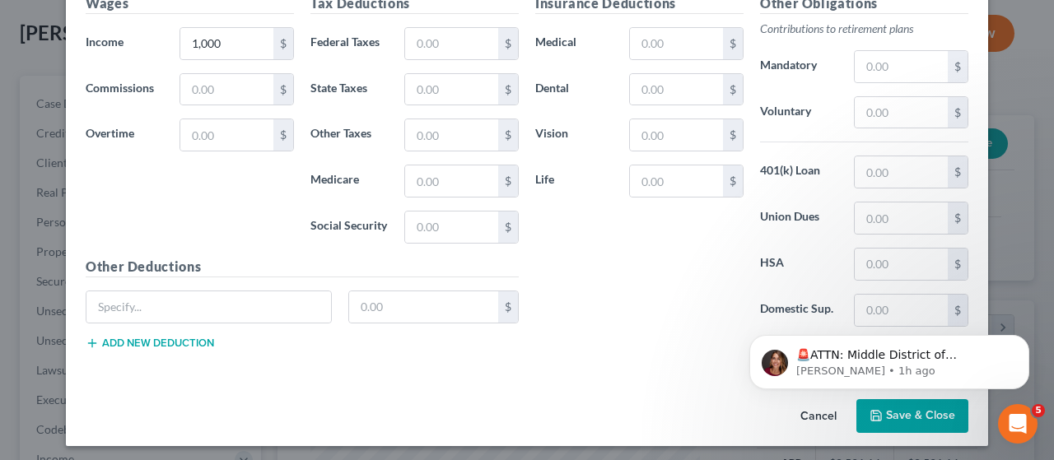
click at [901, 414] on html "🚨ATTN: Middle District of [US_STATE] The court has added a new Credit Counselin…" at bounding box center [889, 358] width 329 height 115
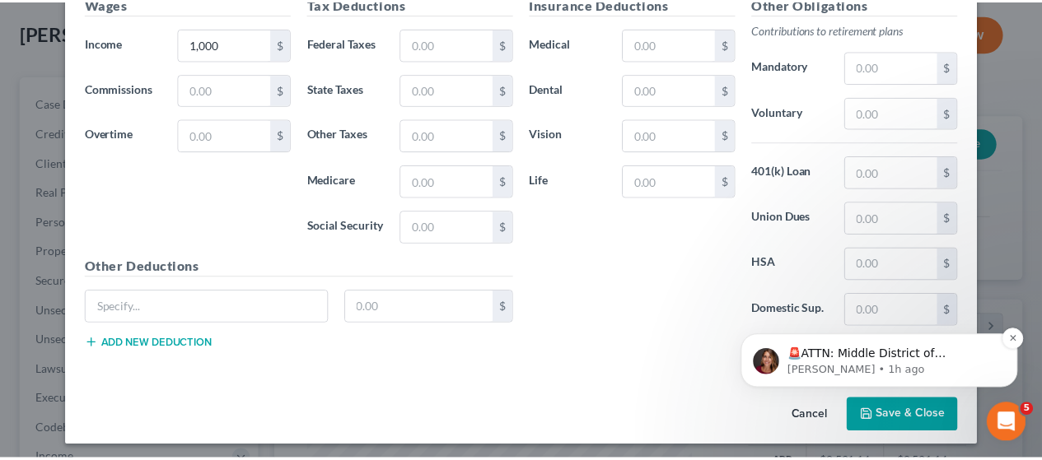
scroll to position [512, 0]
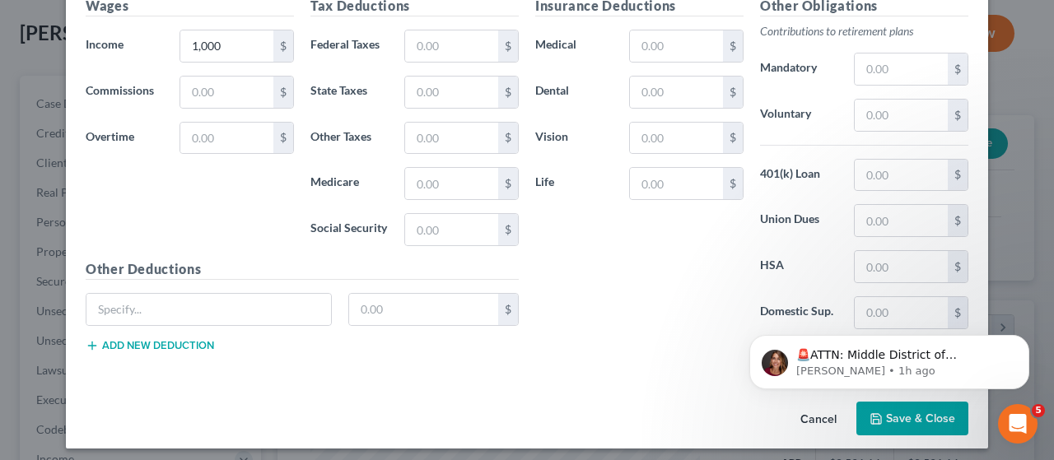
click at [894, 419] on button "Save & Close" at bounding box center [912, 419] width 112 height 35
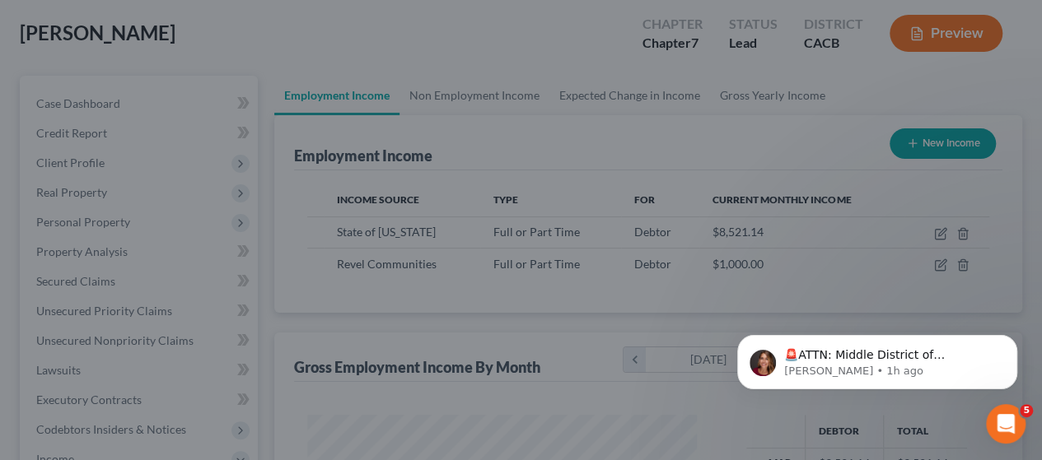
scroll to position [823034, 822911]
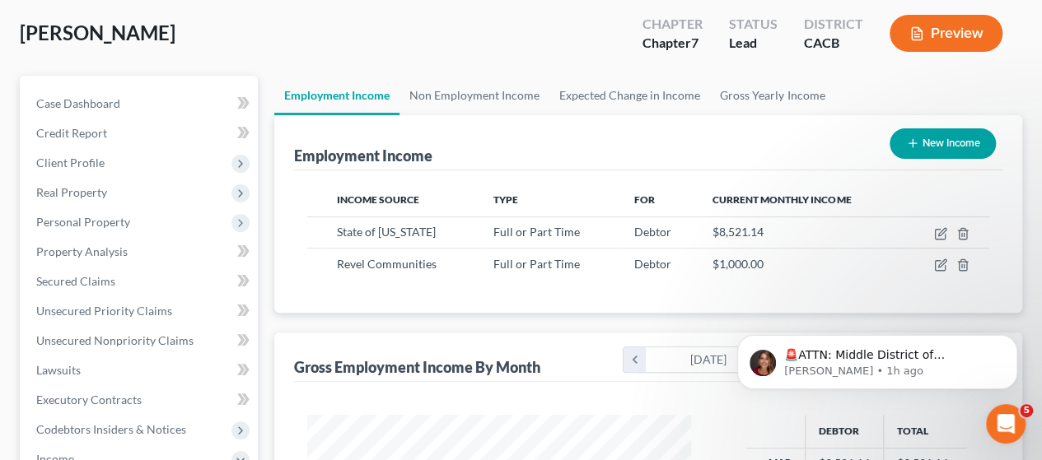
click at [285, 324] on div "Employment Income New Income Income Source Type For Current Monthly Income Stat…" at bounding box center [648, 432] width 748 height 634
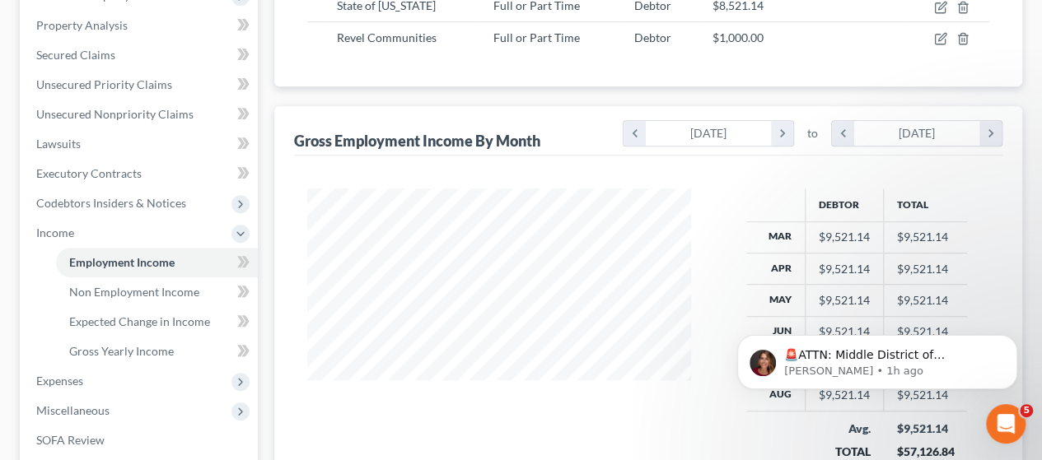
scroll to position [247, 0]
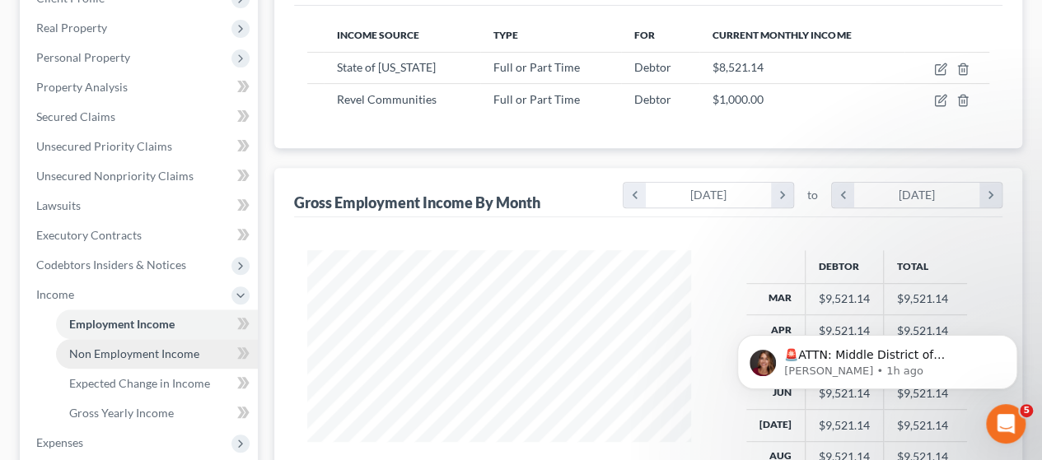
click at [155, 353] on span "Non Employment Income" at bounding box center [134, 354] width 130 height 14
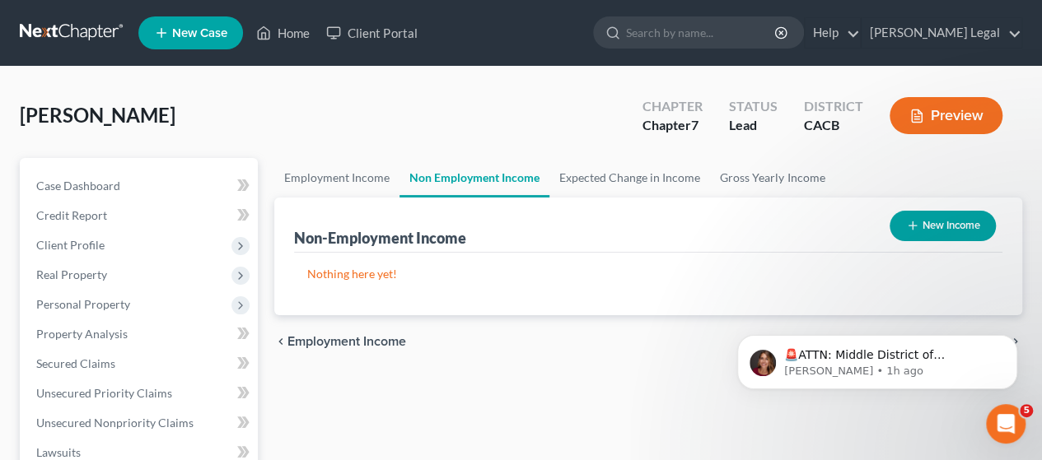
click at [937, 231] on button "New Income" at bounding box center [942, 226] width 106 height 30
select select "0"
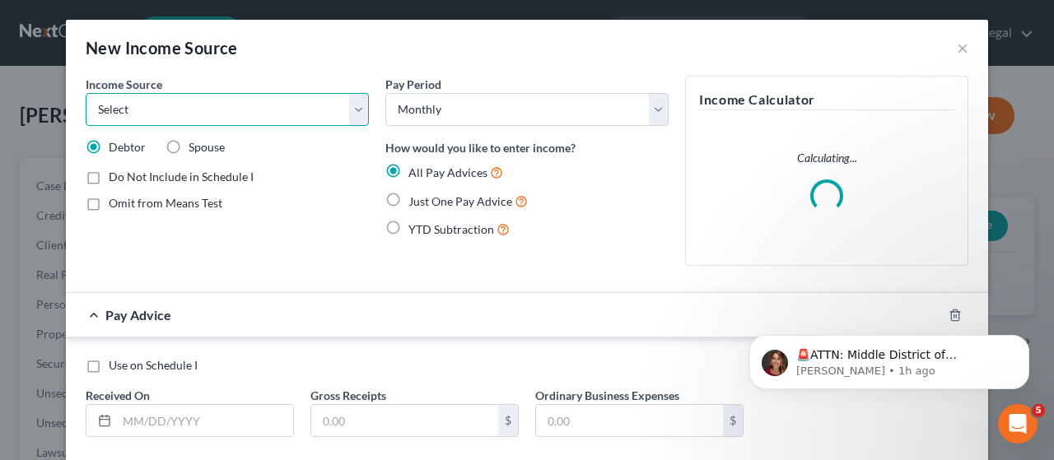
click at [354, 116] on select "Select Unemployment Disability (from employer) Pension Retirement Social Securi…" at bounding box center [227, 109] width 283 height 33
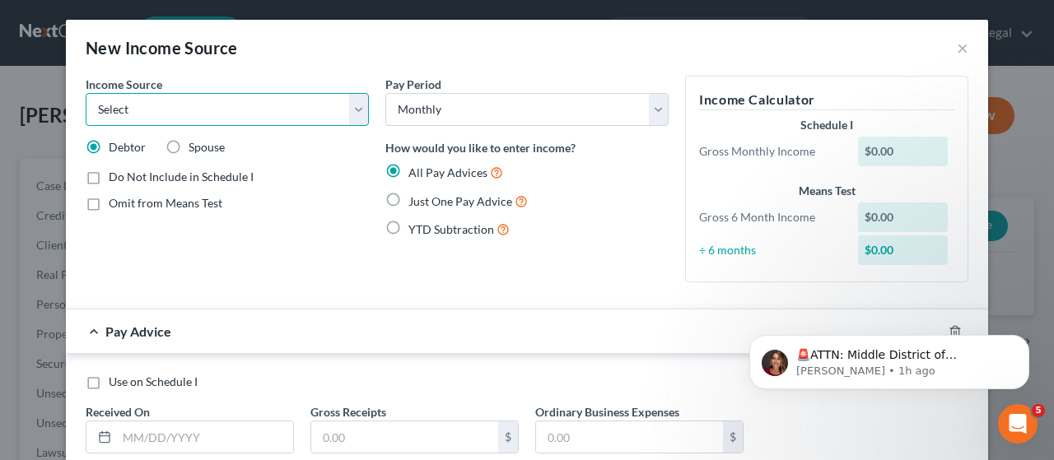
select select "12"
click at [86, 93] on select "Select Unemployment Disability (from employer) Pension Retirement Social Securi…" at bounding box center [227, 109] width 283 height 33
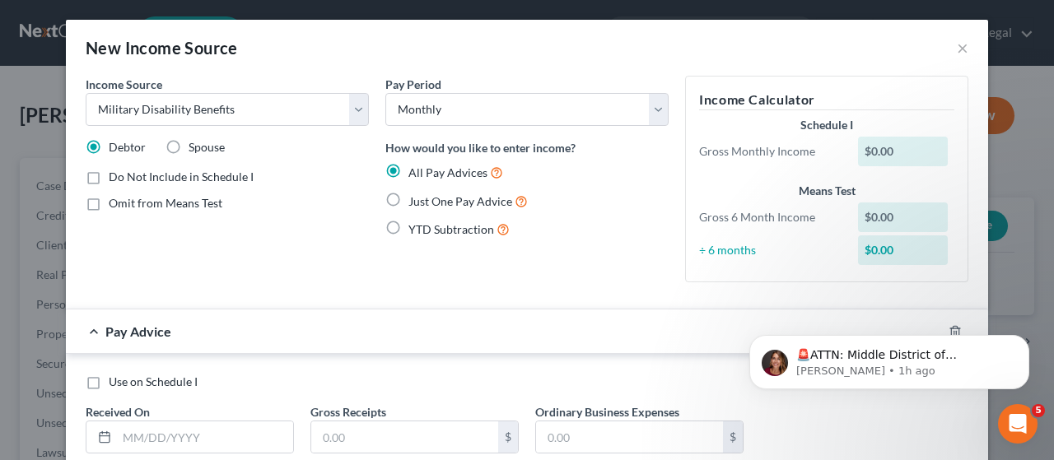
click at [109, 177] on label "Do Not Include in Schedule I" at bounding box center [181, 177] width 145 height 16
click at [115, 177] on input "Do Not Include in Schedule I" at bounding box center [120, 174] width 11 height 11
checkbox input "true"
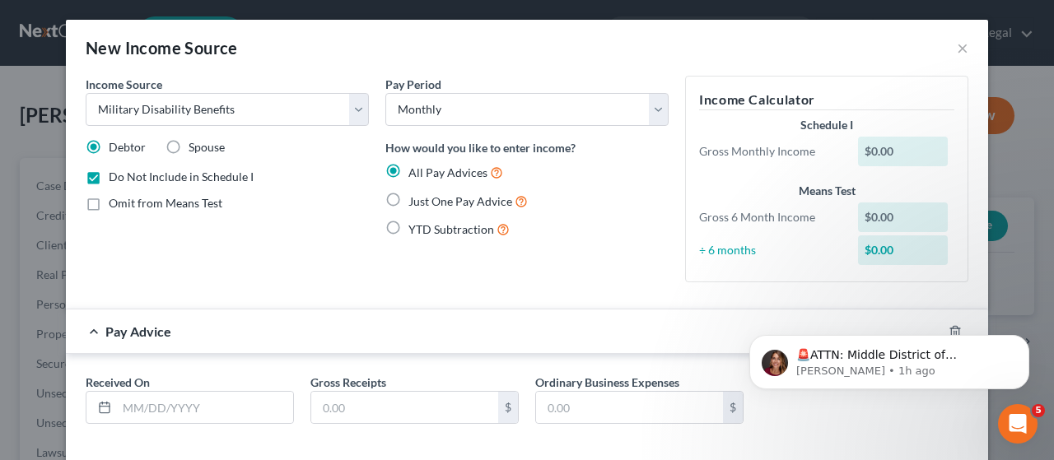
click at [109, 206] on label "Omit from Means Test" at bounding box center [166, 203] width 114 height 16
click at [115, 206] on input "Omit from Means Test" at bounding box center [120, 200] width 11 height 11
checkbox input "true"
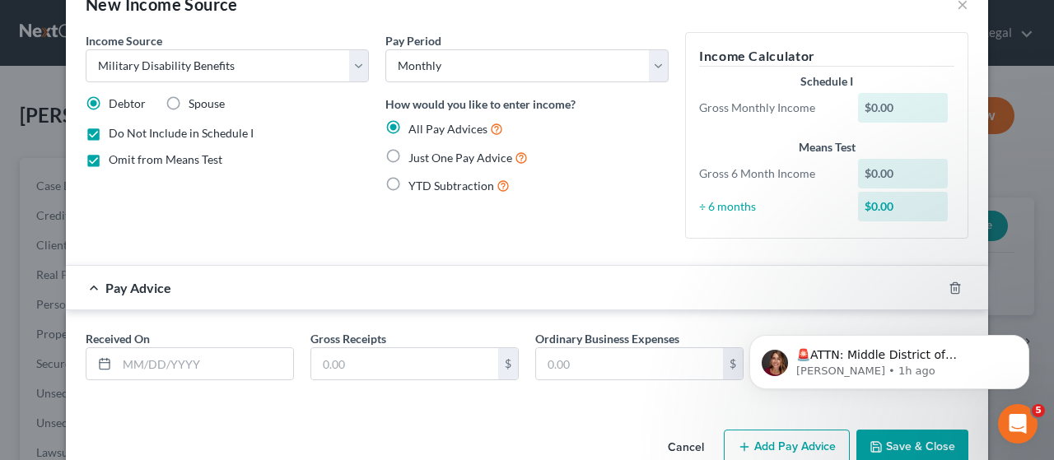
scroll to position [78, 0]
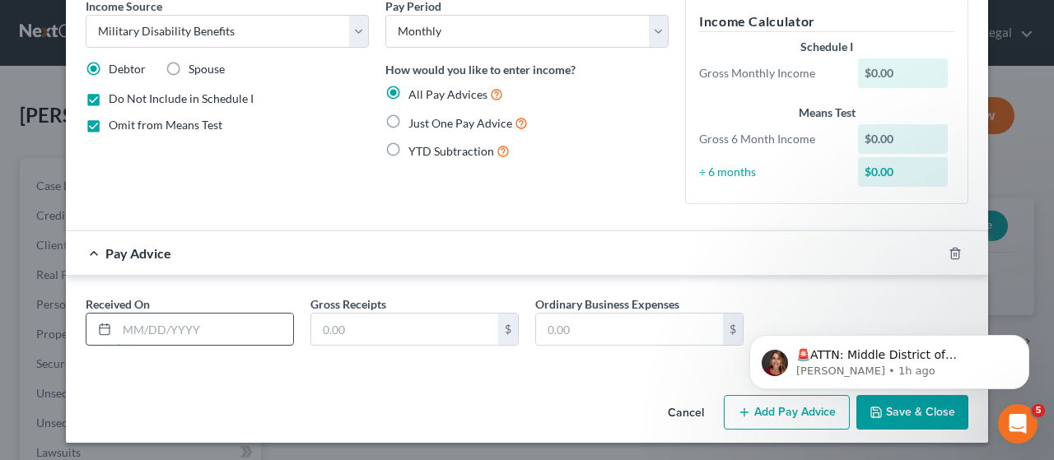
click at [226, 332] on input "text" at bounding box center [205, 329] width 176 height 31
type input "[DATE]"
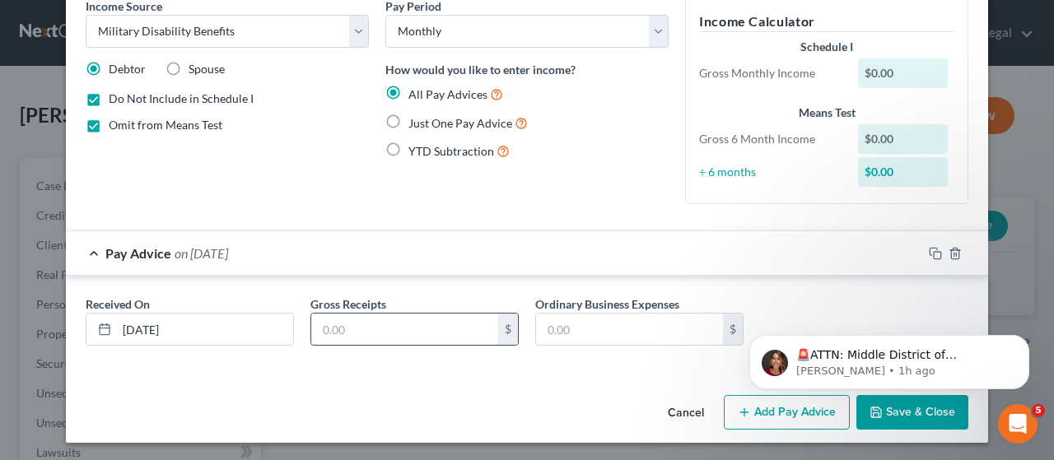
click at [355, 330] on input "text" at bounding box center [404, 329] width 187 height 31
type input "4,719.48"
click at [548, 380] on div "Income Source * Select Unemployment Disability (from employer) Pension Retireme…" at bounding box center [527, 193] width 922 height 391
click at [553, 391] on div "Cancel Add Pay Advice Save & Close" at bounding box center [527, 416] width 922 height 54
click at [734, 410] on html "🚨ATTN: Middle District of [US_STATE] The court has added a new Credit Counselin…" at bounding box center [889, 358] width 329 height 115
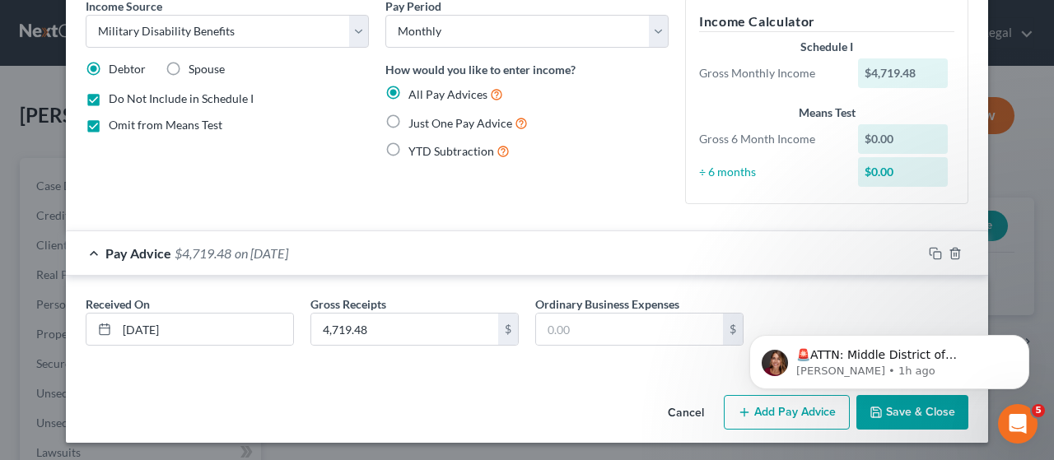
click at [748, 412] on html "🚨ATTN: Middle District of [US_STATE] The court has added a new Credit Counselin…" at bounding box center [889, 358] width 329 height 115
click at [755, 422] on button "Add Pay Advice" at bounding box center [787, 412] width 126 height 35
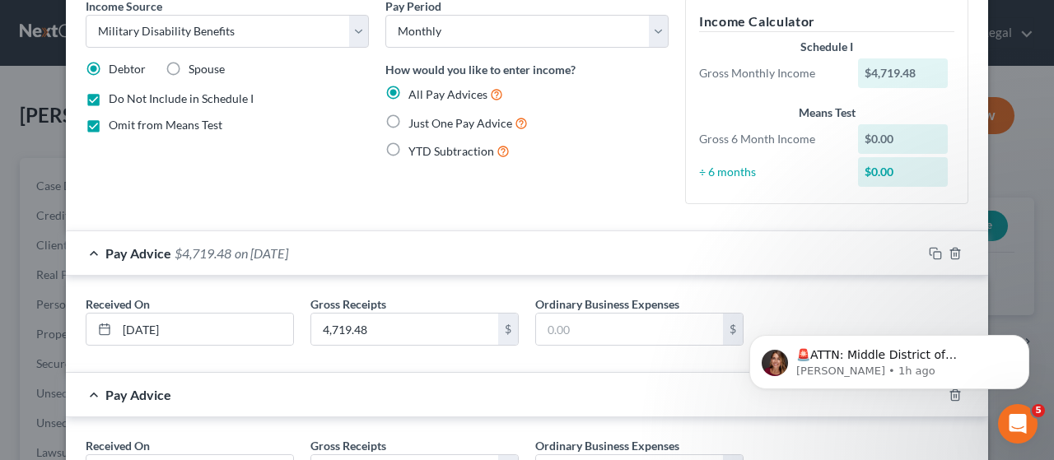
scroll to position [219, 0]
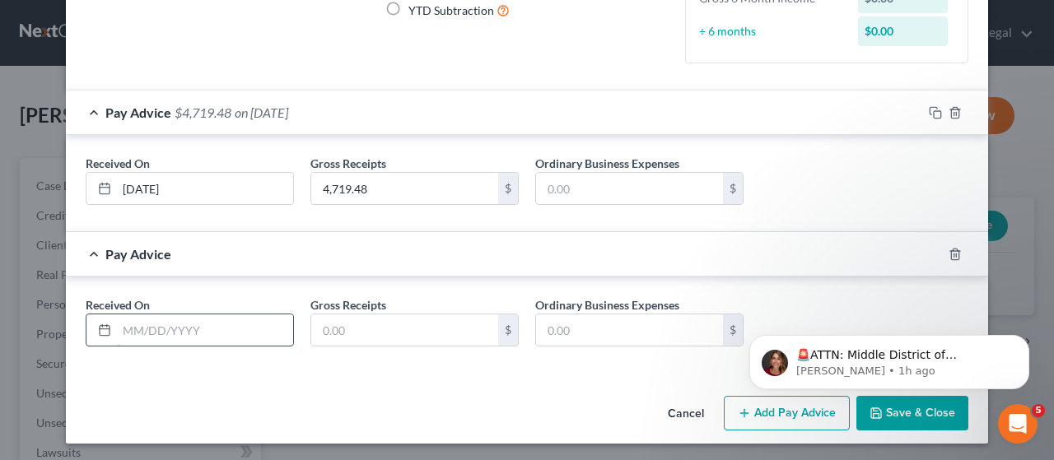
click at [193, 332] on input "text" at bounding box center [205, 330] width 176 height 31
type input "[DATE]"
click at [359, 327] on input "text" at bounding box center [404, 330] width 187 height 31
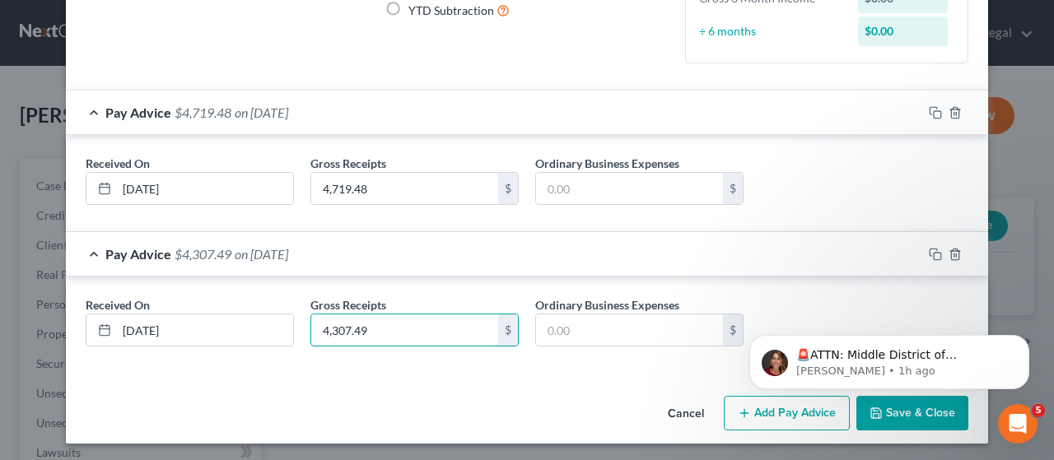
type input "4,307.49"
click at [525, 364] on div "Received On * [DATE] Gross Receipts 4,307.49 $ Ordinary Business Expenses $" at bounding box center [527, 325] width 922 height 96
click at [760, 408] on body "🚨ATTN: Middle District of [US_STATE] The court has added a new Credit Counselin…" at bounding box center [889, 358] width 316 height 102
click at [762, 420] on button "Add Pay Advice" at bounding box center [787, 413] width 126 height 35
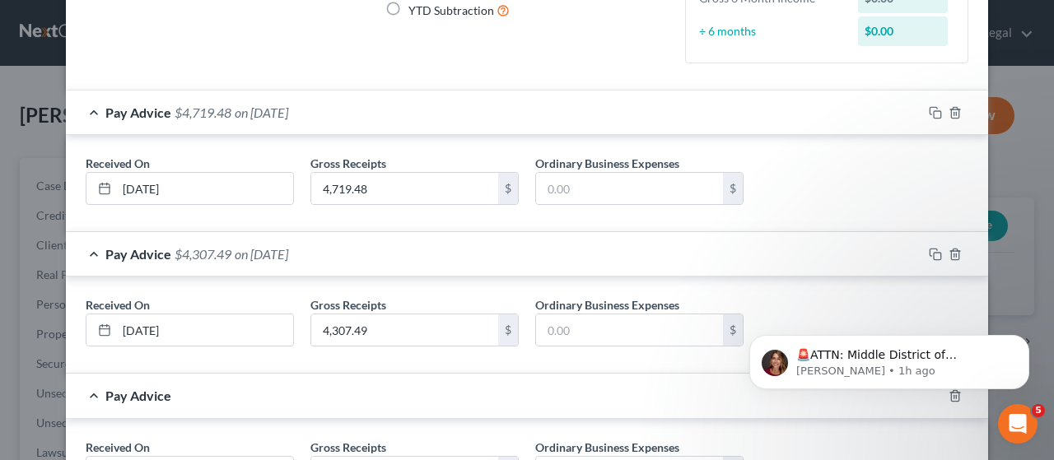
scroll to position [359, 0]
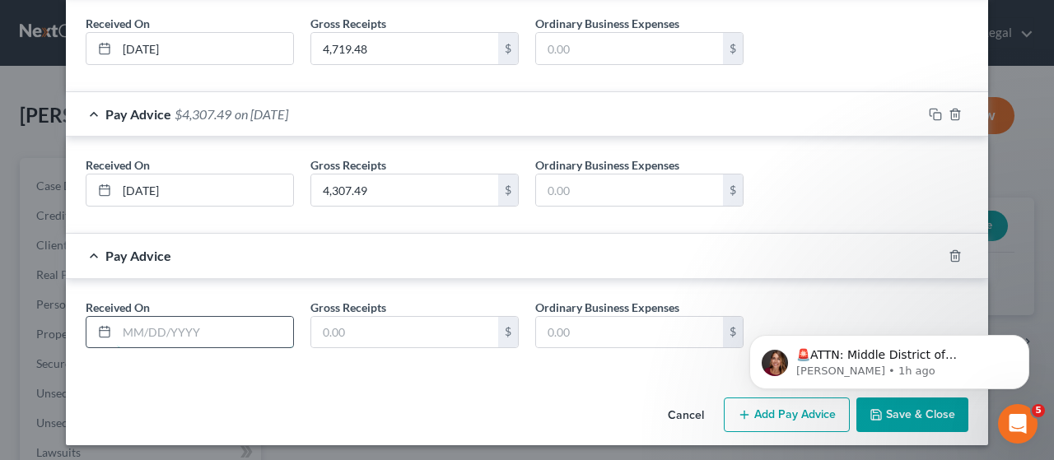
click at [189, 331] on input "text" at bounding box center [205, 332] width 176 height 31
drag, startPoint x: 196, startPoint y: 331, endPoint x: 186, endPoint y: 330, distance: 9.9
click at [196, 331] on input "[DATE]" at bounding box center [205, 332] width 176 height 31
click at [128, 329] on input "[DATE]" at bounding box center [205, 332] width 176 height 31
type input "[DATE]"
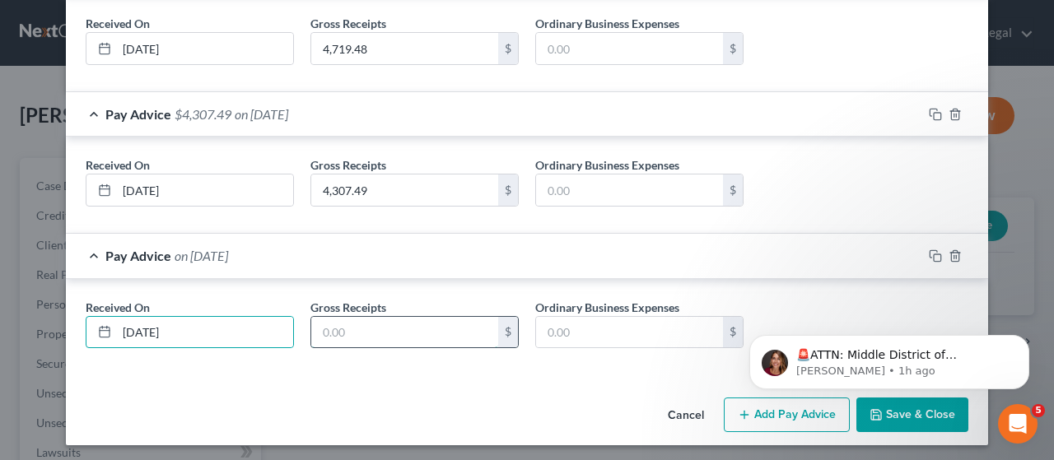
click at [370, 327] on input "text" at bounding box center [404, 332] width 187 height 31
type input "4,307.49"
drag, startPoint x: 595, startPoint y: 398, endPoint x: 580, endPoint y: 399, distance: 15.7
click at [591, 398] on div "Cancel Add Pay Advice Save & Close" at bounding box center [527, 418] width 922 height 54
click at [771, 422] on button "Add Pay Advice" at bounding box center [787, 415] width 126 height 35
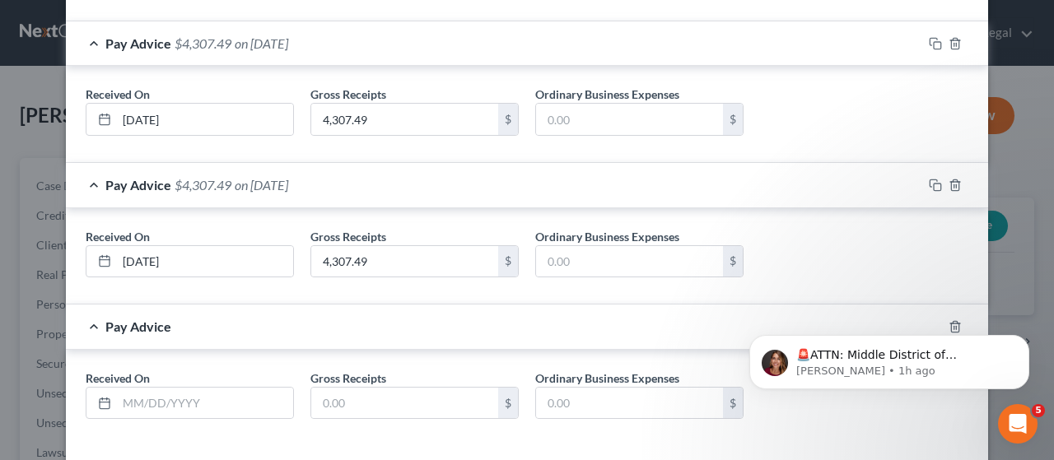
scroll to position [500, 0]
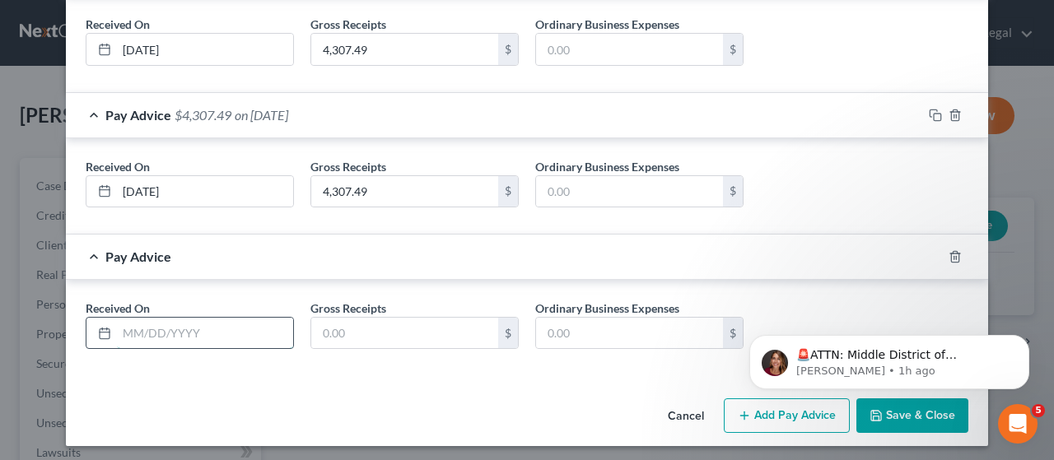
click at [232, 329] on input "text" at bounding box center [205, 333] width 176 height 31
type input "[DATE]"
click at [385, 333] on input "text" at bounding box center [404, 333] width 187 height 31
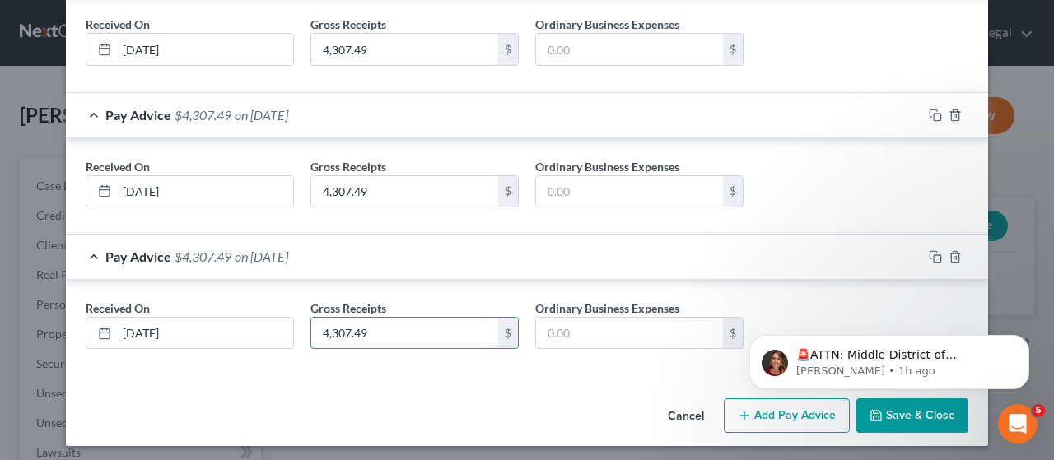
type input "4,307.49"
click at [759, 422] on button "Add Pay Advice" at bounding box center [787, 415] width 126 height 35
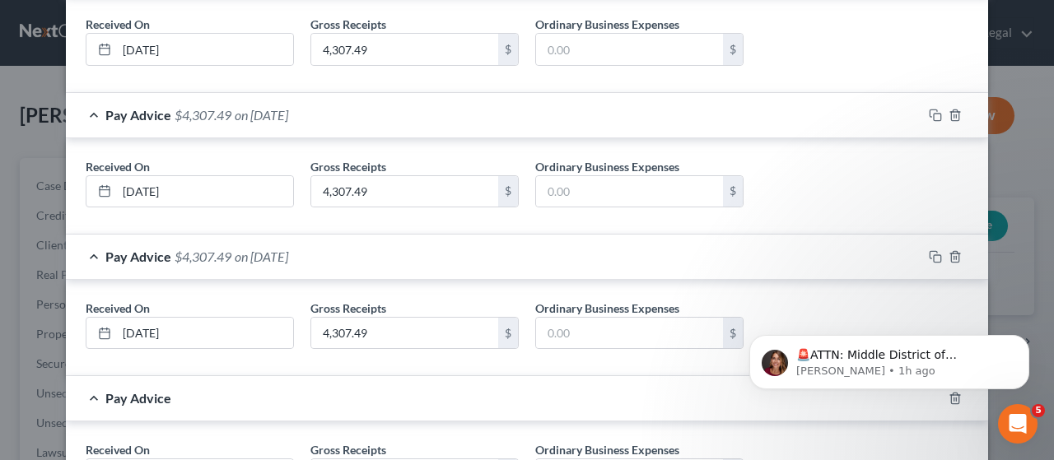
scroll to position [641, 0]
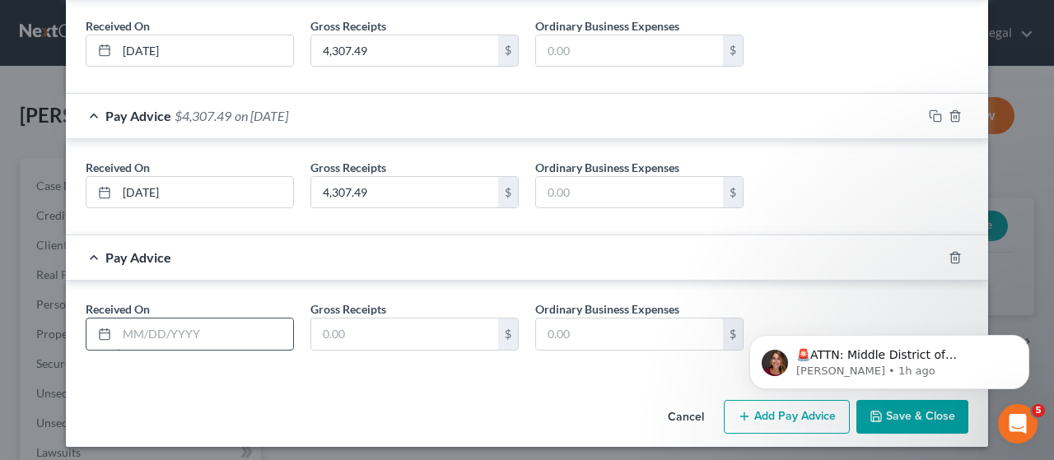
click at [232, 329] on input "text" at bounding box center [205, 334] width 176 height 31
type input "[DATE]"
click at [445, 329] on input "text" at bounding box center [404, 334] width 187 height 31
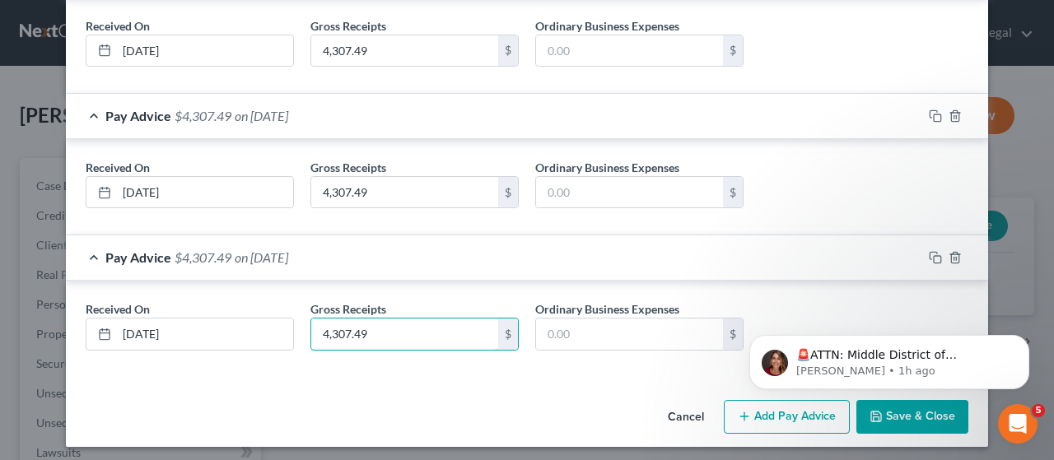
type input "4,307.49"
click at [557, 413] on div "Cancel Add Pay Advice Save & Close" at bounding box center [527, 421] width 922 height 54
click at [742, 408] on body "🚨ATTN: Middle District of [US_STATE] The court has added a new Credit Counselin…" at bounding box center [889, 358] width 316 height 102
click at [764, 418] on button "Add Pay Advice" at bounding box center [787, 417] width 126 height 35
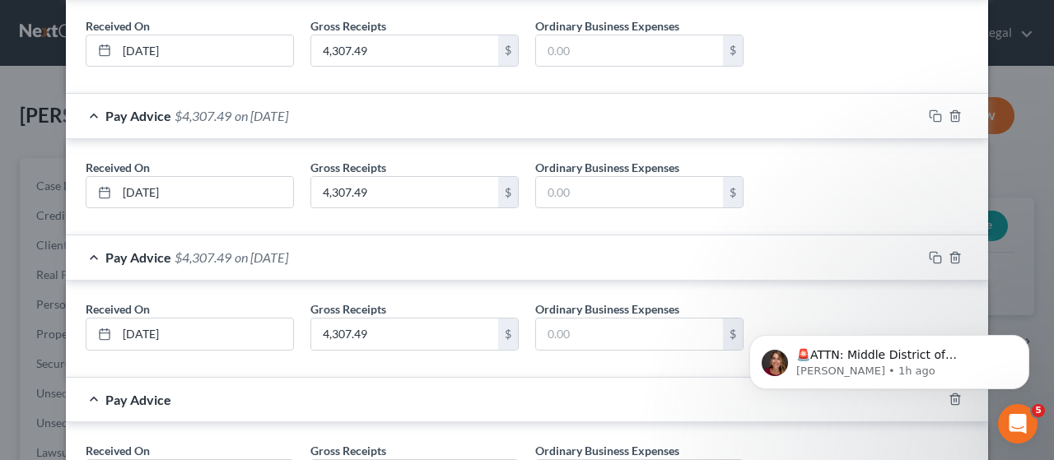
scroll to position [781, 0]
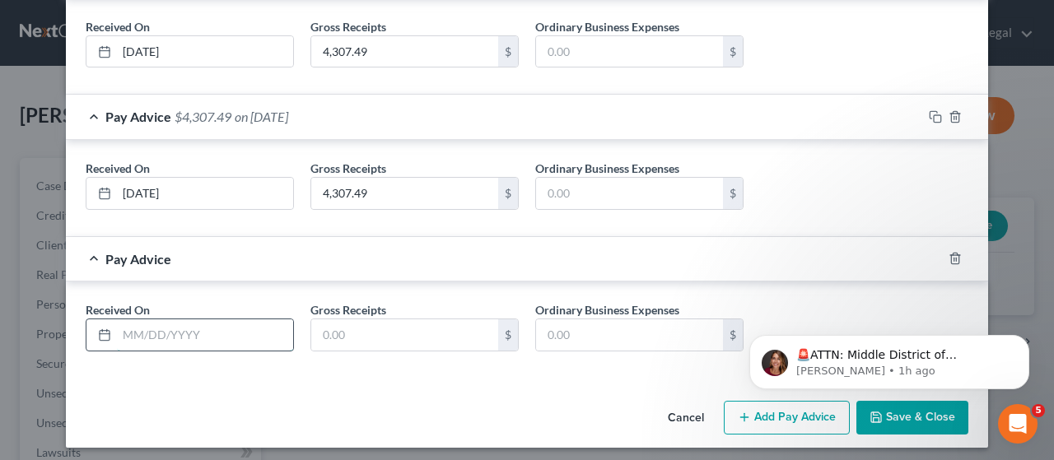
click at [262, 329] on input "text" at bounding box center [205, 334] width 176 height 31
click at [906, 417] on button "Save & Close" at bounding box center [912, 418] width 112 height 35
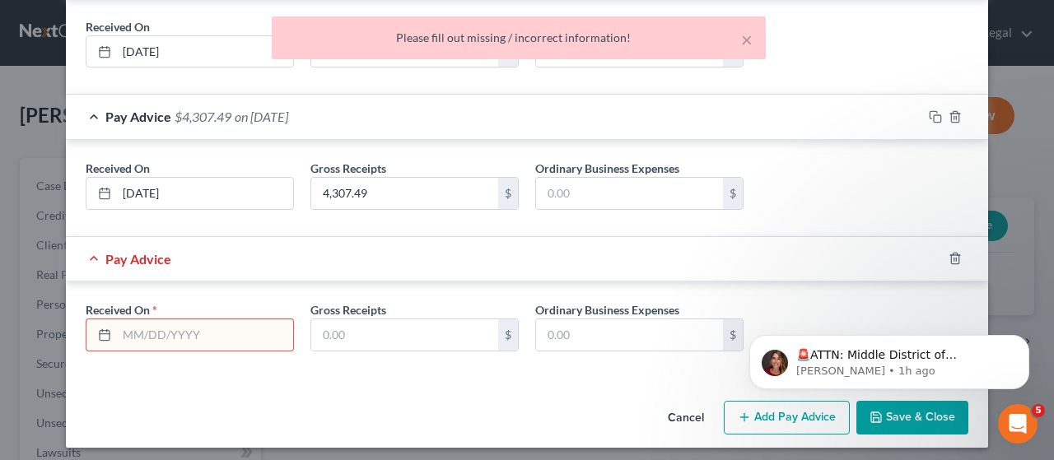
click at [942, 255] on div "🚨ATTN: Middle District of [US_STATE] The court has added a new Credit Counselin…" at bounding box center [889, 287] width 303 height 206
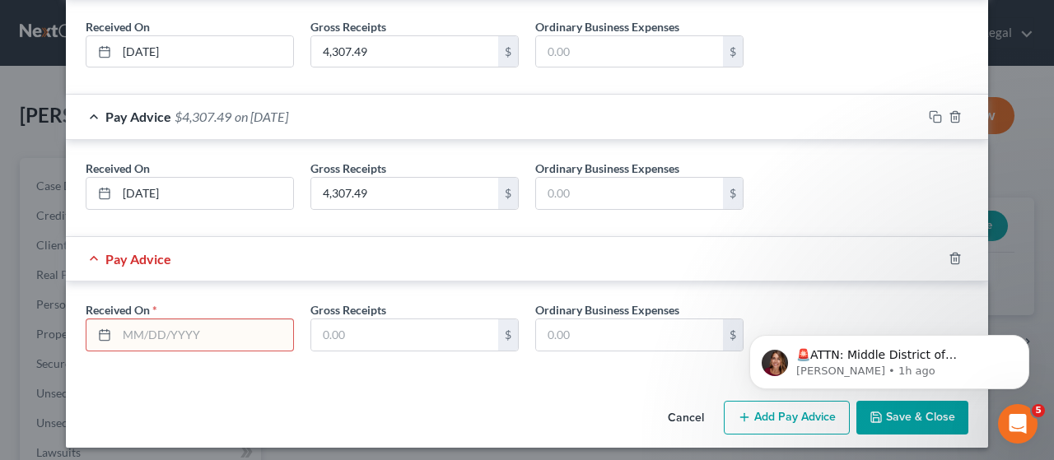
click at [940, 253] on div "🚨ATTN: Middle District of [US_STATE] The court has added a new Credit Counselin…" at bounding box center [889, 287] width 303 height 206
click at [912, 282] on div "🚨ATTN: Middle District of [US_STATE] The court has added a new Credit Counselin…" at bounding box center [889, 287] width 303 height 206
click at [941, 254] on div "🚨ATTN: Middle District of [US_STATE] The court has added a new Credit Counselin…" at bounding box center [889, 287] width 303 height 206
click at [440, 259] on div "Pay Advice" at bounding box center [504, 259] width 876 height 44
click at [283, 293] on div "Received On * Gross Receipts $ Ordinary Business Expenses $" at bounding box center [527, 330] width 922 height 96
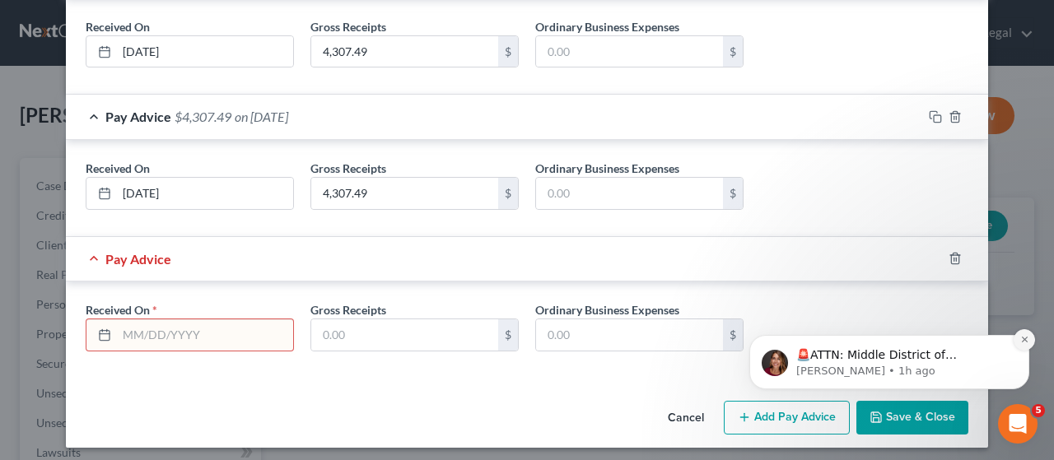
click at [1023, 342] on icon "Dismiss notification" at bounding box center [1024, 340] width 6 height 6
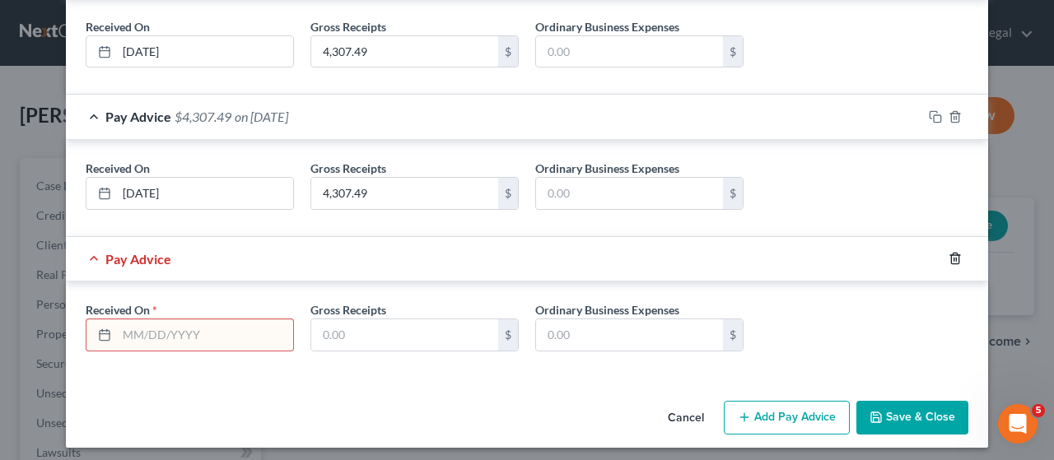
click at [948, 255] on icon "button" at bounding box center [954, 258] width 13 height 13
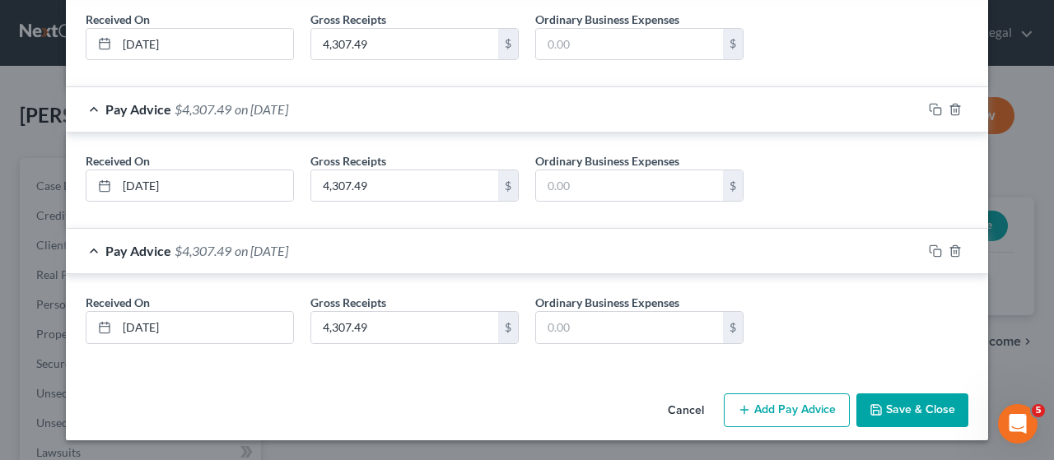
scroll to position [641, 0]
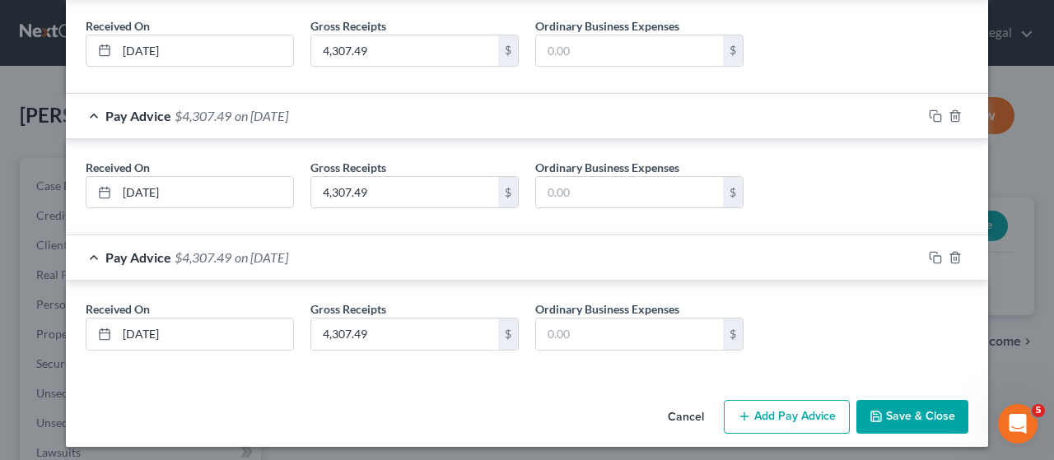
click at [892, 409] on button "Save & Close" at bounding box center [912, 417] width 112 height 35
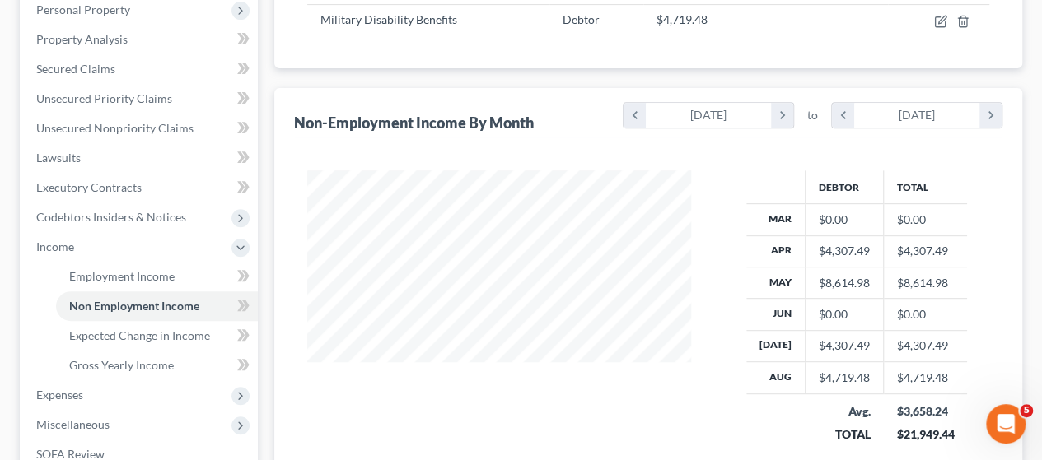
scroll to position [329, 0]
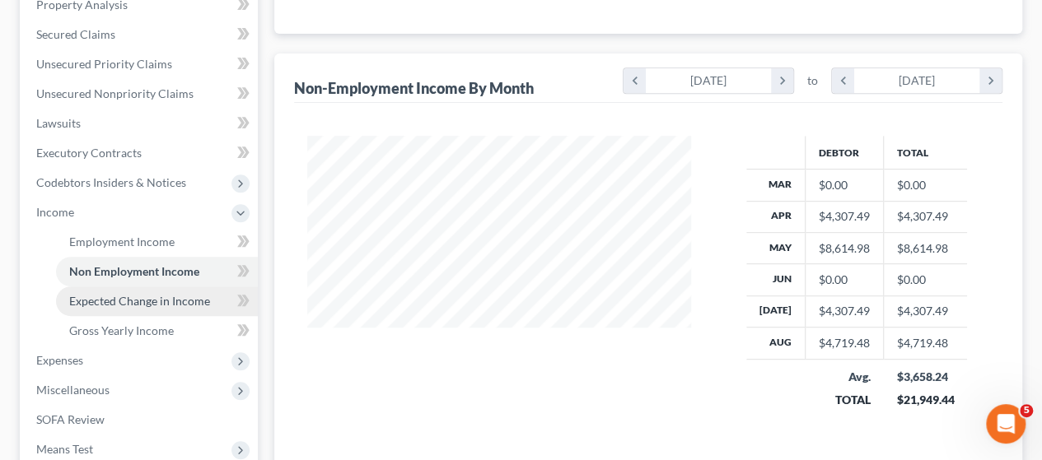
click at [160, 303] on span "Expected Change in Income" at bounding box center [139, 301] width 141 height 14
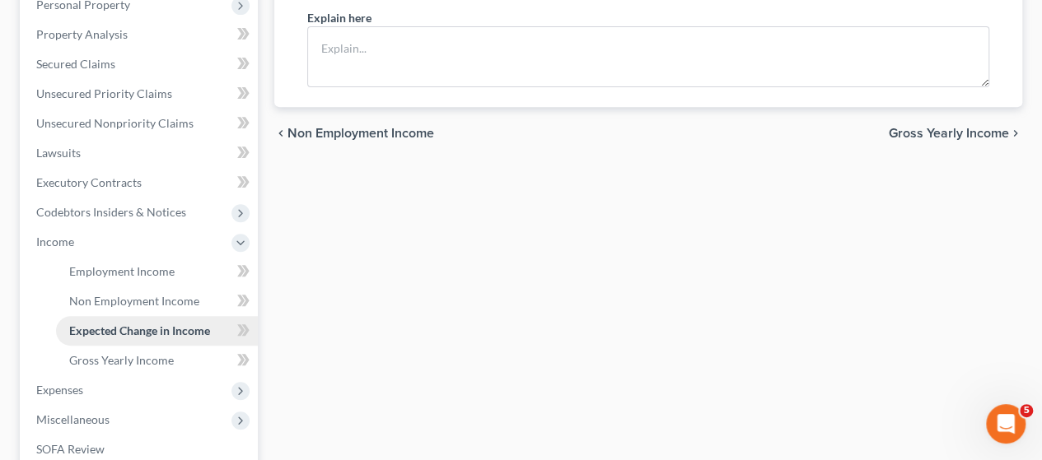
scroll to position [329, 0]
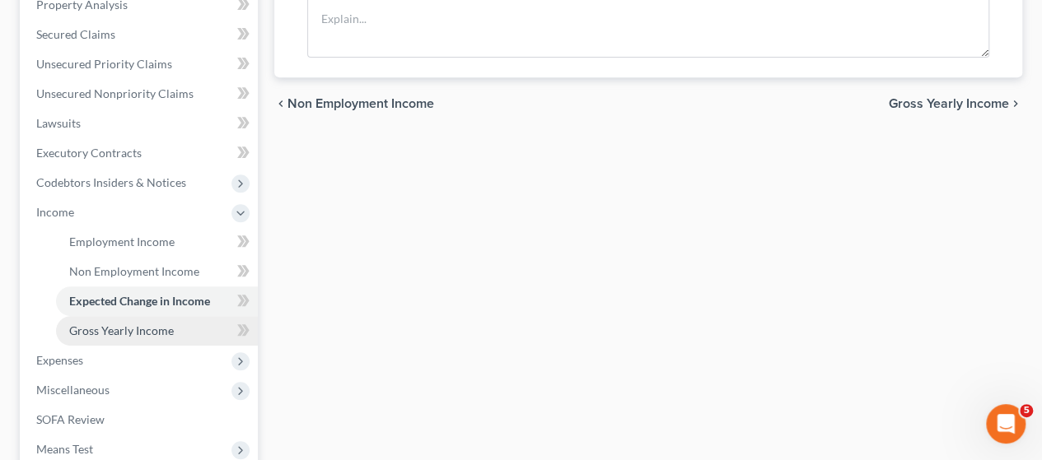
click at [142, 330] on span "Gross Yearly Income" at bounding box center [121, 331] width 105 height 14
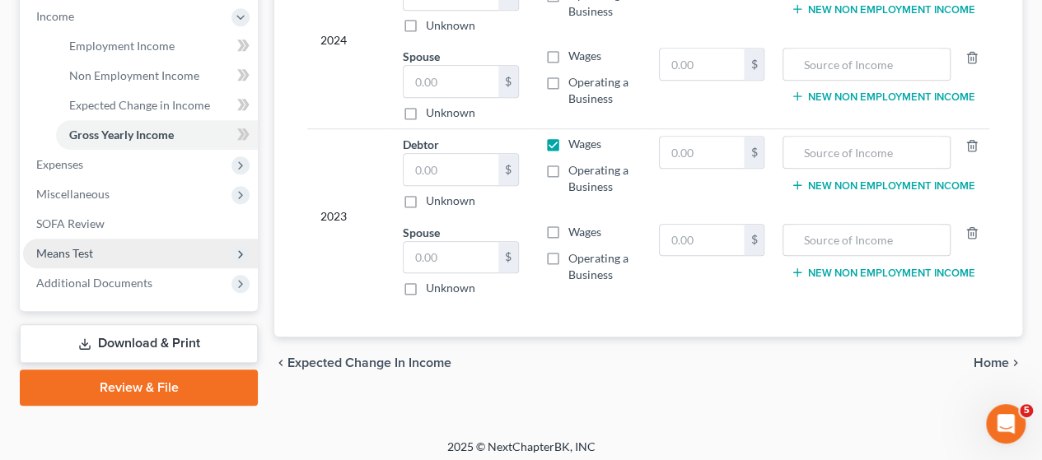
scroll to position [531, 0]
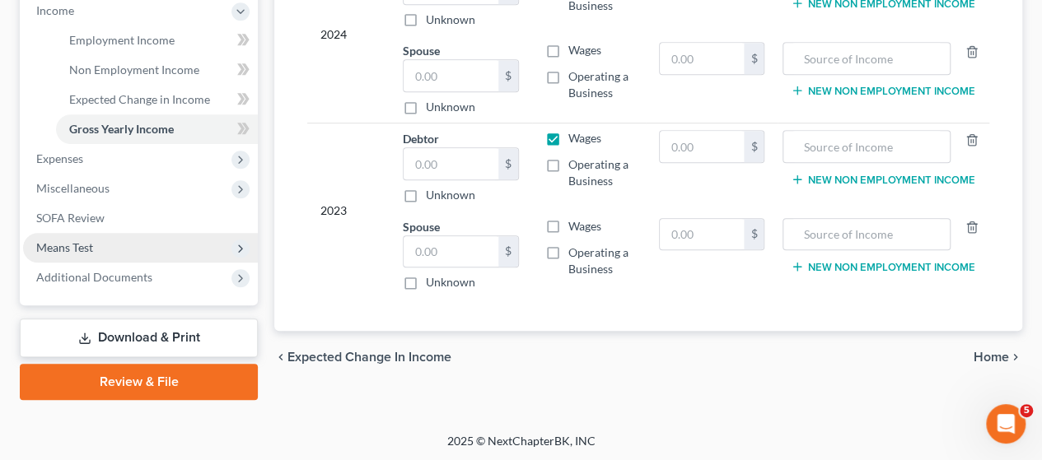
click at [87, 249] on span "Means Test" at bounding box center [64, 247] width 57 height 14
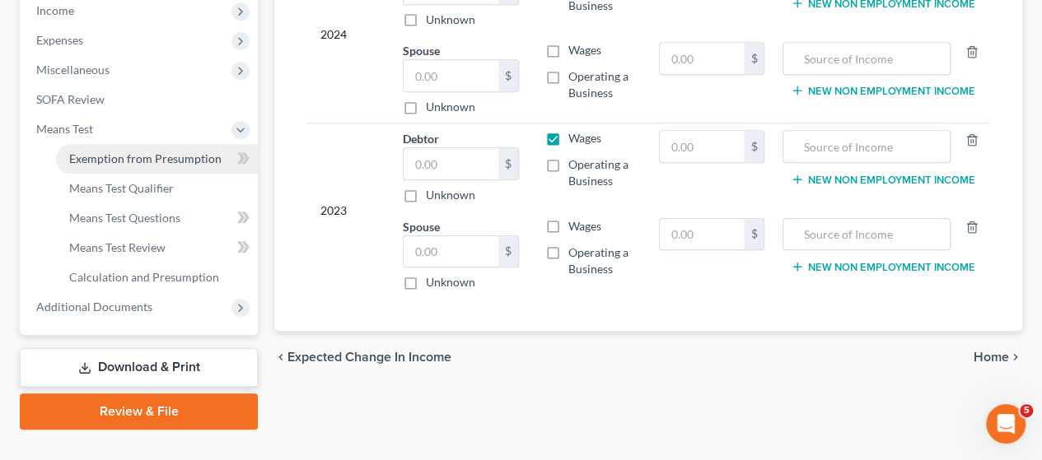
click at [156, 152] on span "Exemption from Presumption" at bounding box center [145, 158] width 152 height 14
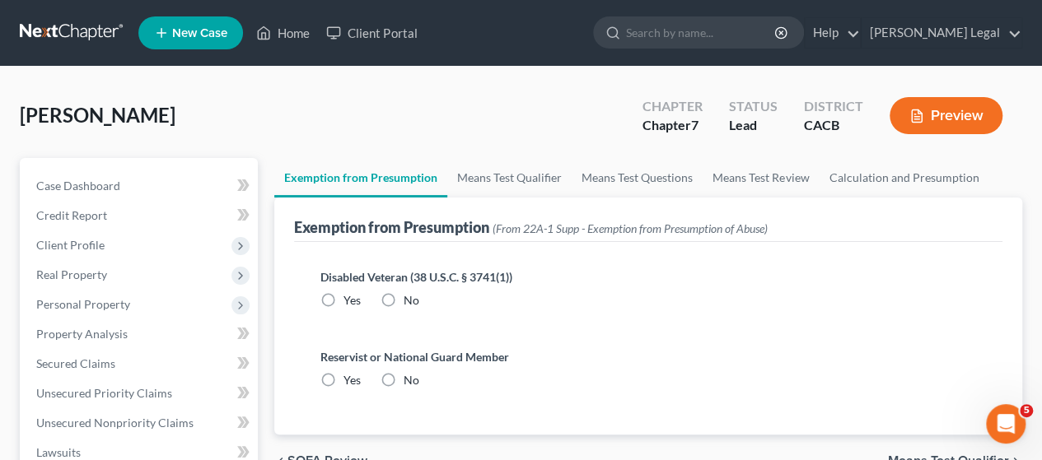
click at [343, 301] on label "Yes" at bounding box center [351, 300] width 17 height 16
click at [350, 301] on input "Yes" at bounding box center [355, 297] width 11 height 11
radio input "true"
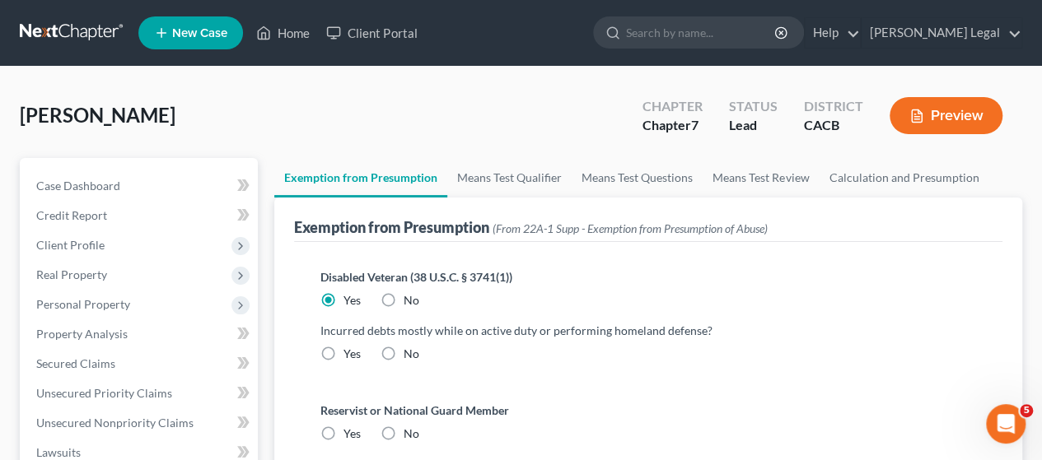
click at [403, 353] on label "No" at bounding box center [411, 354] width 16 height 16
click at [410, 353] on input "No" at bounding box center [415, 351] width 11 height 11
radio input "true"
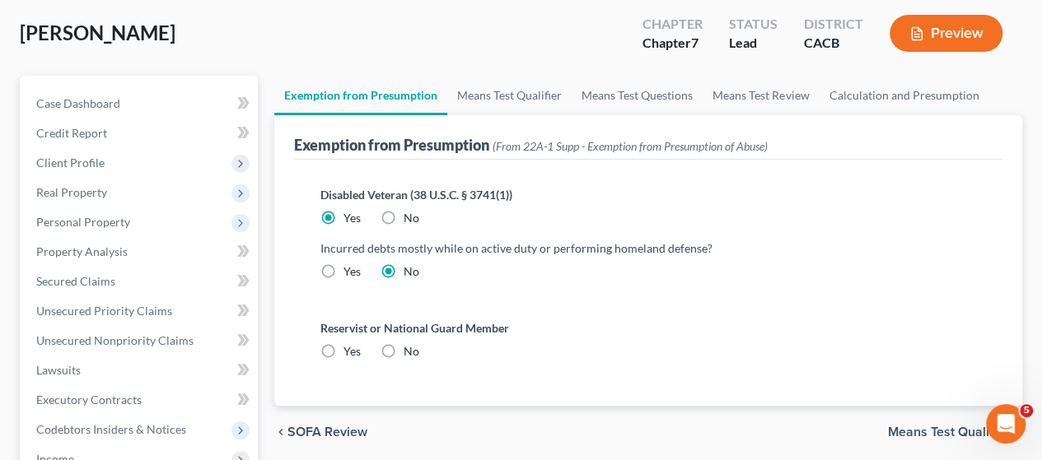
drag, startPoint x: 391, startPoint y: 351, endPoint x: 452, endPoint y: 319, distance: 68.9
click at [403, 350] on label "No" at bounding box center [411, 351] width 16 height 16
click at [410, 350] on input "No" at bounding box center [415, 348] width 11 height 11
radio input "true"
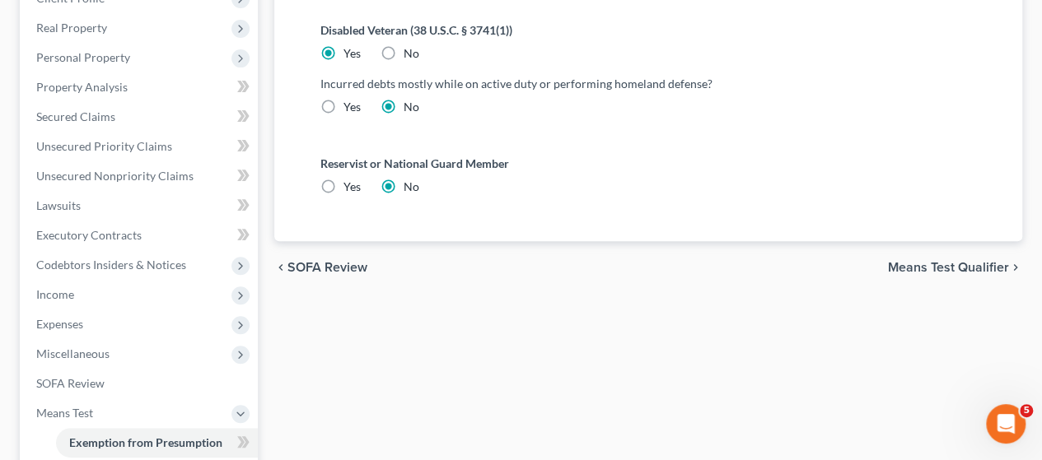
click at [943, 268] on span "Means Test Qualifier" at bounding box center [948, 267] width 121 height 13
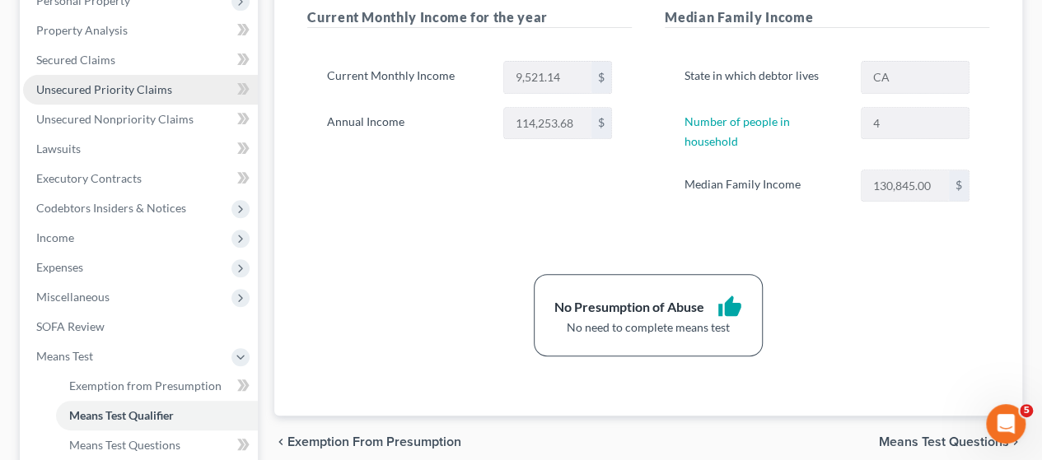
scroll to position [329, 0]
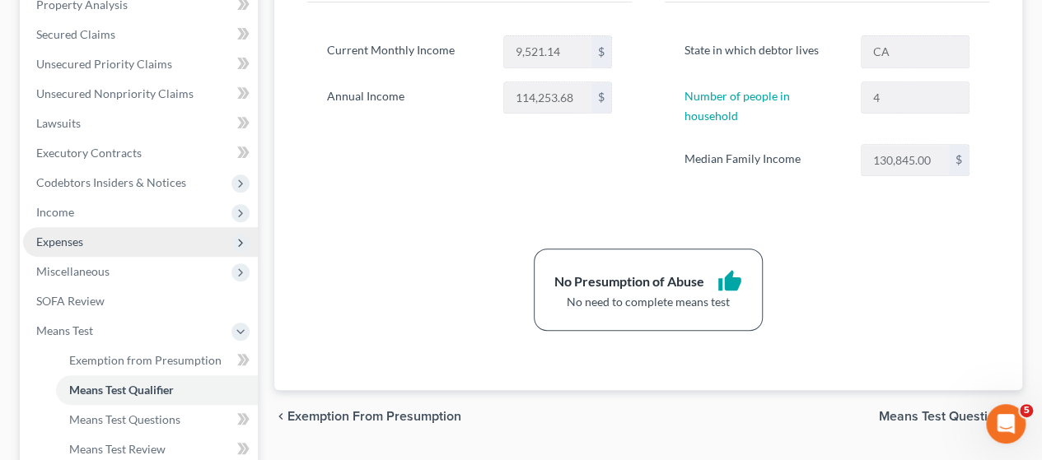
click at [105, 240] on span "Expenses" at bounding box center [140, 242] width 235 height 30
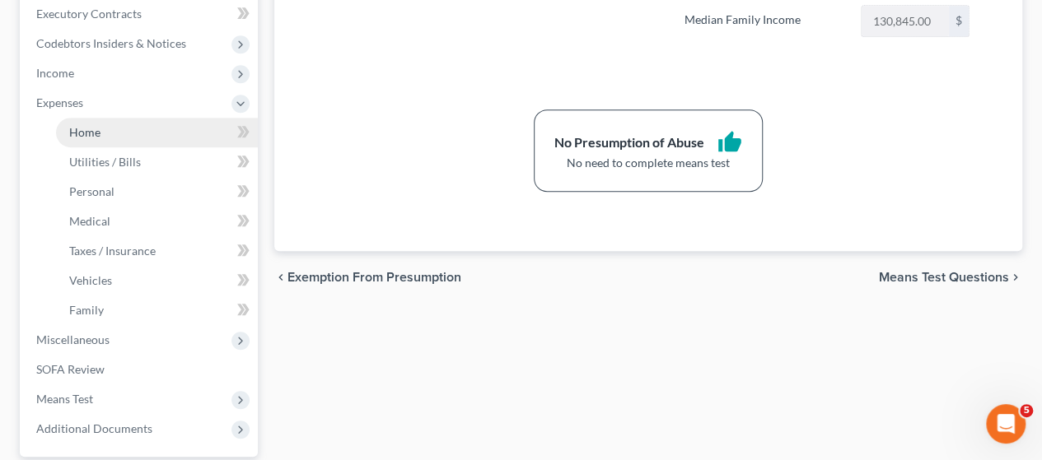
scroll to position [494, 0]
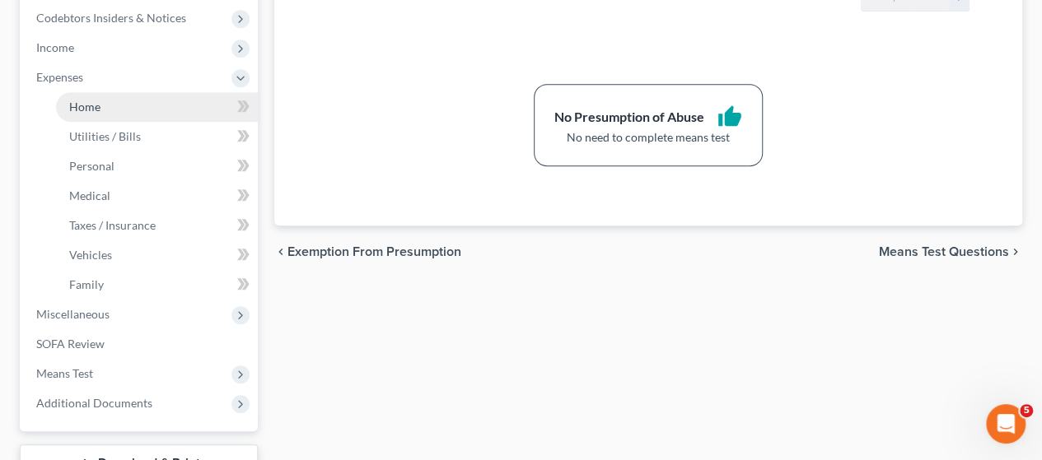
click at [90, 108] on span "Home" at bounding box center [84, 107] width 31 height 14
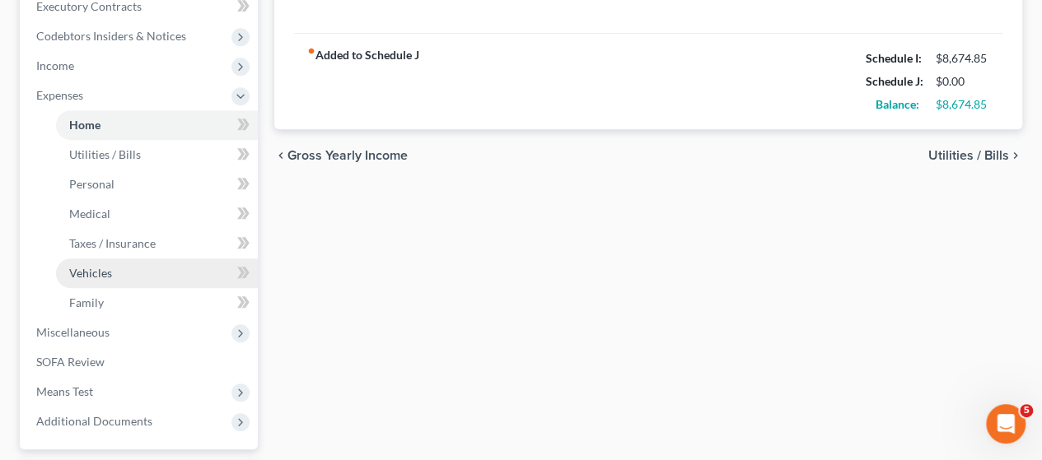
scroll to position [576, 0]
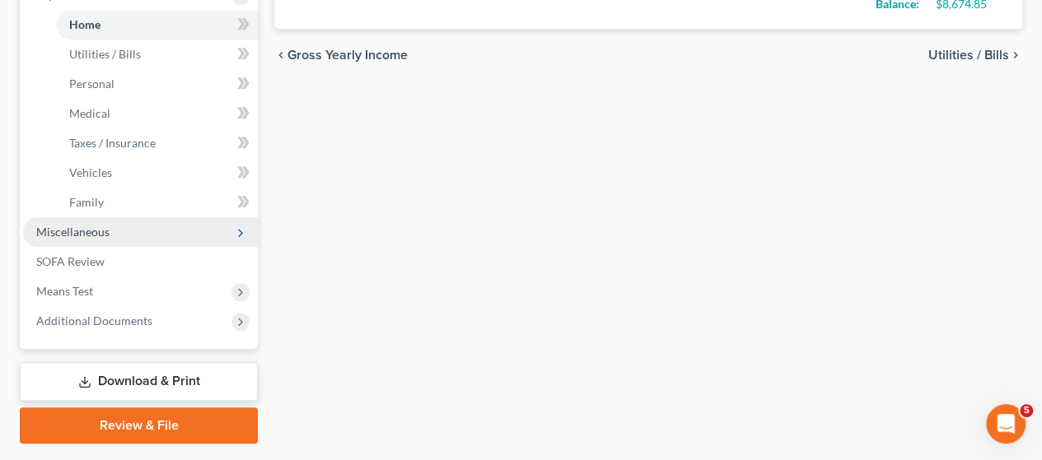
click at [107, 232] on span "Miscellaneous" at bounding box center [72, 232] width 73 height 14
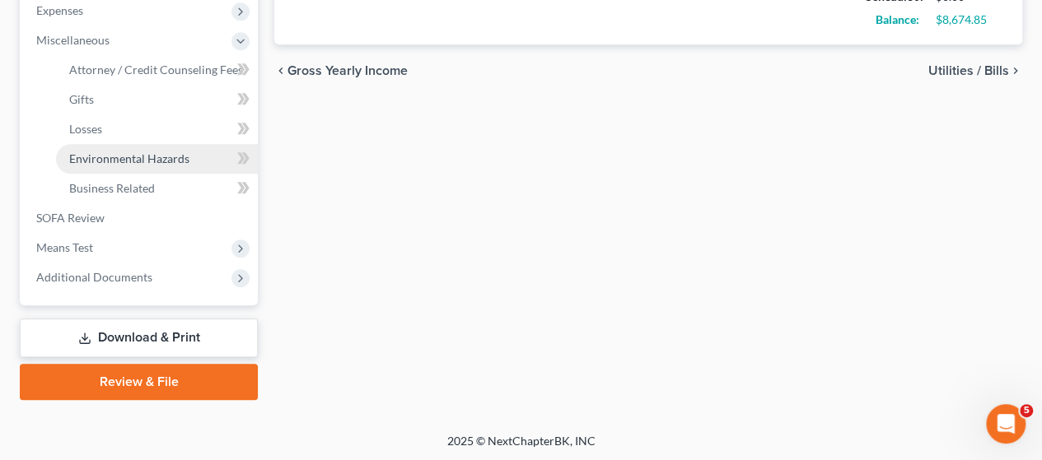
scroll to position [478, 0]
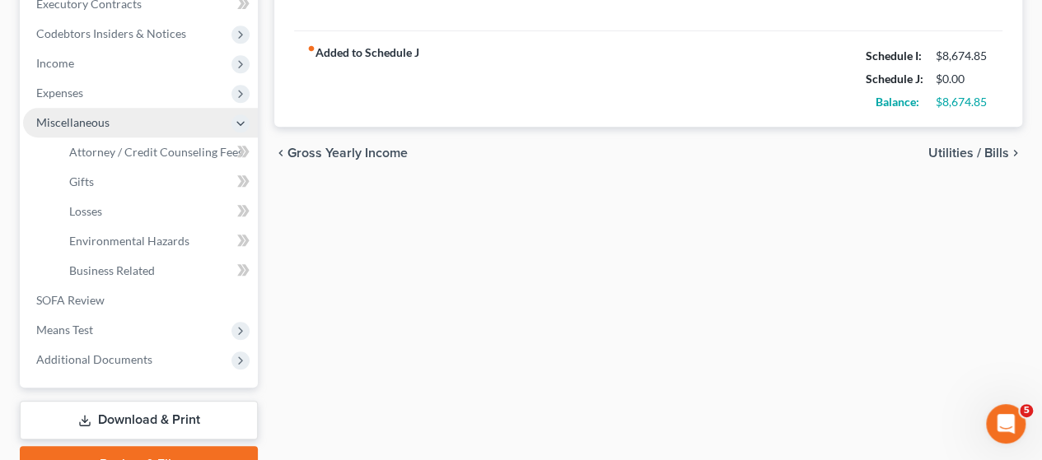
click at [92, 123] on span "Miscellaneous" at bounding box center [72, 122] width 73 height 14
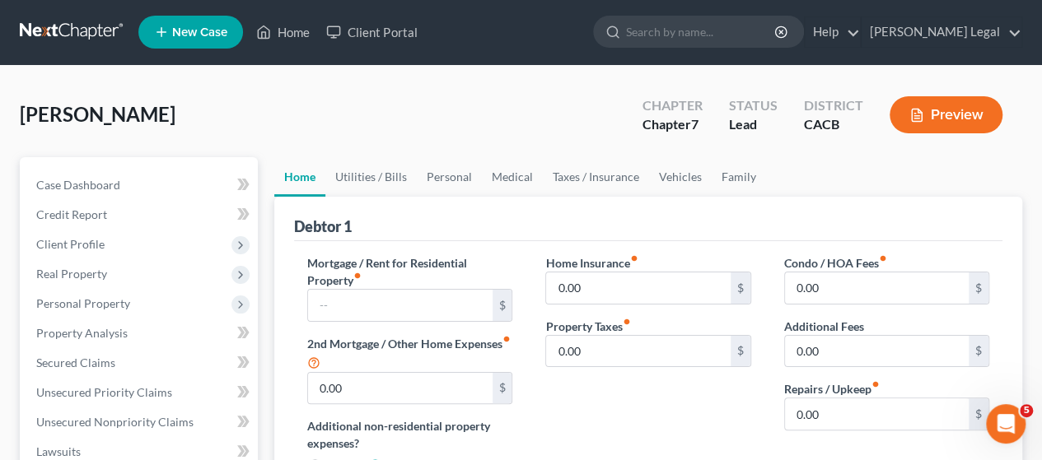
scroll to position [0, 0]
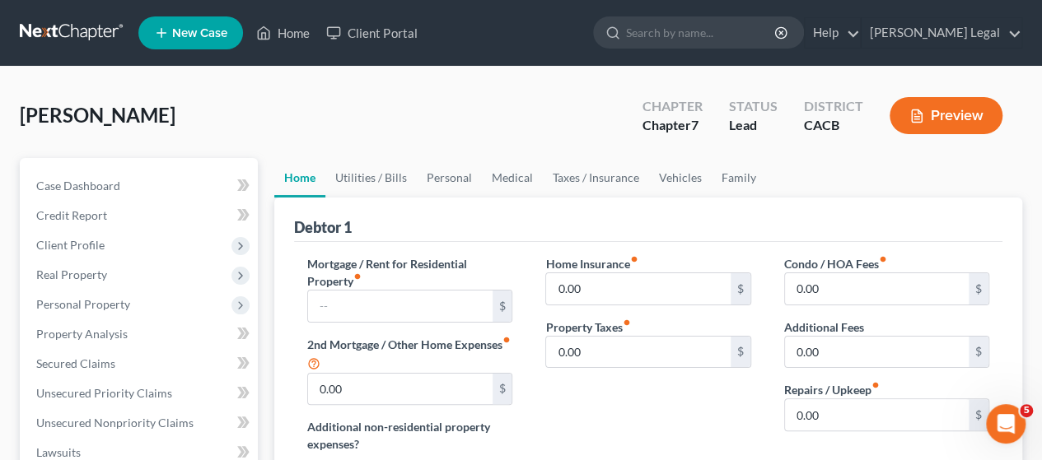
click at [389, 111] on div "[PERSON_NAME] Upgraded Chapter Chapter 7 Status Lead District CACB Preview" at bounding box center [521, 122] width 1002 height 72
click at [496, 110] on div "[PERSON_NAME] Upgraded Chapter Chapter 7 Status Lead District CACB Preview" at bounding box center [521, 122] width 1002 height 72
click at [364, 173] on link "Utilities / Bills" at bounding box center [370, 178] width 91 height 40
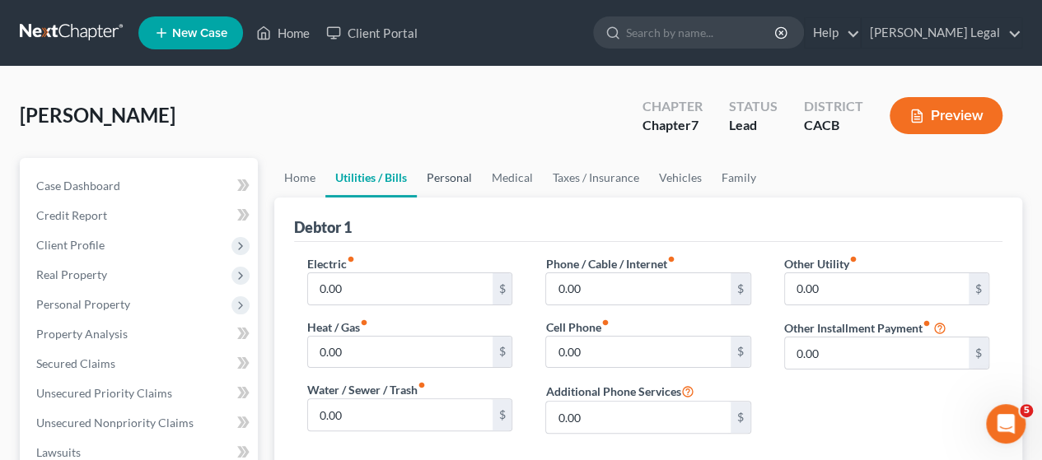
click at [462, 176] on link "Personal" at bounding box center [449, 178] width 65 height 40
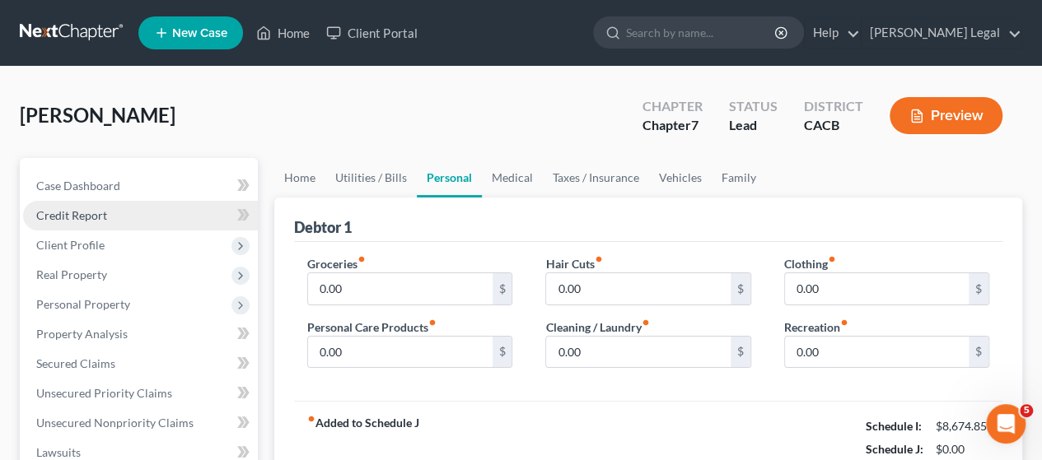
click at [119, 215] on link "Credit Report" at bounding box center [140, 216] width 235 height 30
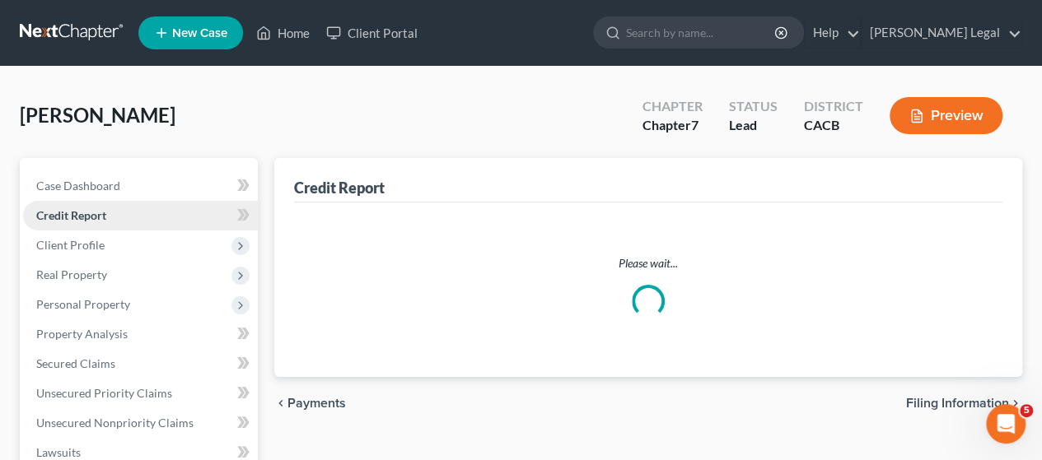
click at [119, 215] on link "Credit Report" at bounding box center [140, 216] width 235 height 30
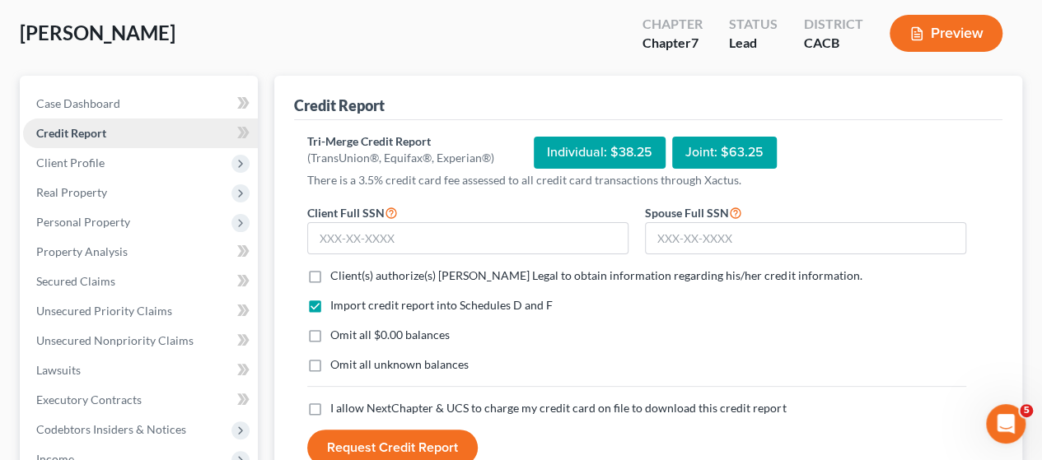
scroll to position [165, 0]
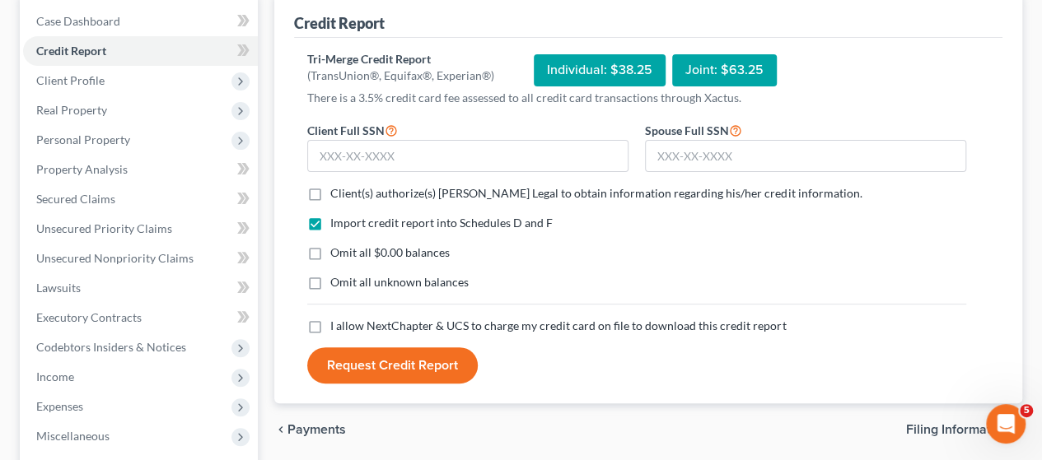
click at [330, 195] on label "Client(s) authorize(s) [PERSON_NAME] Legal to obtain information regarding his/…" at bounding box center [595, 193] width 531 height 16
click at [337, 195] on input "Client(s) authorize(s) [PERSON_NAME] Legal to obtain information regarding his/…" at bounding box center [342, 190] width 11 height 11
checkbox input "true"
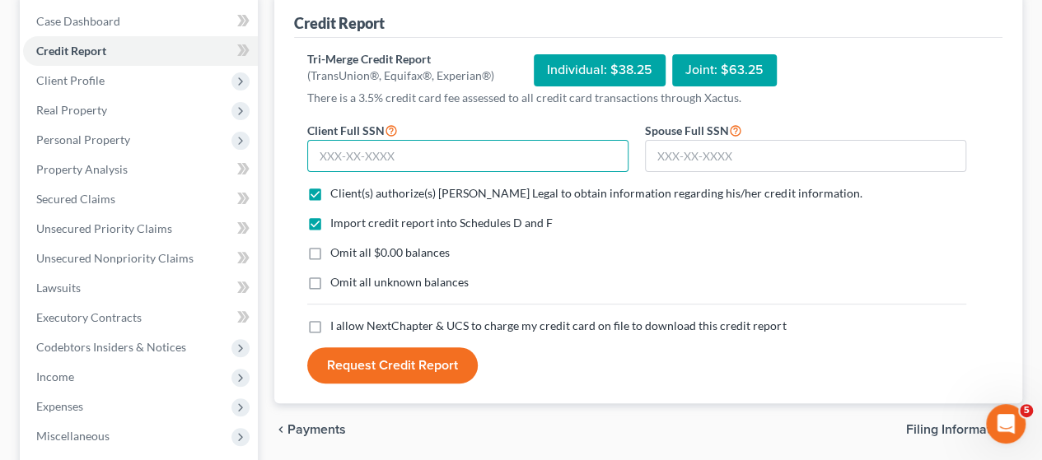
click at [458, 151] on input "text" at bounding box center [467, 156] width 321 height 33
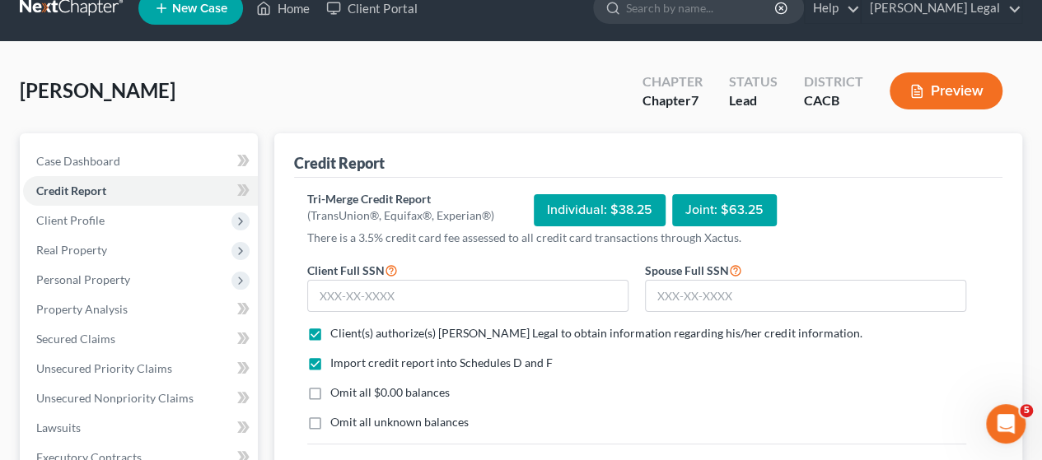
scroll to position [0, 0]
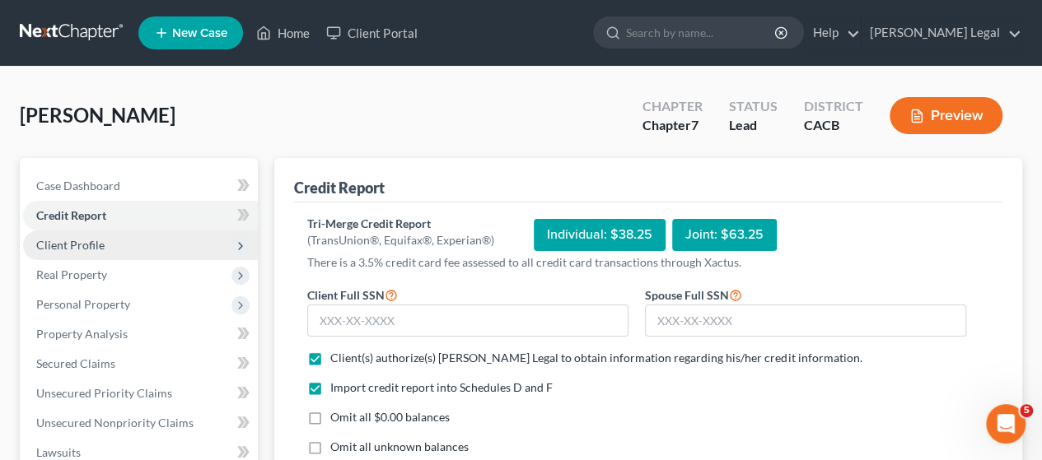
click at [105, 248] on span "Client Profile" at bounding box center [140, 246] width 235 height 30
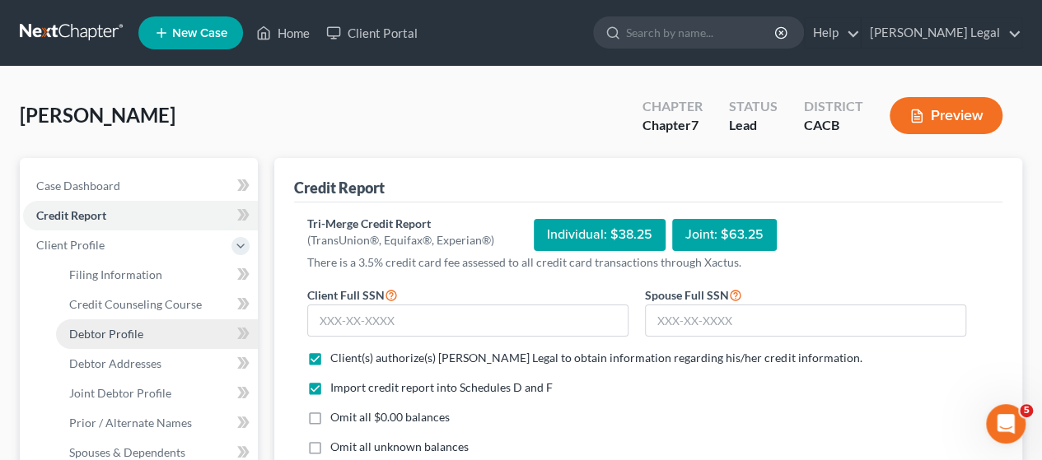
click at [122, 330] on span "Debtor Profile" at bounding box center [106, 334] width 74 height 14
select select "1"
select select "3"
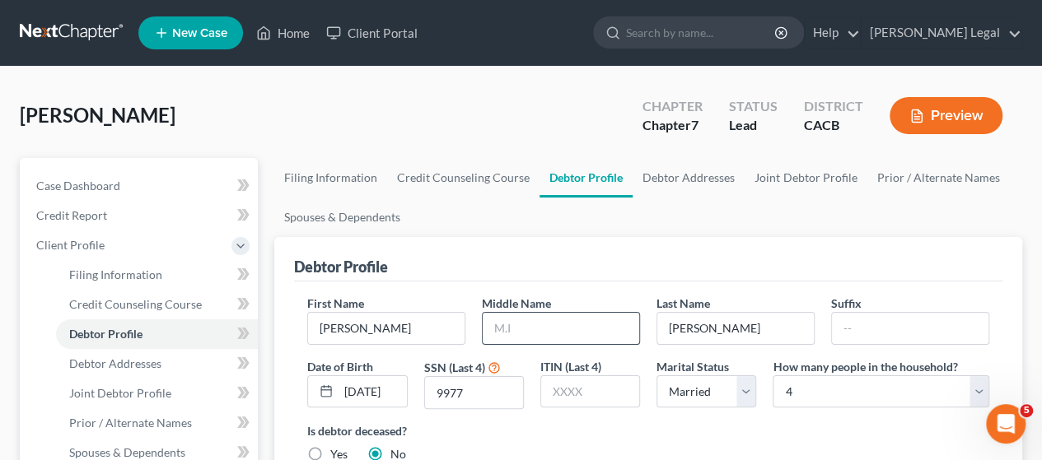
click at [556, 326] on input "text" at bounding box center [560, 328] width 156 height 31
click at [489, 261] on div "Debtor Profile" at bounding box center [648, 259] width 708 height 44
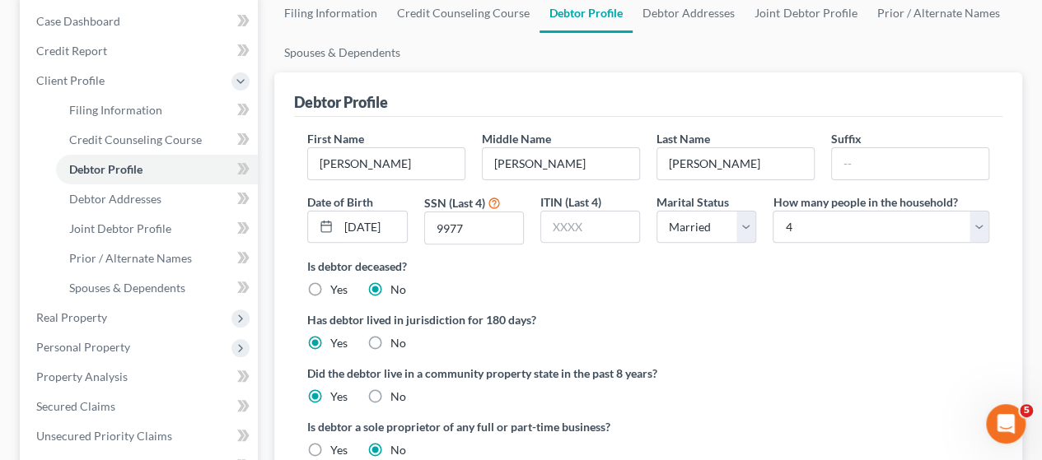
scroll to position [82, 0]
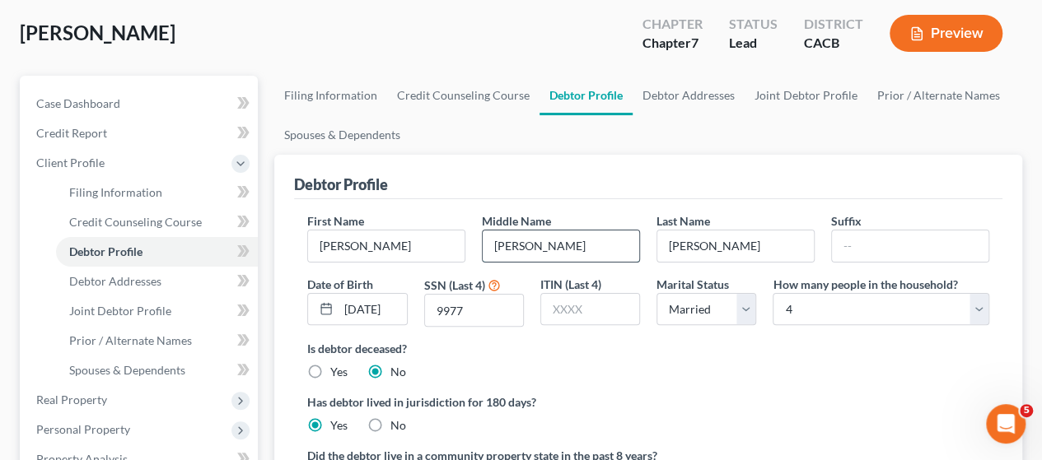
click at [532, 245] on input "[PERSON_NAME]" at bounding box center [560, 246] width 156 height 31
type input "J"
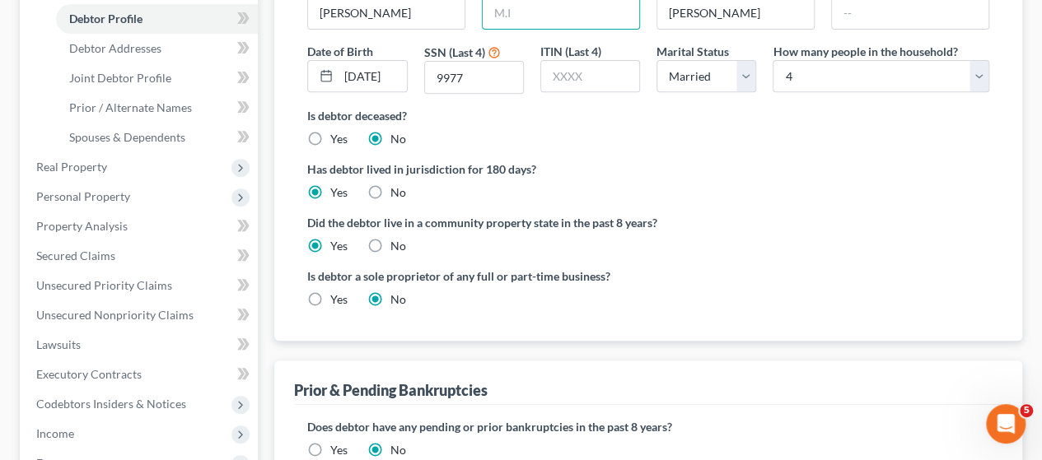
scroll to position [412, 0]
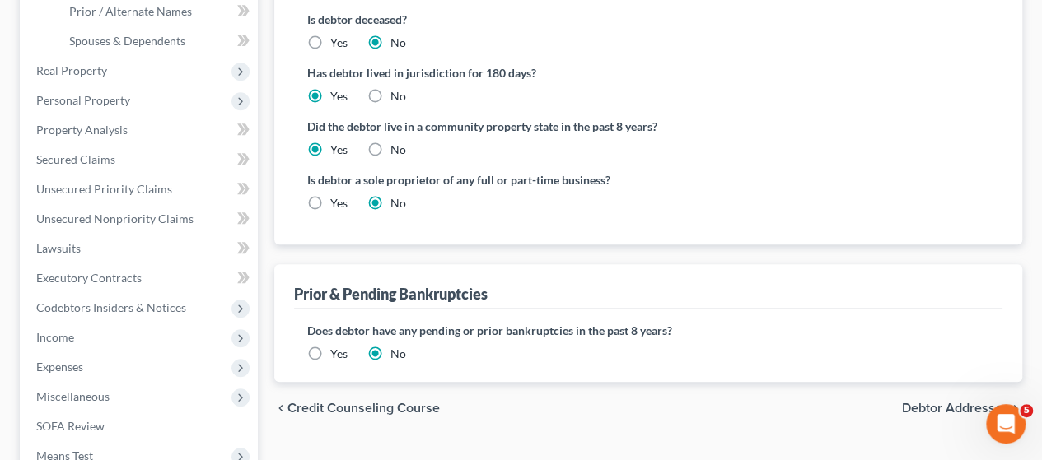
click at [920, 405] on span "Debtor Addresses" at bounding box center [955, 408] width 107 height 13
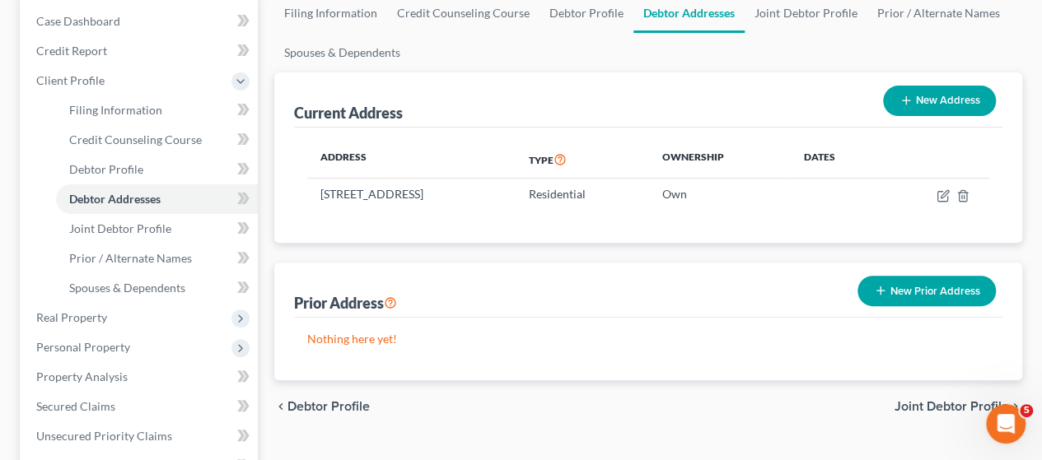
scroll to position [247, 0]
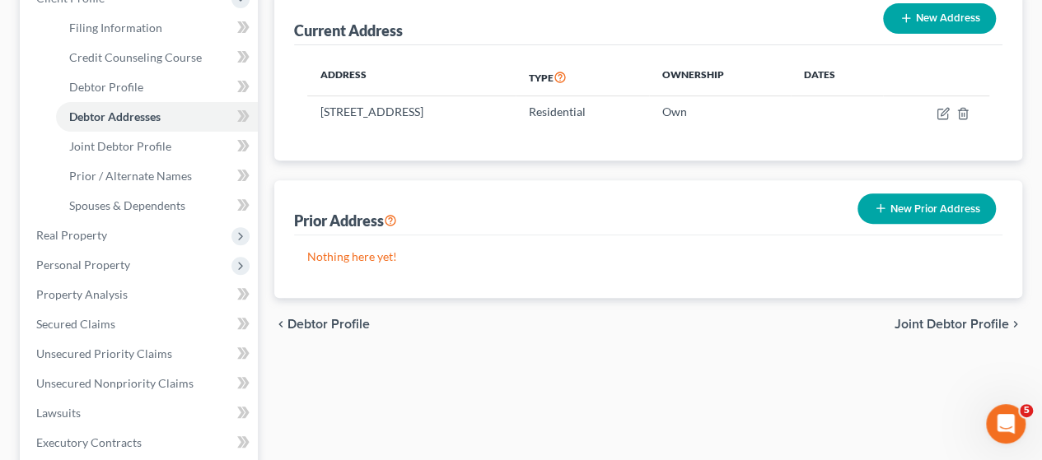
click at [929, 327] on span "Joint Debtor Profile" at bounding box center [951, 324] width 114 height 13
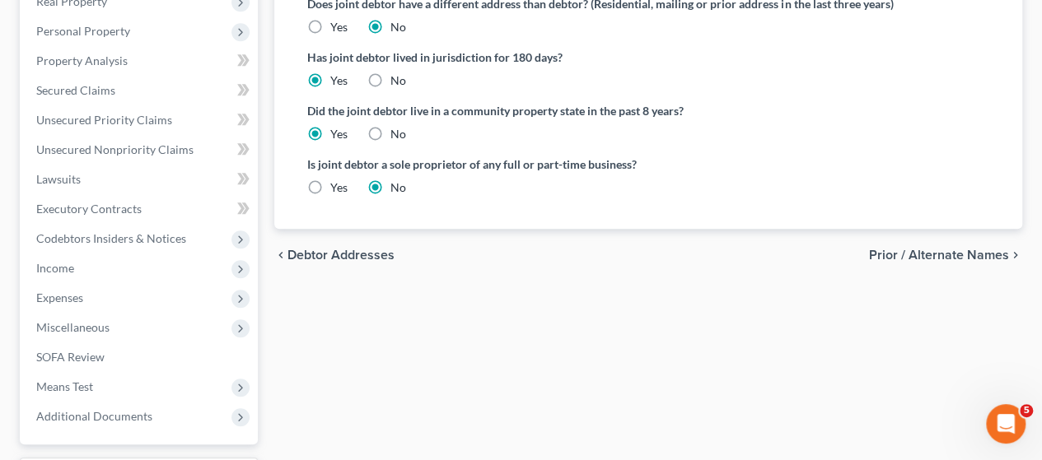
scroll to position [576, 0]
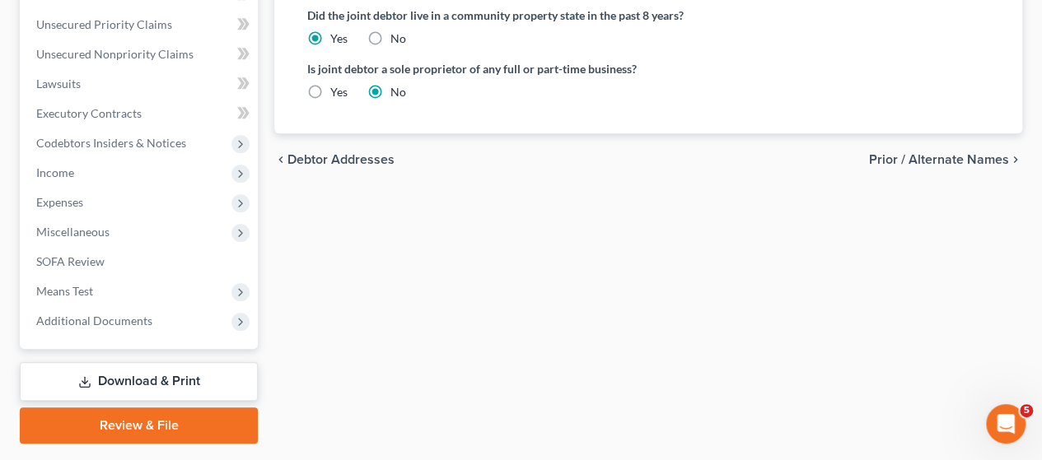
click at [906, 160] on span "Prior / Alternate Names" at bounding box center [939, 159] width 140 height 13
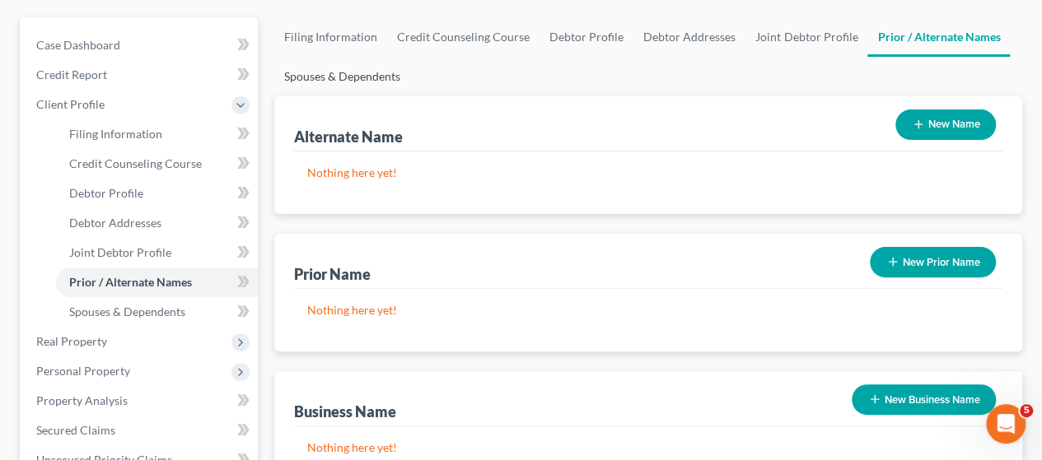
scroll to position [165, 0]
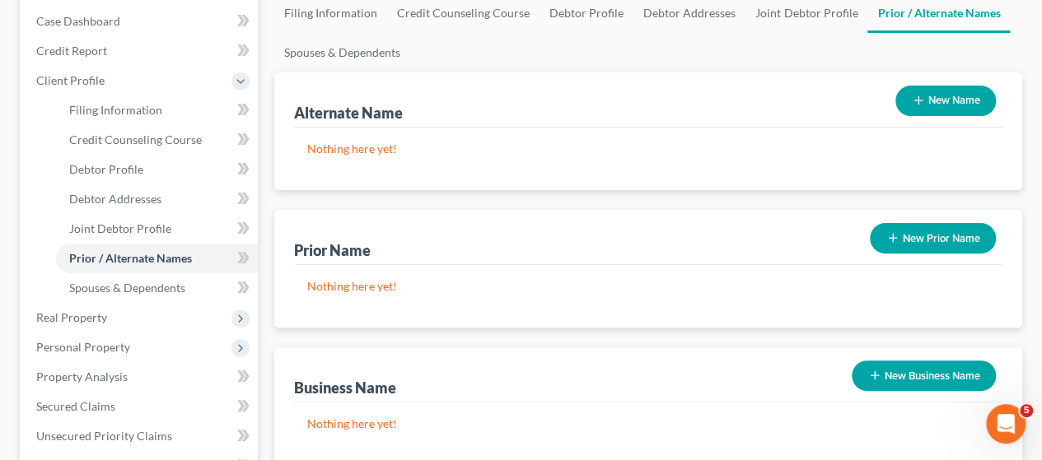
click at [944, 100] on button "New Name" at bounding box center [945, 101] width 100 height 30
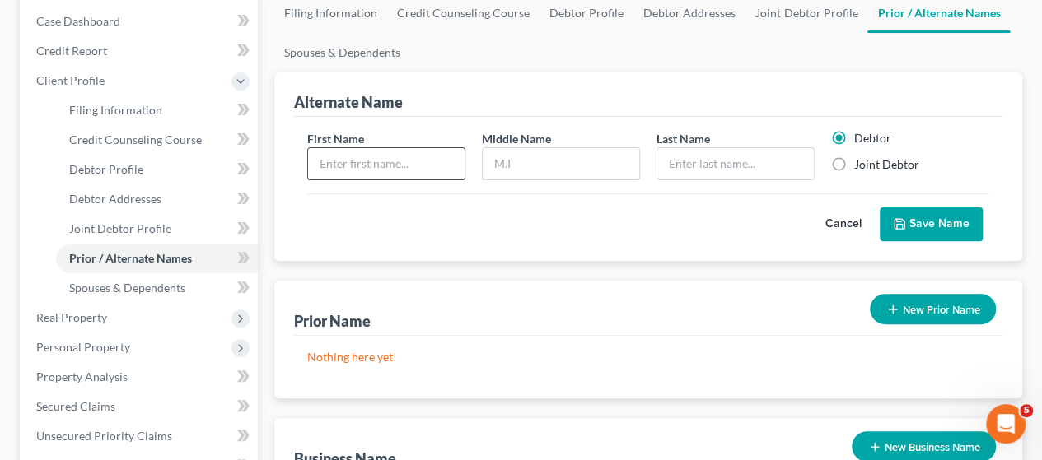
click at [418, 162] on input "text" at bounding box center [386, 163] width 156 height 31
type input "[PERSON_NAME]"
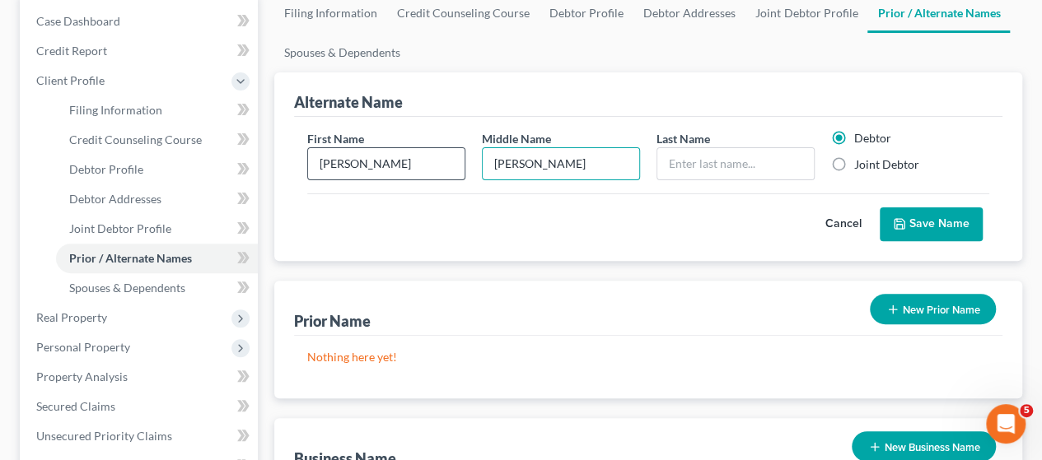
type input "[PERSON_NAME]"
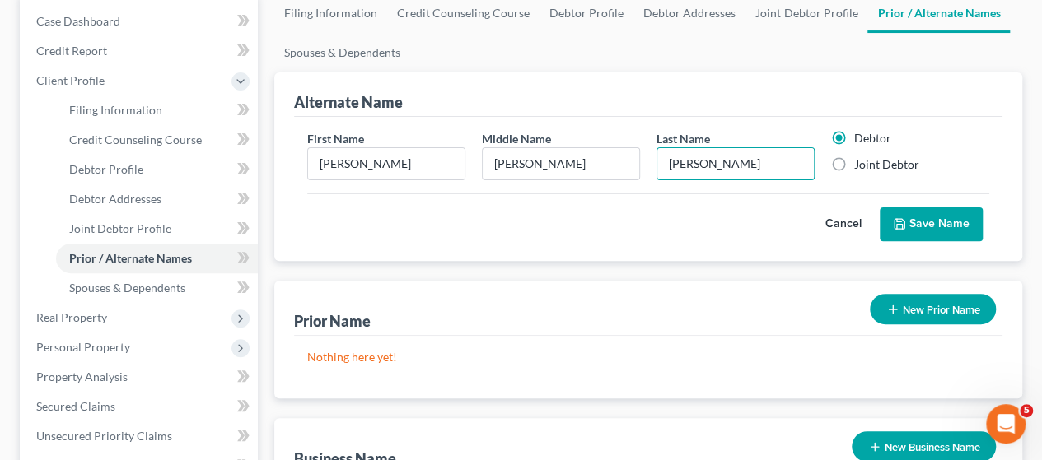
type input "[PERSON_NAME]"
click at [925, 221] on button "Save Name" at bounding box center [930, 224] width 103 height 35
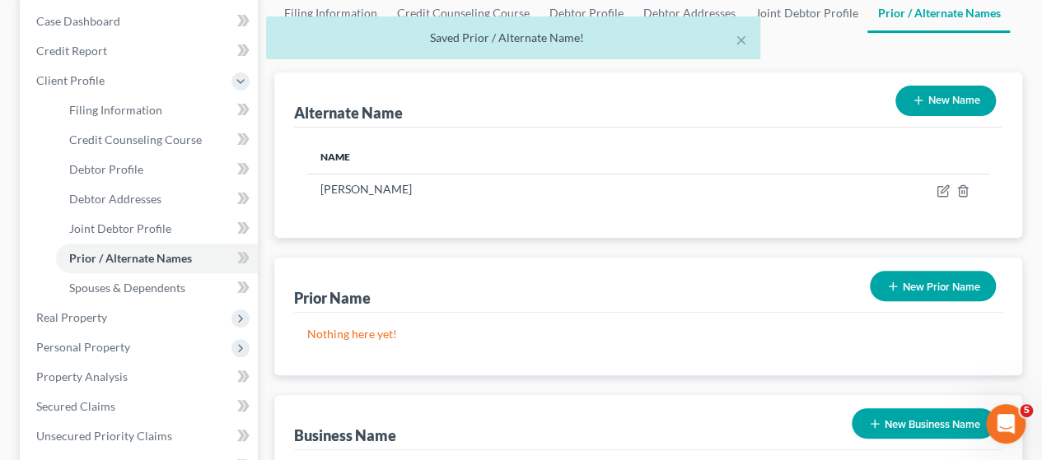
click at [939, 103] on button "New Name" at bounding box center [945, 101] width 100 height 30
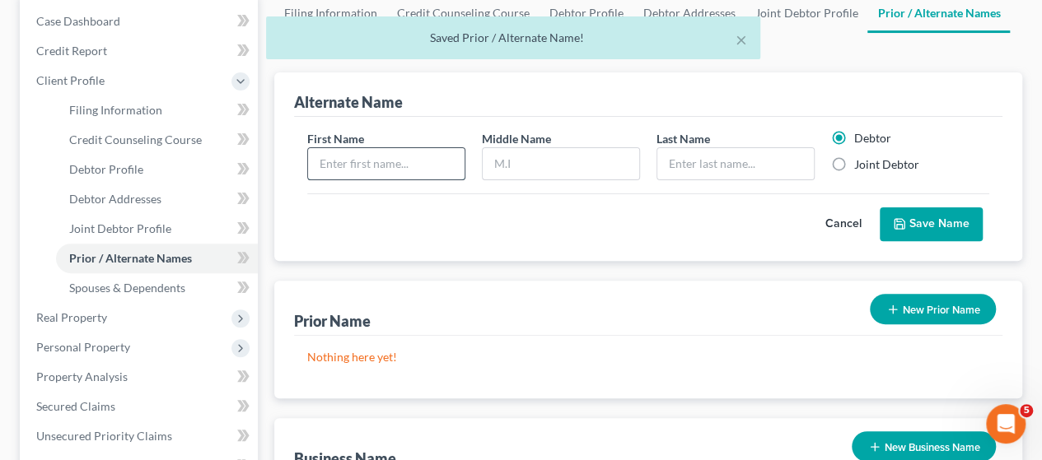
click at [434, 165] on input "text" at bounding box center [386, 163] width 156 height 31
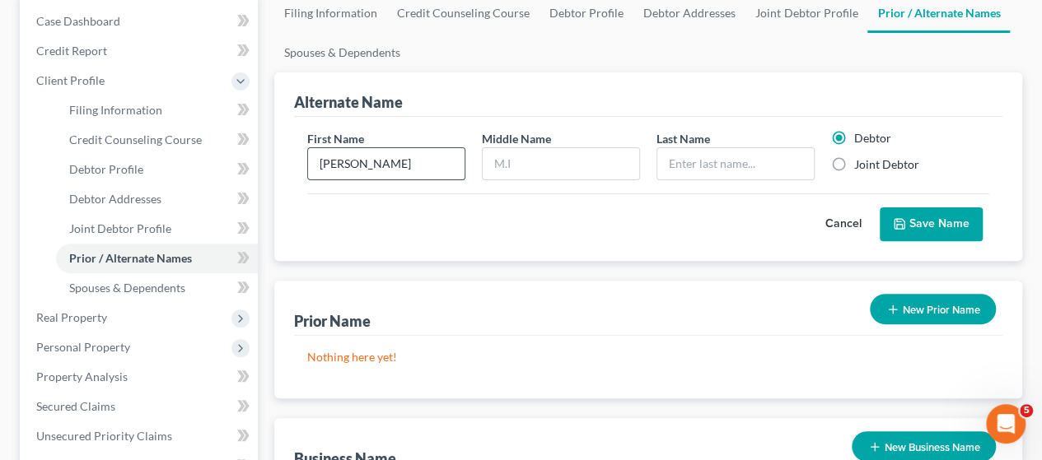
type input "[PERSON_NAME]"
type input "K"
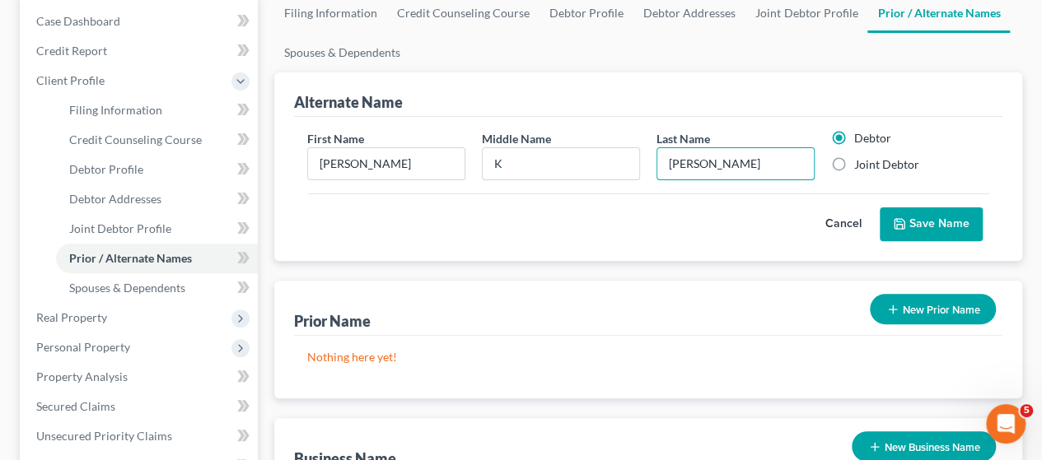
type input "[PERSON_NAME]"
click at [854, 164] on label "Joint Debtor" at bounding box center [886, 164] width 65 height 16
click at [860, 164] on input "Joint Debtor" at bounding box center [865, 161] width 11 height 11
radio input "true"
radio input "false"
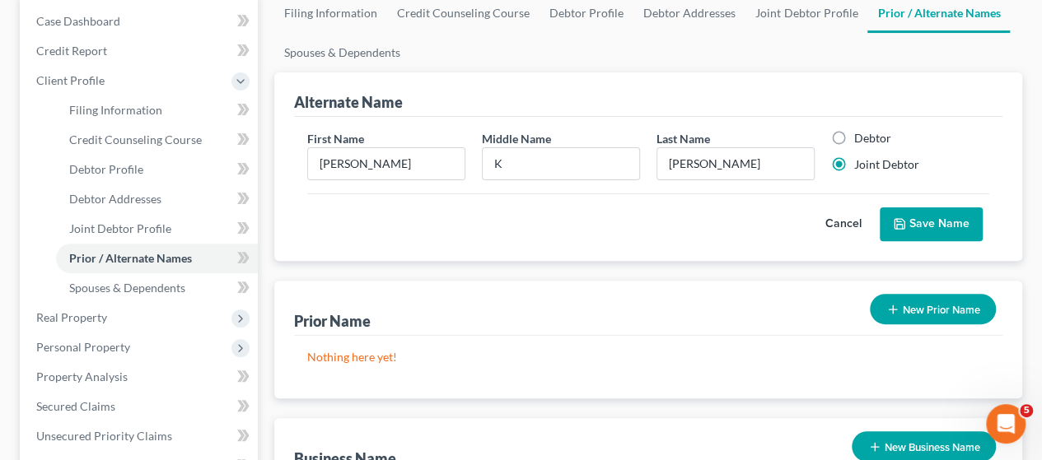
click at [917, 226] on button "Save Name" at bounding box center [930, 224] width 103 height 35
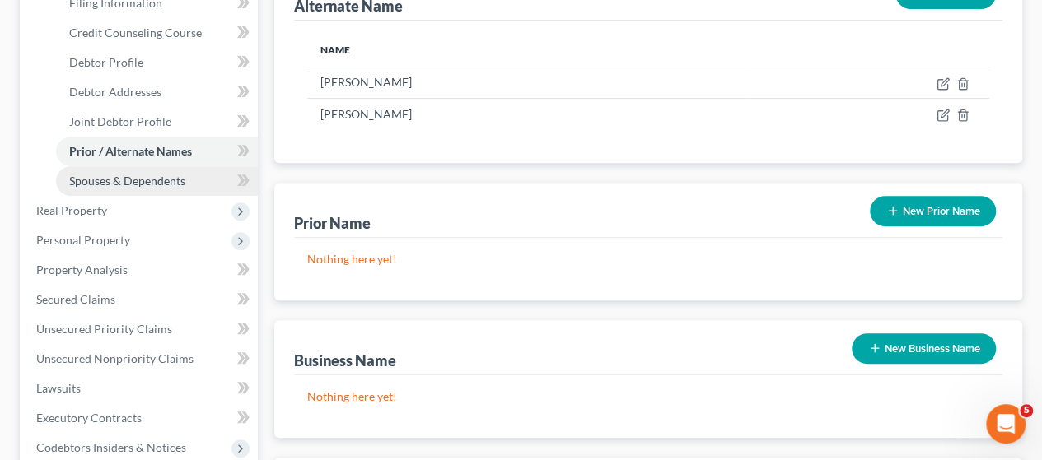
scroll to position [247, 0]
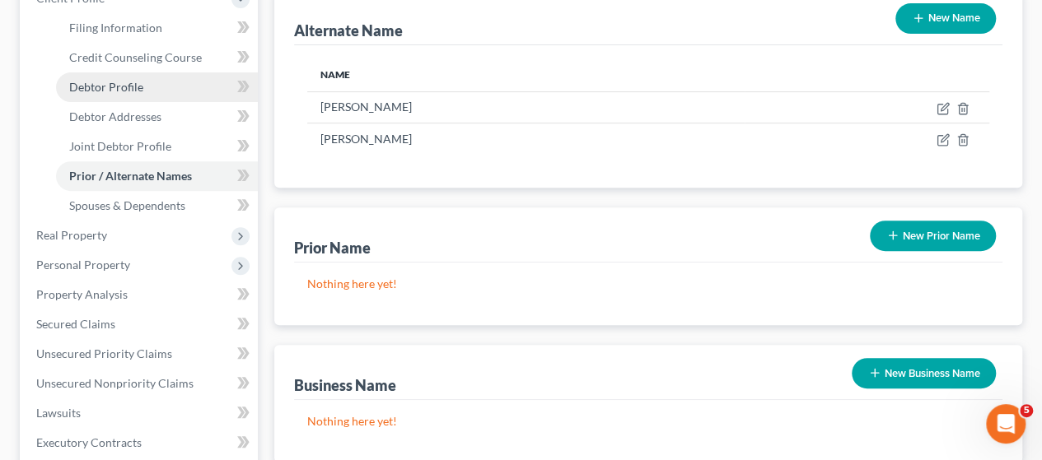
click at [138, 91] on span "Debtor Profile" at bounding box center [106, 87] width 74 height 14
select select "1"
select select "3"
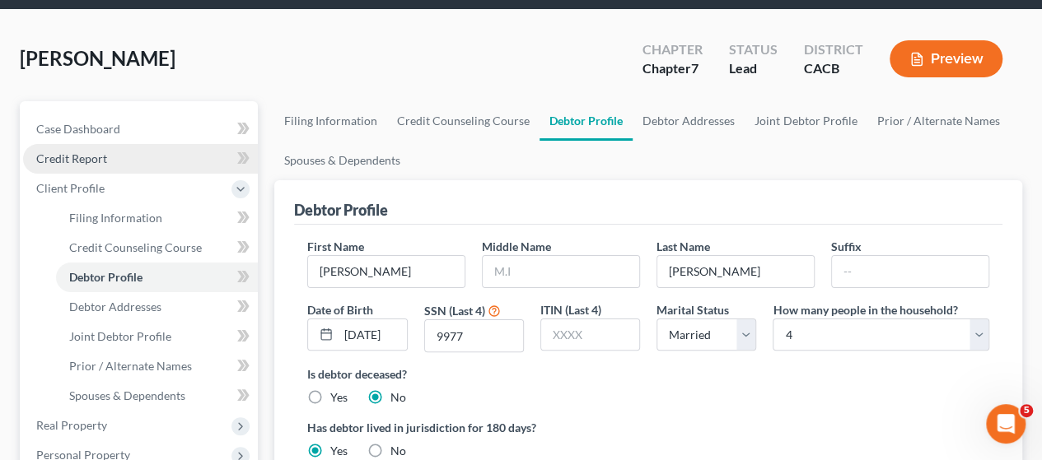
scroll to position [82, 0]
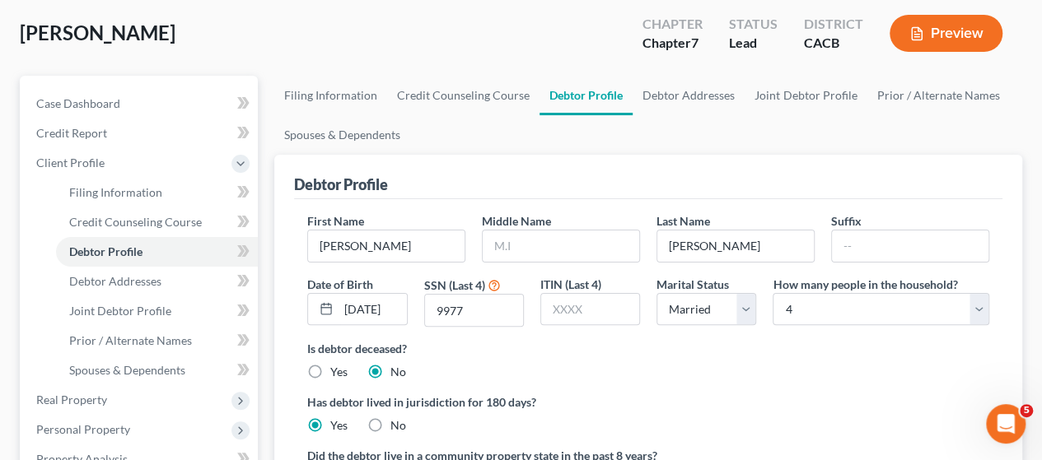
click at [320, 49] on div "[PERSON_NAME] Upgraded Chapter Chapter 7 Status Lead District CACB Preview" at bounding box center [521, 40] width 1002 height 72
click at [143, 189] on span "Filing Information" at bounding box center [115, 192] width 93 height 14
select select "1"
select select "0"
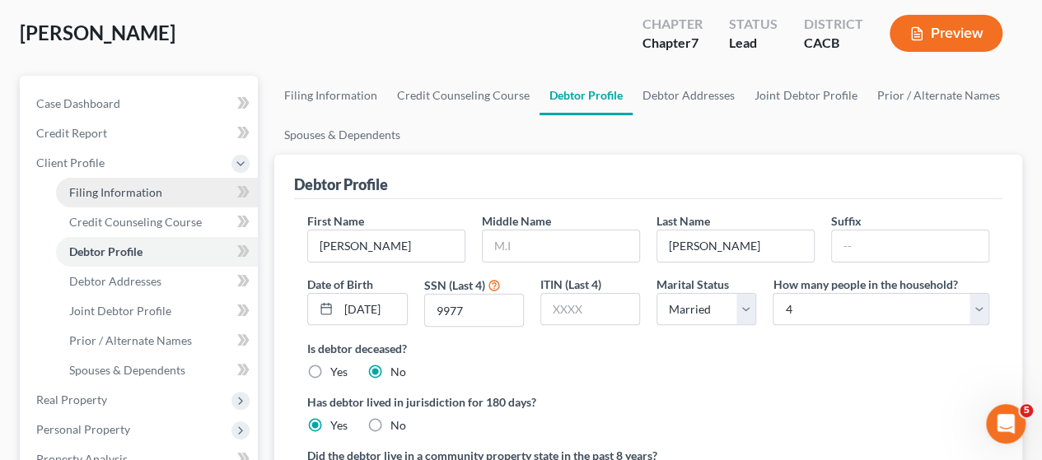
select select "7"
select select "0"
select select "4"
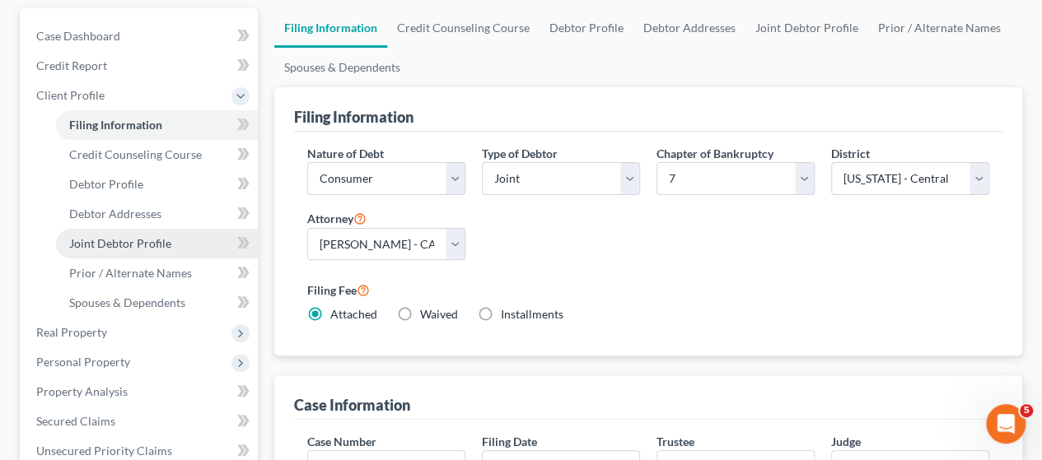
scroll to position [165, 0]
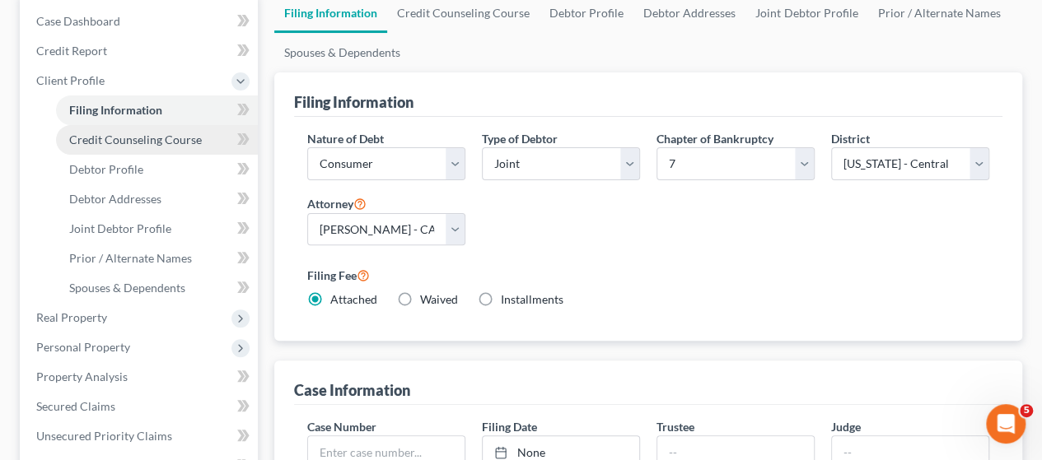
click at [151, 135] on span "Credit Counseling Course" at bounding box center [135, 140] width 133 height 14
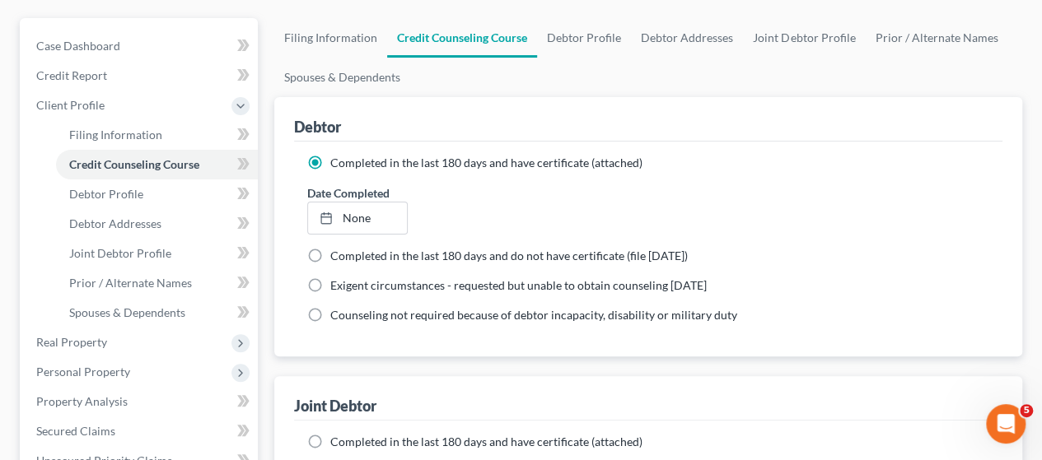
scroll to position [165, 0]
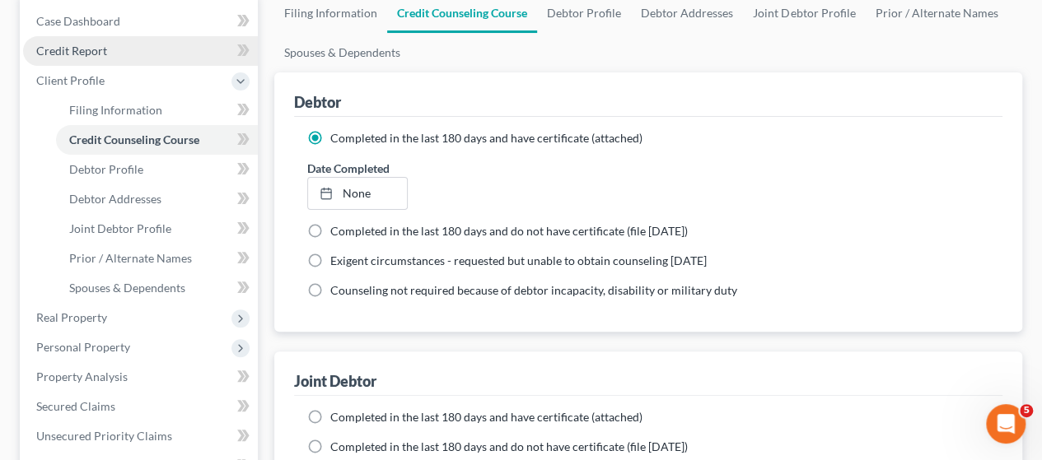
click at [87, 51] on span "Credit Report" at bounding box center [71, 51] width 71 height 14
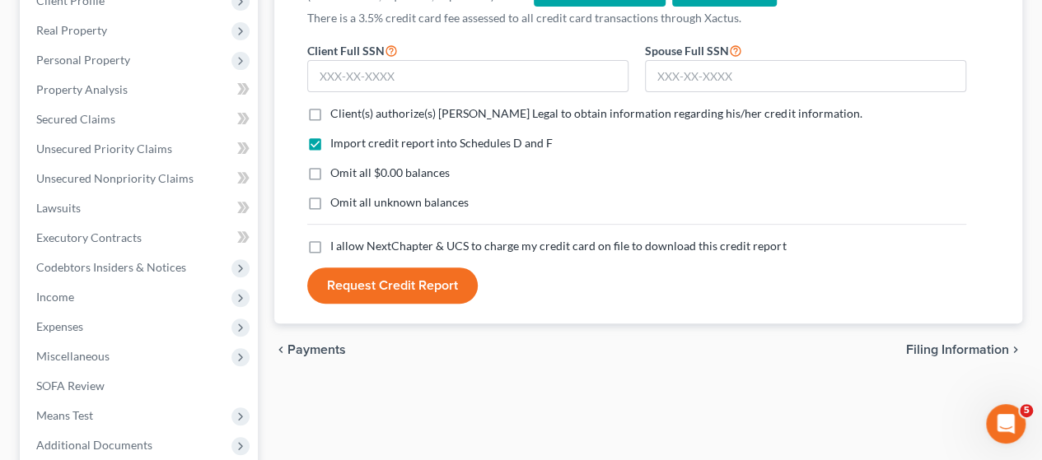
scroll to position [247, 0]
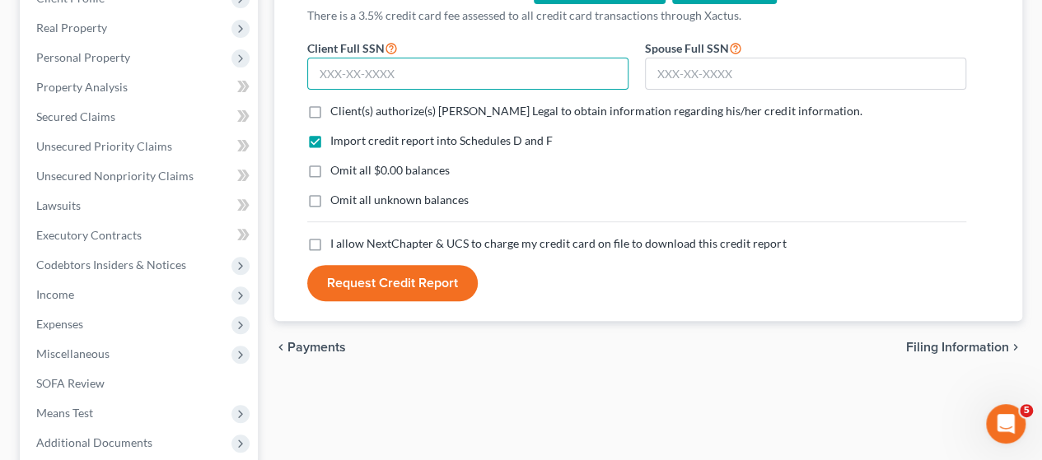
click at [464, 72] on input "text" at bounding box center [467, 74] width 321 height 33
type input "623-26-9977"
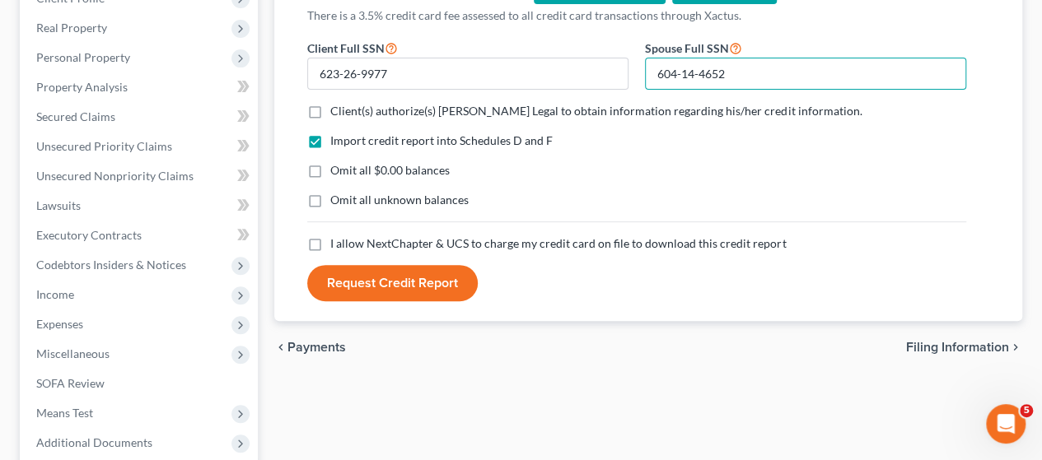
type input "604-14-4652"
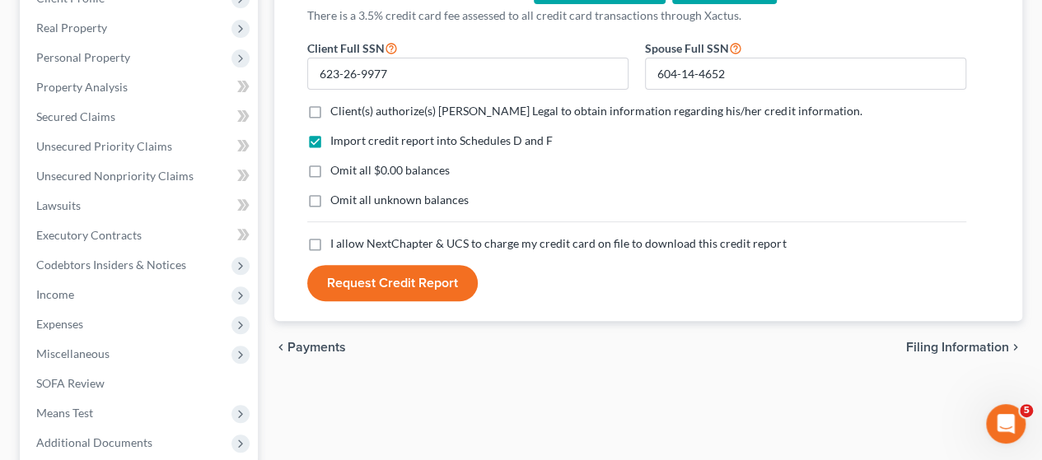
click at [506, 407] on div "Credit Report Tri-Merge Credit Report (TransUnion®, Equifax®, Experian®) Indivi…" at bounding box center [648, 238] width 764 height 655
click at [323, 350] on span "Payments" at bounding box center [316, 347] width 58 height 13
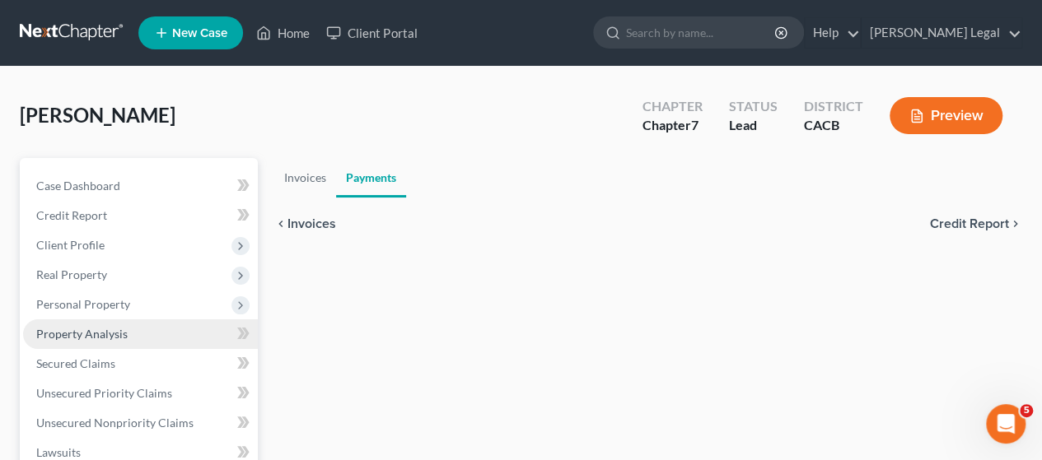
scroll to position [82, 0]
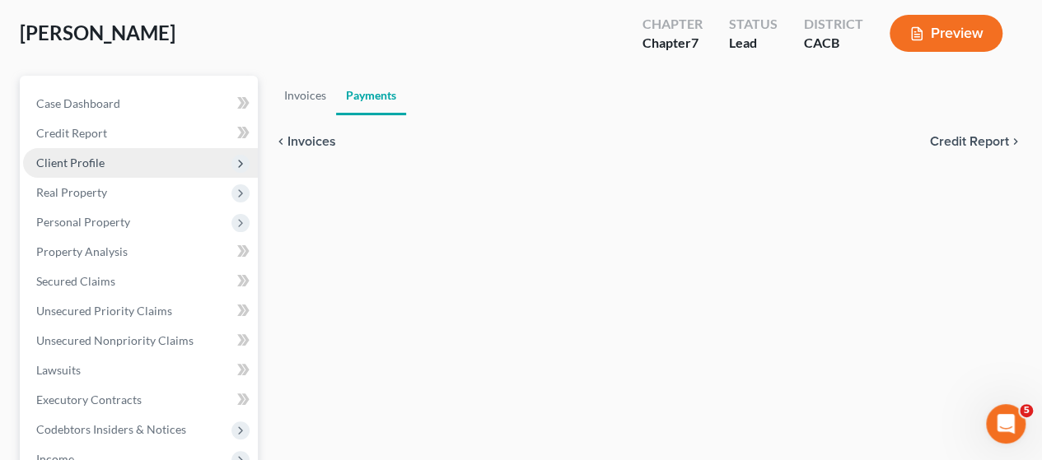
click at [89, 159] on span "Client Profile" at bounding box center [70, 163] width 68 height 14
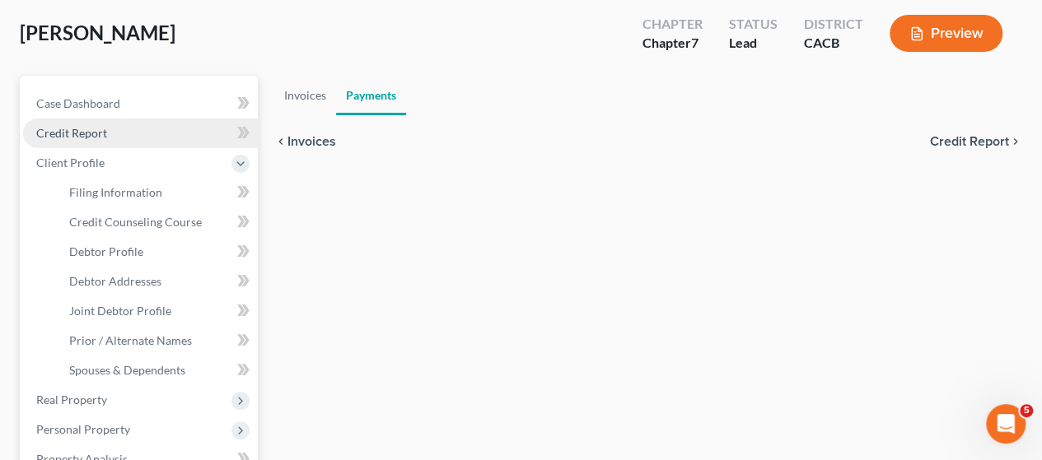
click at [96, 135] on span "Credit Report" at bounding box center [71, 133] width 71 height 14
